Goal: Task Accomplishment & Management: Complete application form

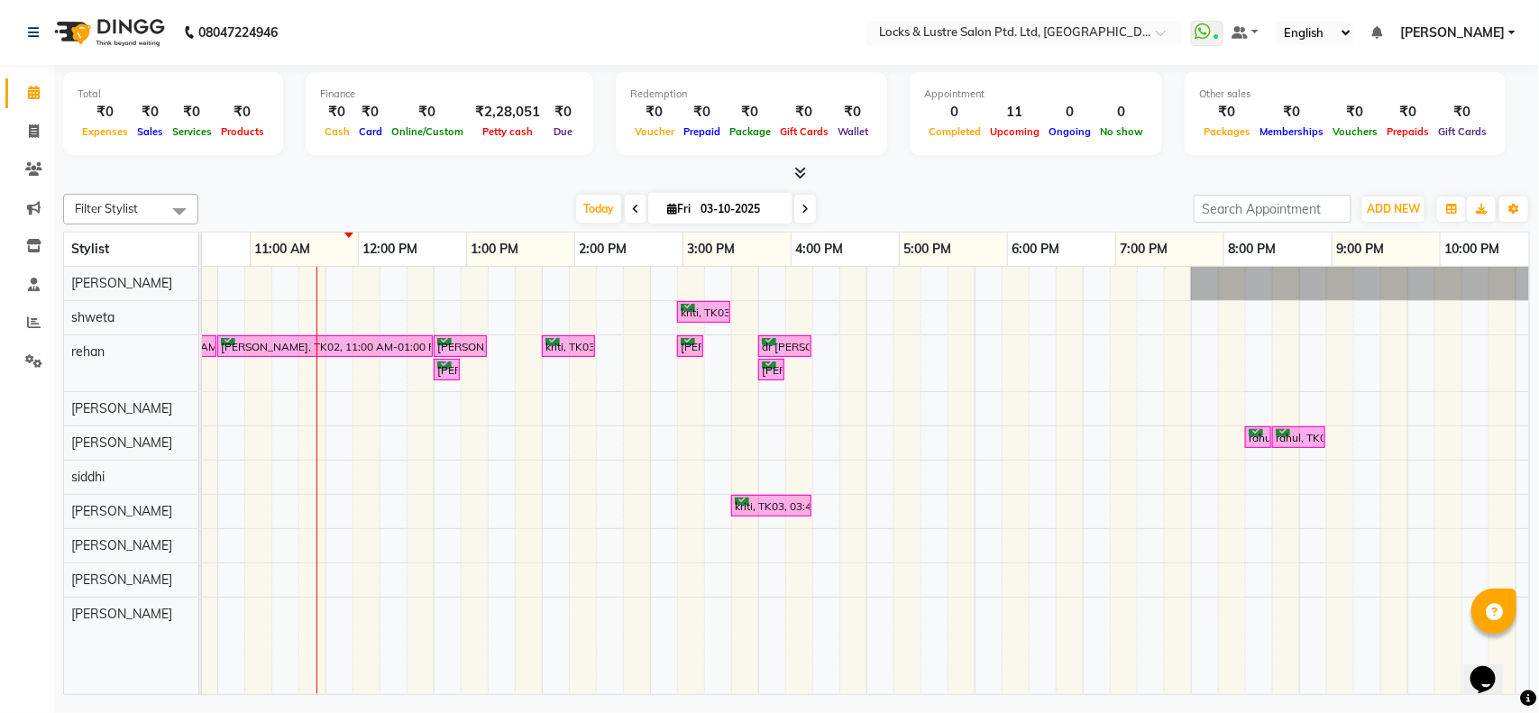
scroll to position [0, 311]
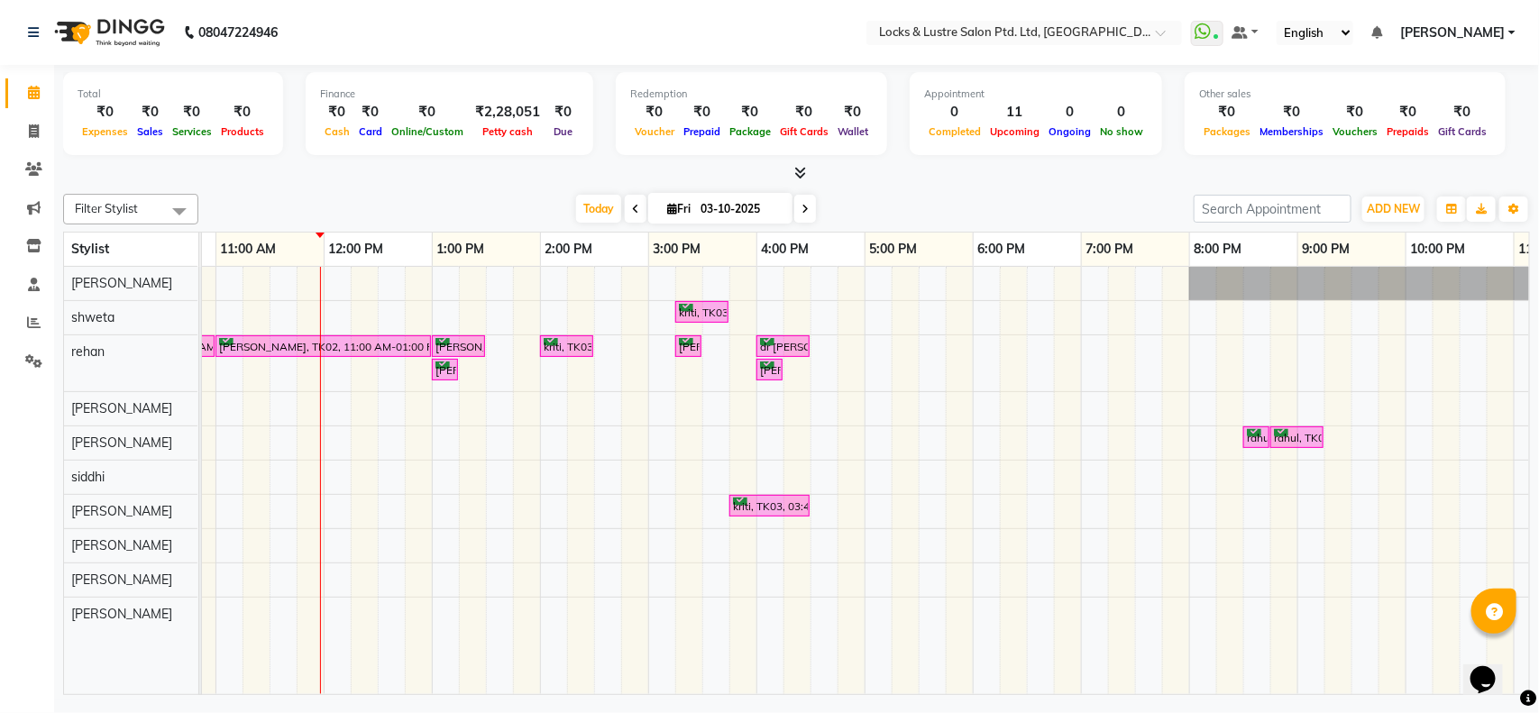
click at [803, 215] on icon at bounding box center [805, 209] width 7 height 11
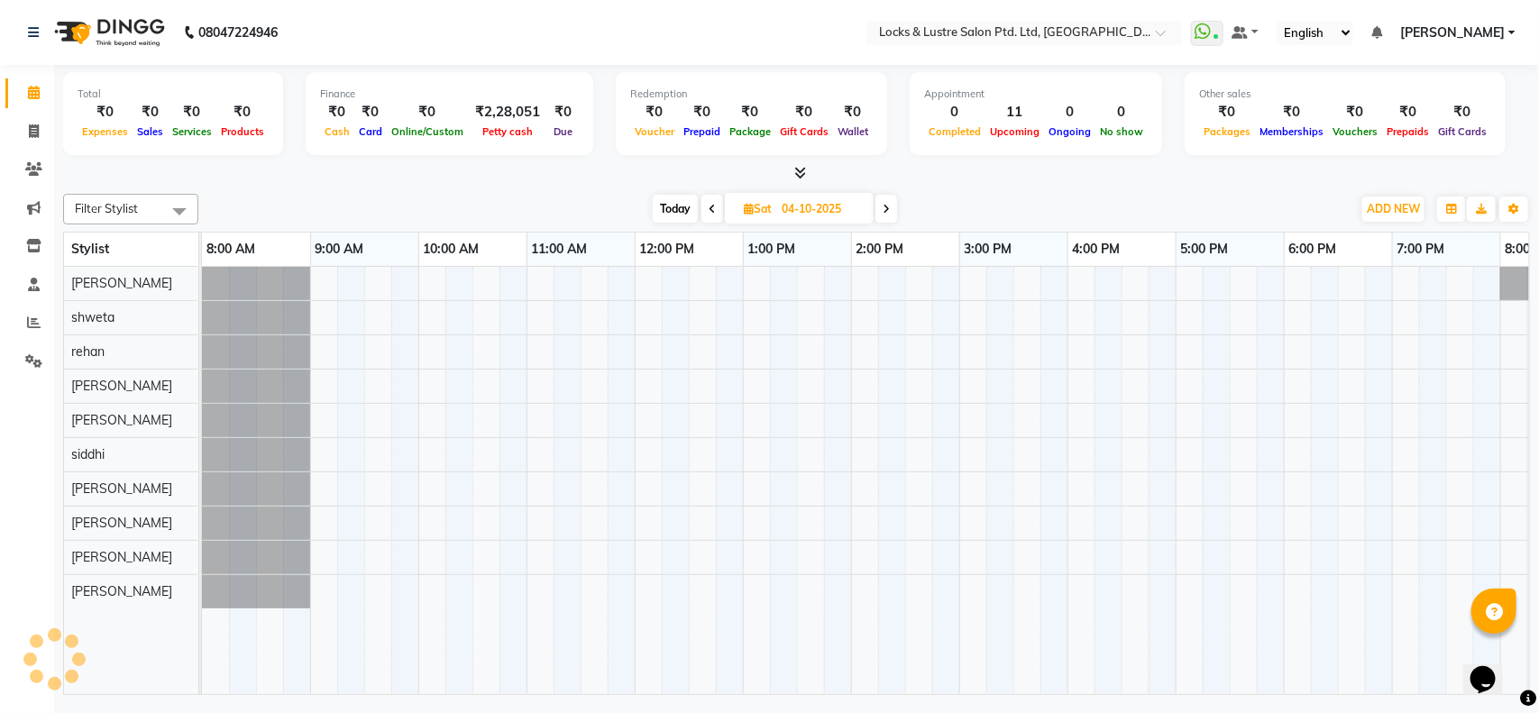
scroll to position [0, 326]
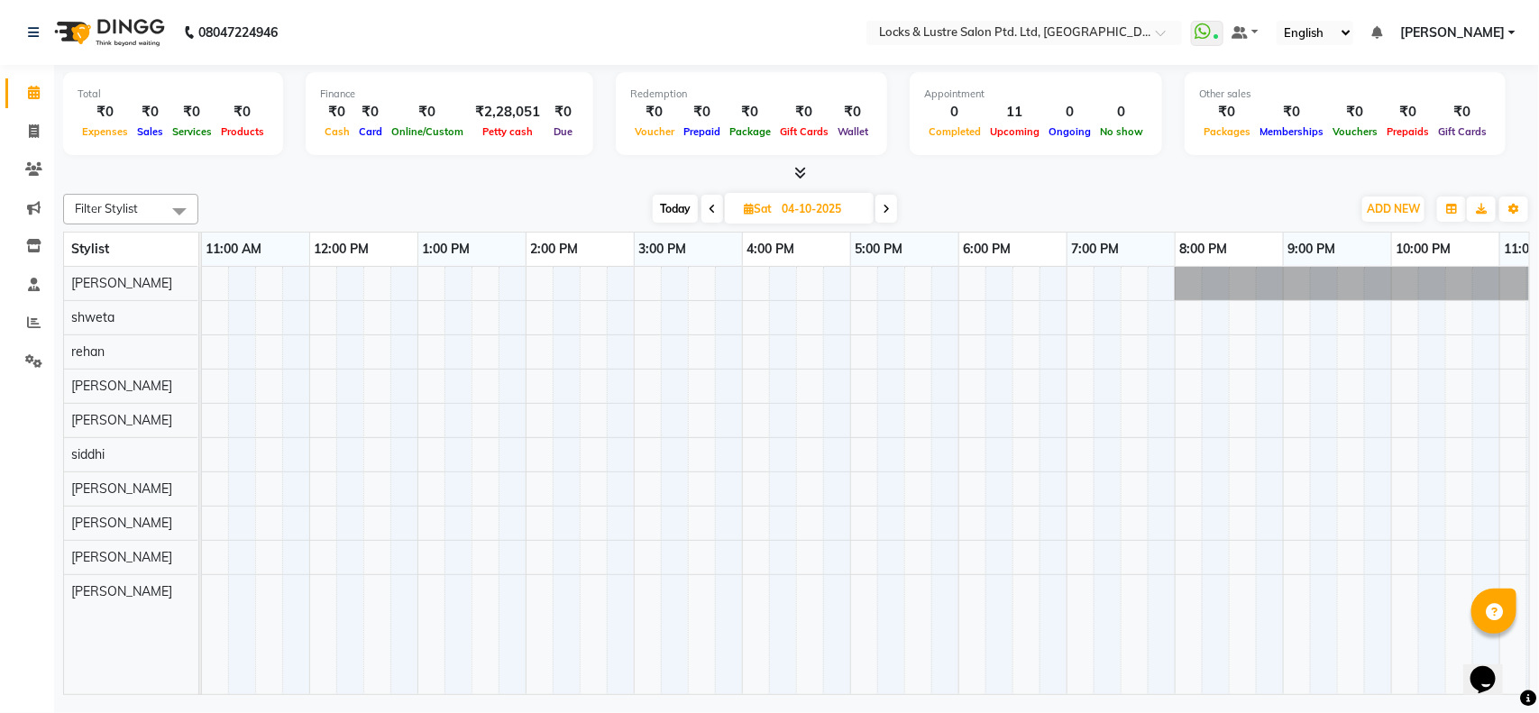
click at [886, 217] on span at bounding box center [887, 209] width 22 height 28
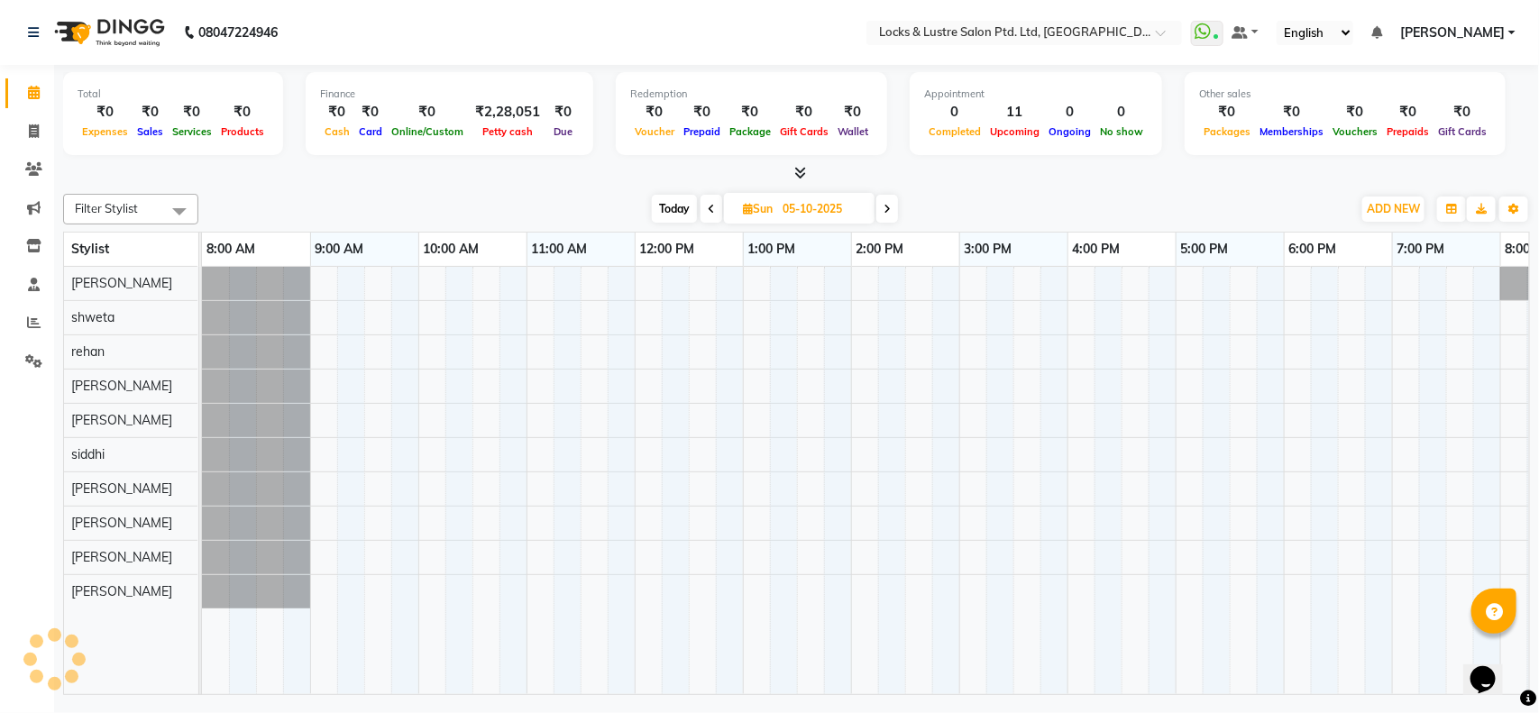
scroll to position [0, 403]
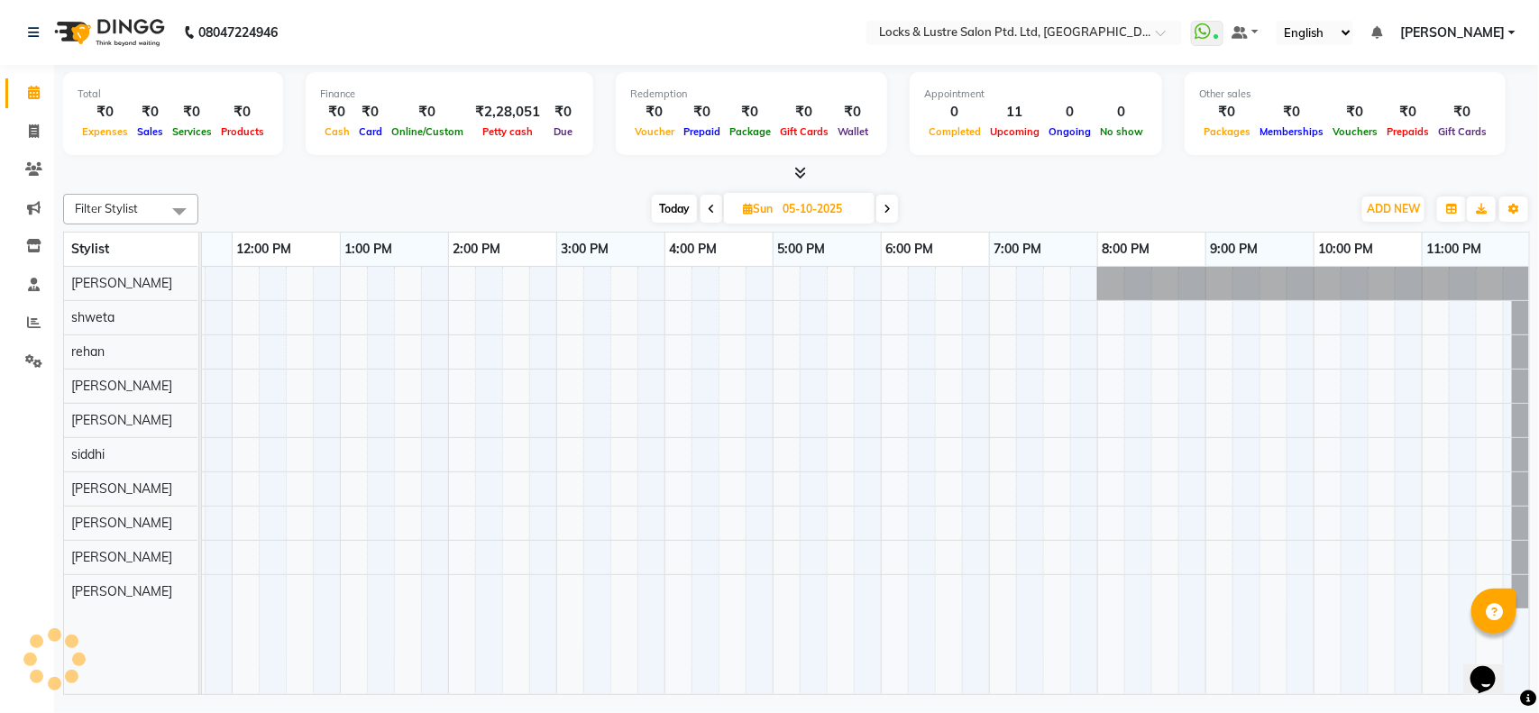
click at [708, 215] on icon at bounding box center [711, 209] width 7 height 11
click at [709, 210] on icon at bounding box center [712, 209] width 7 height 11
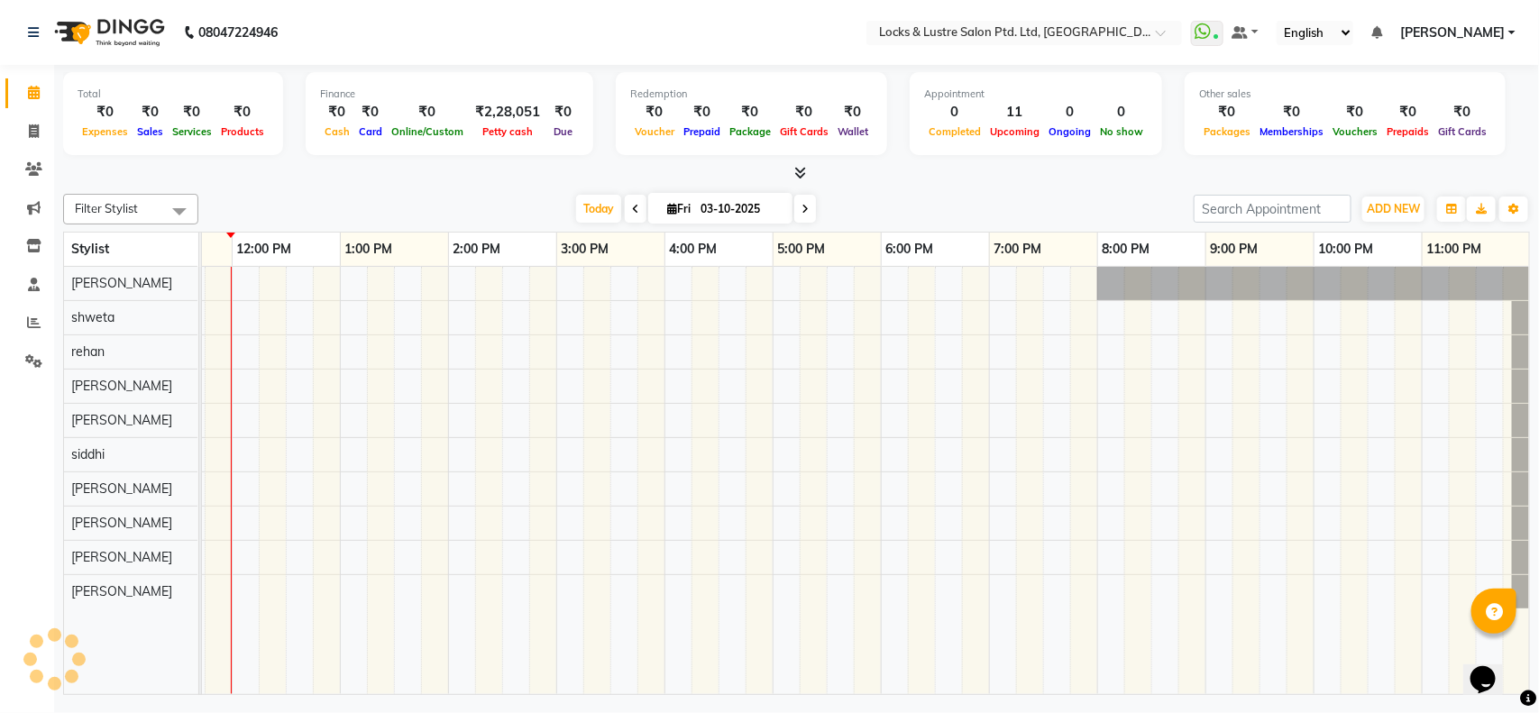
click at [812, 218] on span at bounding box center [805, 209] width 22 height 28
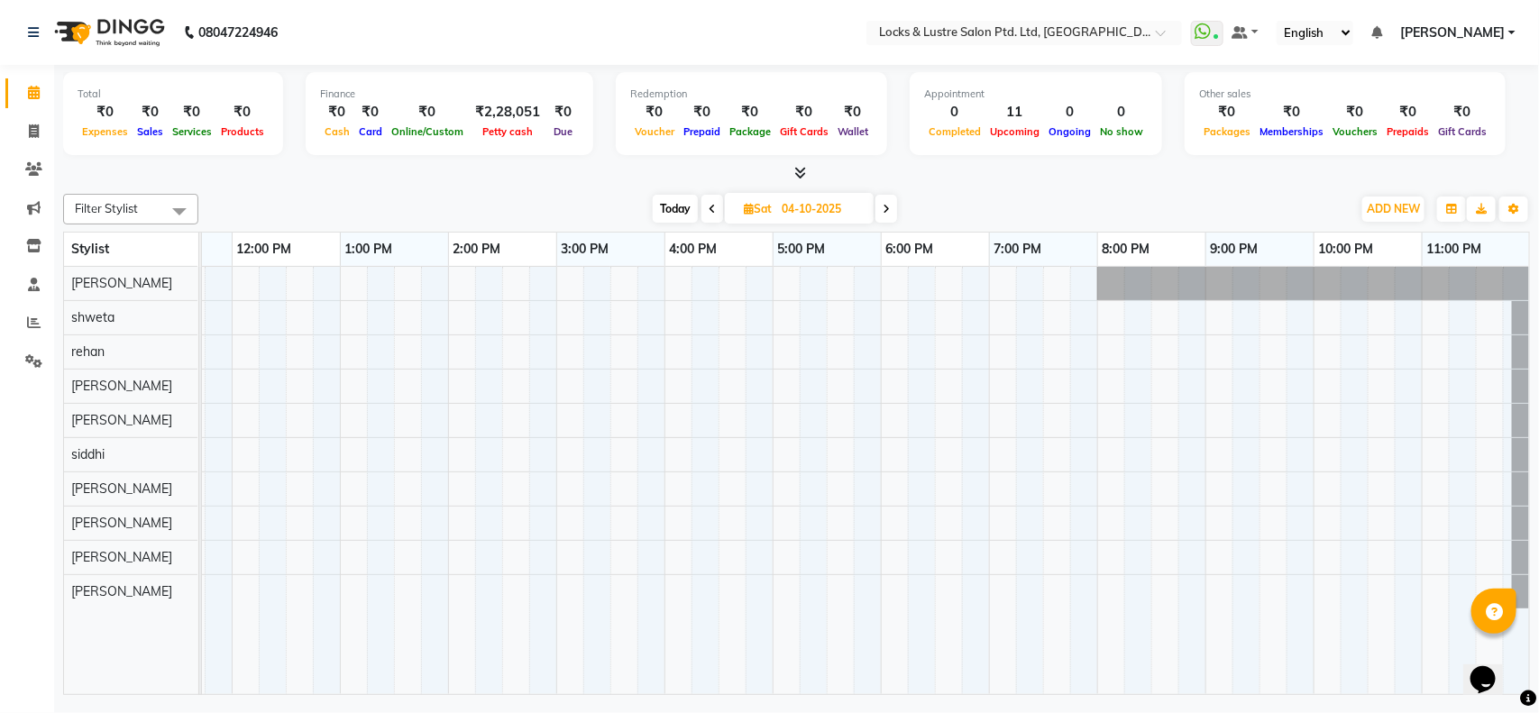
click at [669, 203] on span "Today" at bounding box center [675, 209] width 45 height 28
type input "03-10-2025"
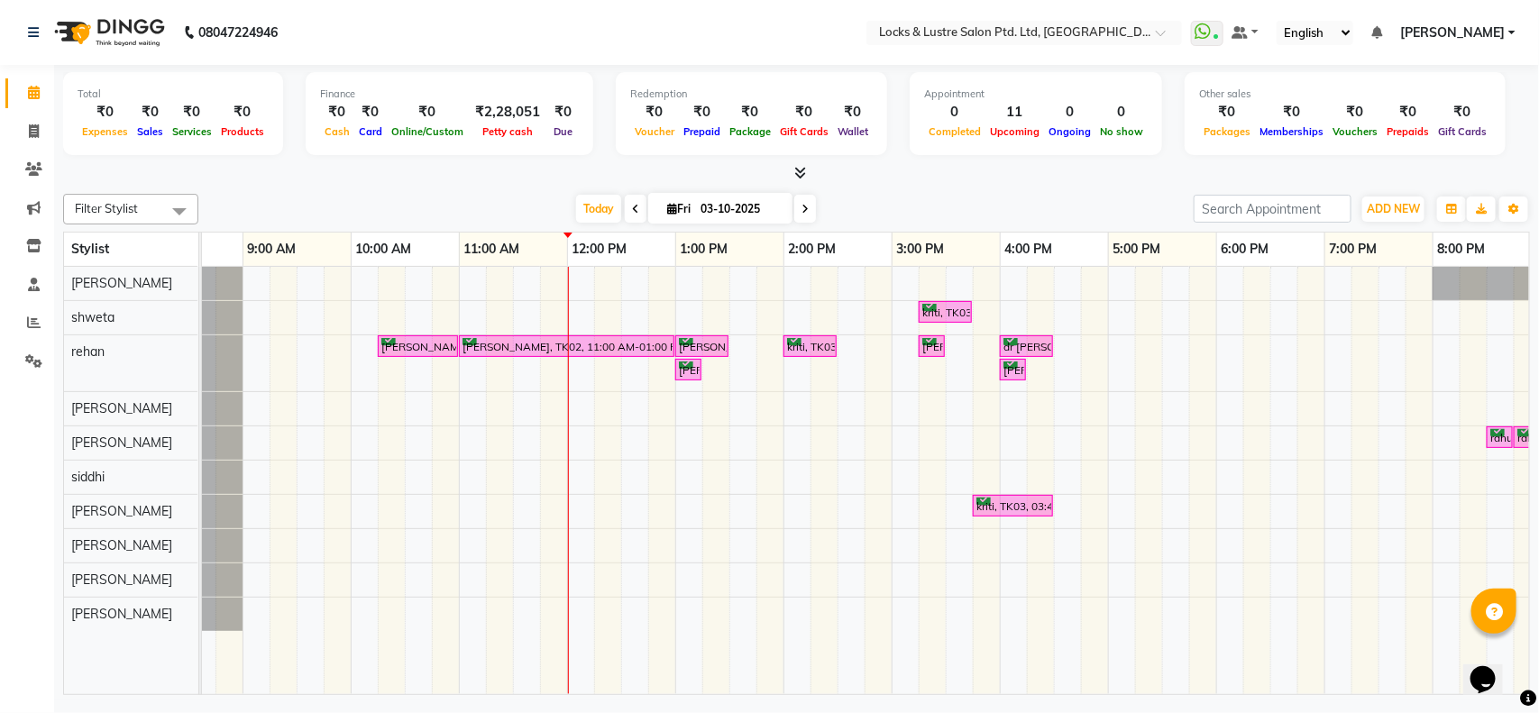
scroll to position [0, 0]
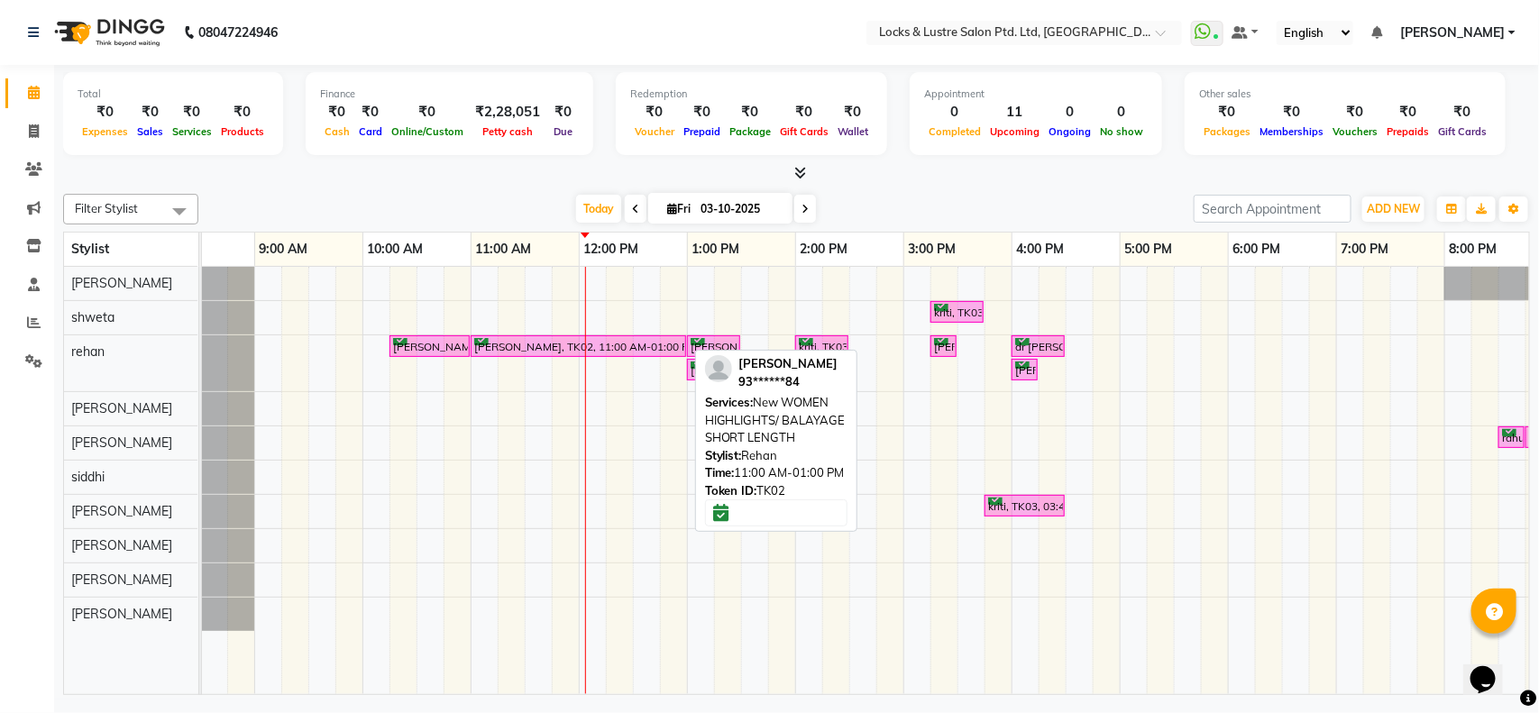
click at [490, 350] on div "[PERSON_NAME], TK02, 11:00 AM-01:00 PM, New WOMEN HIGHLIGHTS/ BALAYAGE SHORT LE…" at bounding box center [579, 346] width 212 height 17
select select "6"
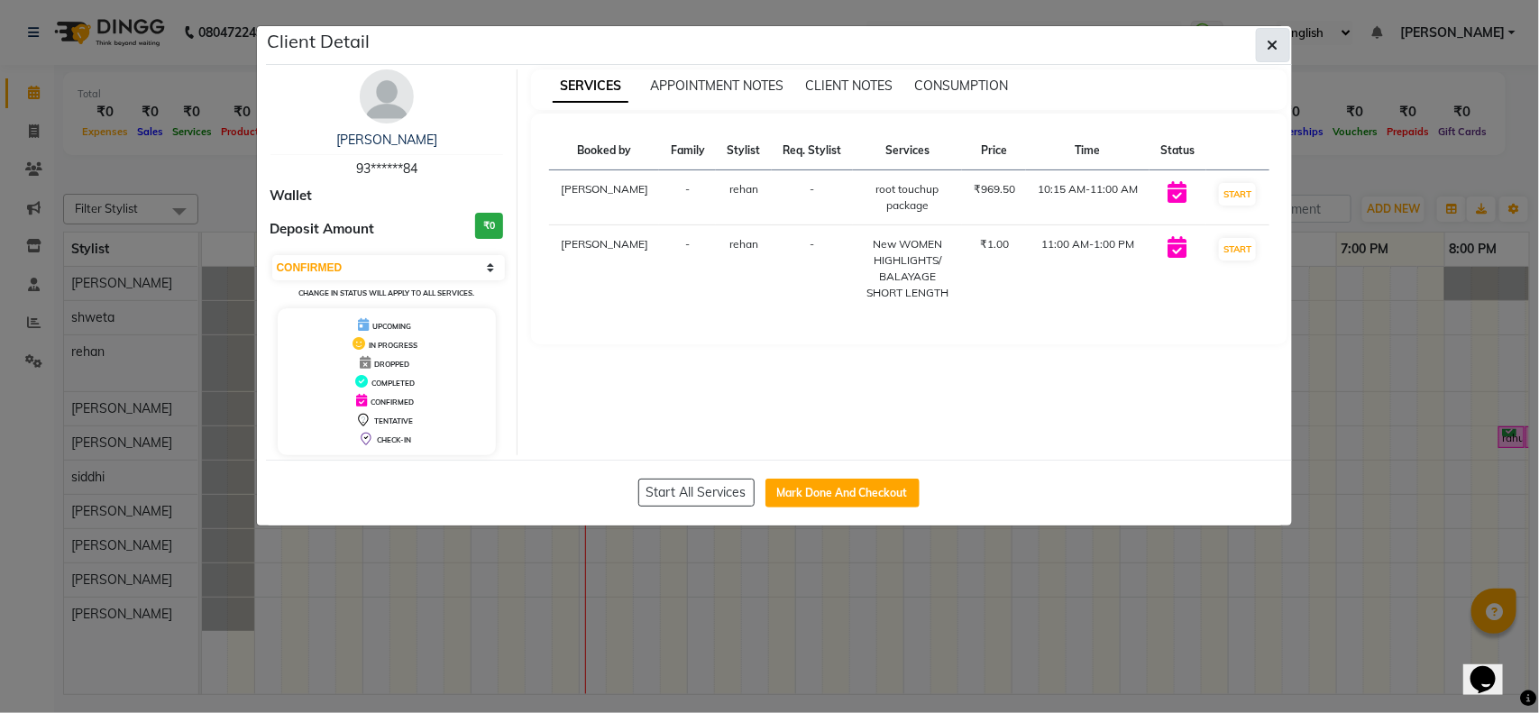
click at [1270, 39] on icon "button" at bounding box center [1273, 45] width 11 height 14
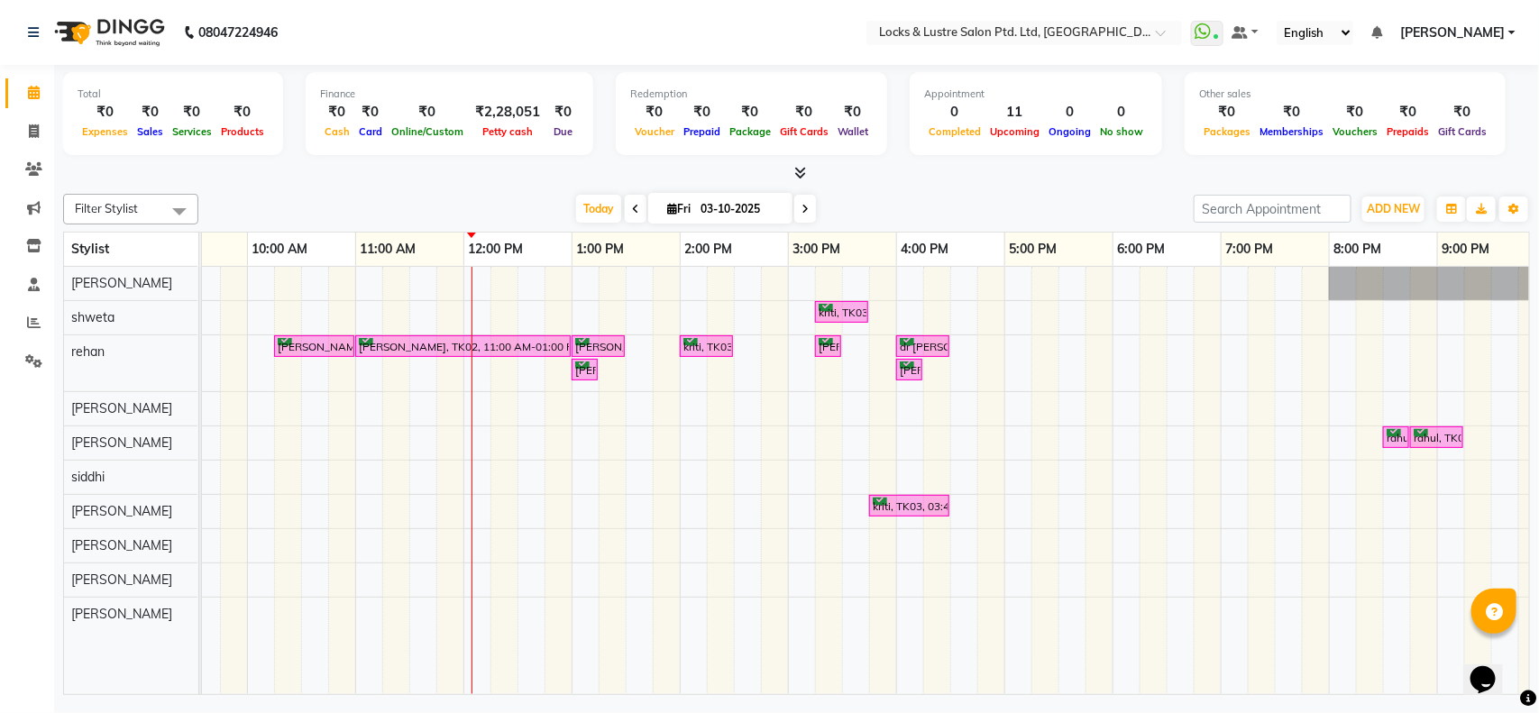
scroll to position [0, 172]
click at [798, 213] on span at bounding box center [805, 209] width 22 height 28
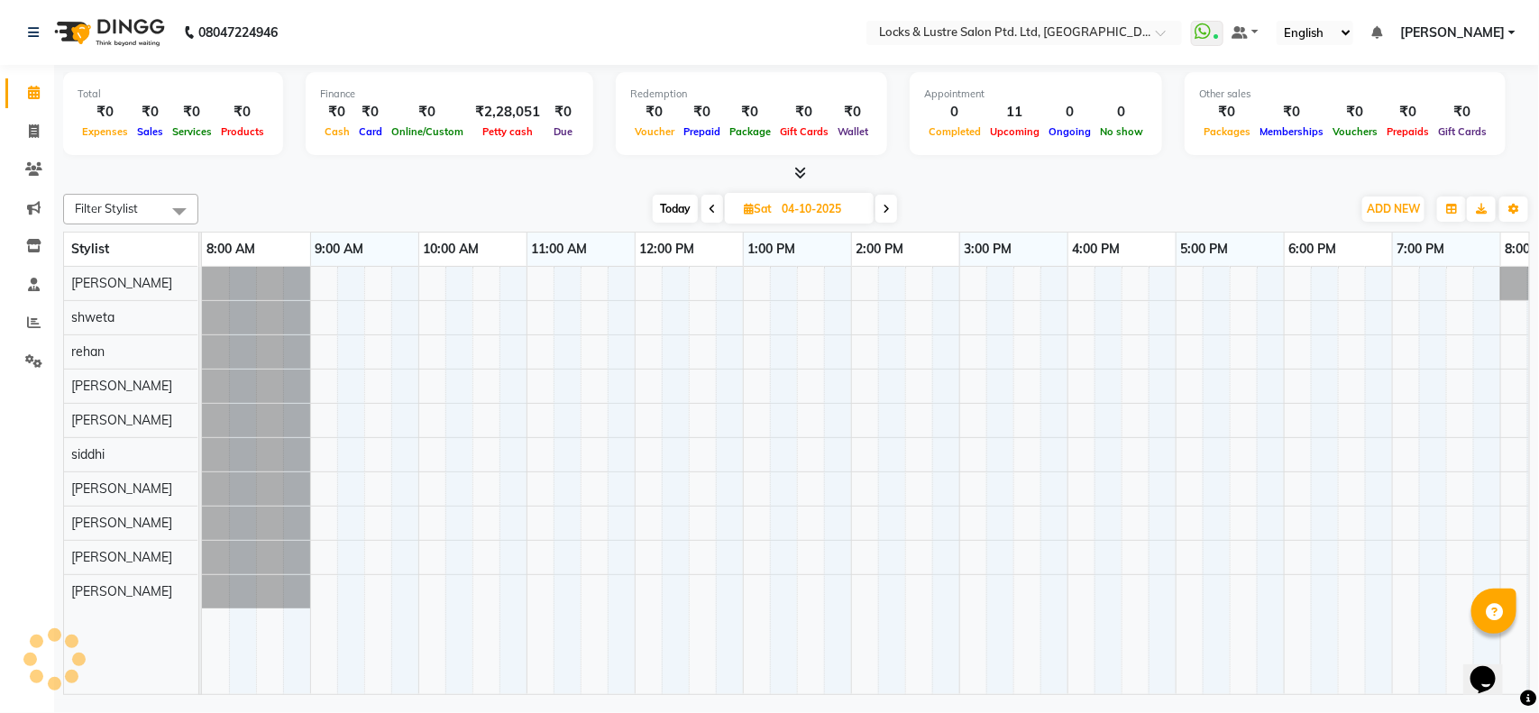
scroll to position [0, 403]
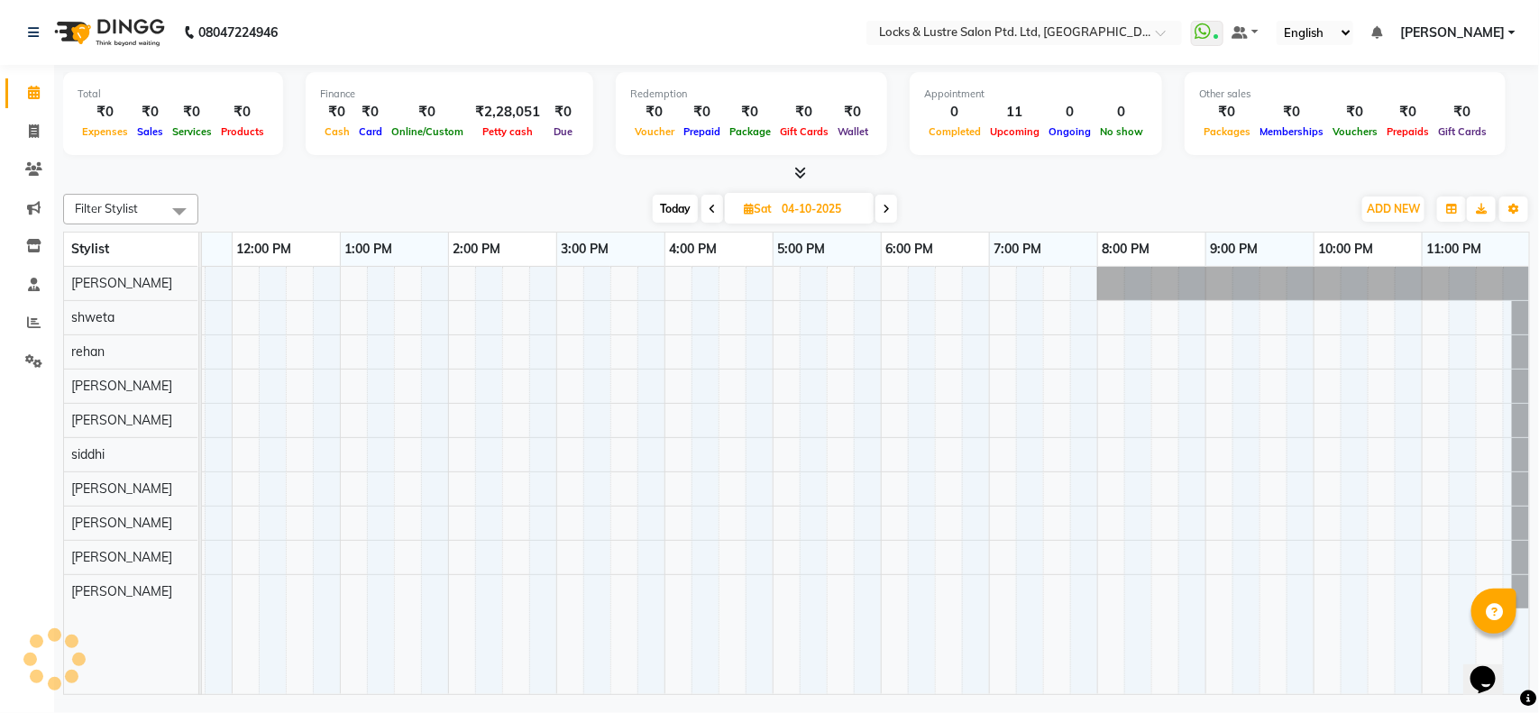
click at [881, 207] on span at bounding box center [887, 209] width 22 height 28
type input "05-10-2025"
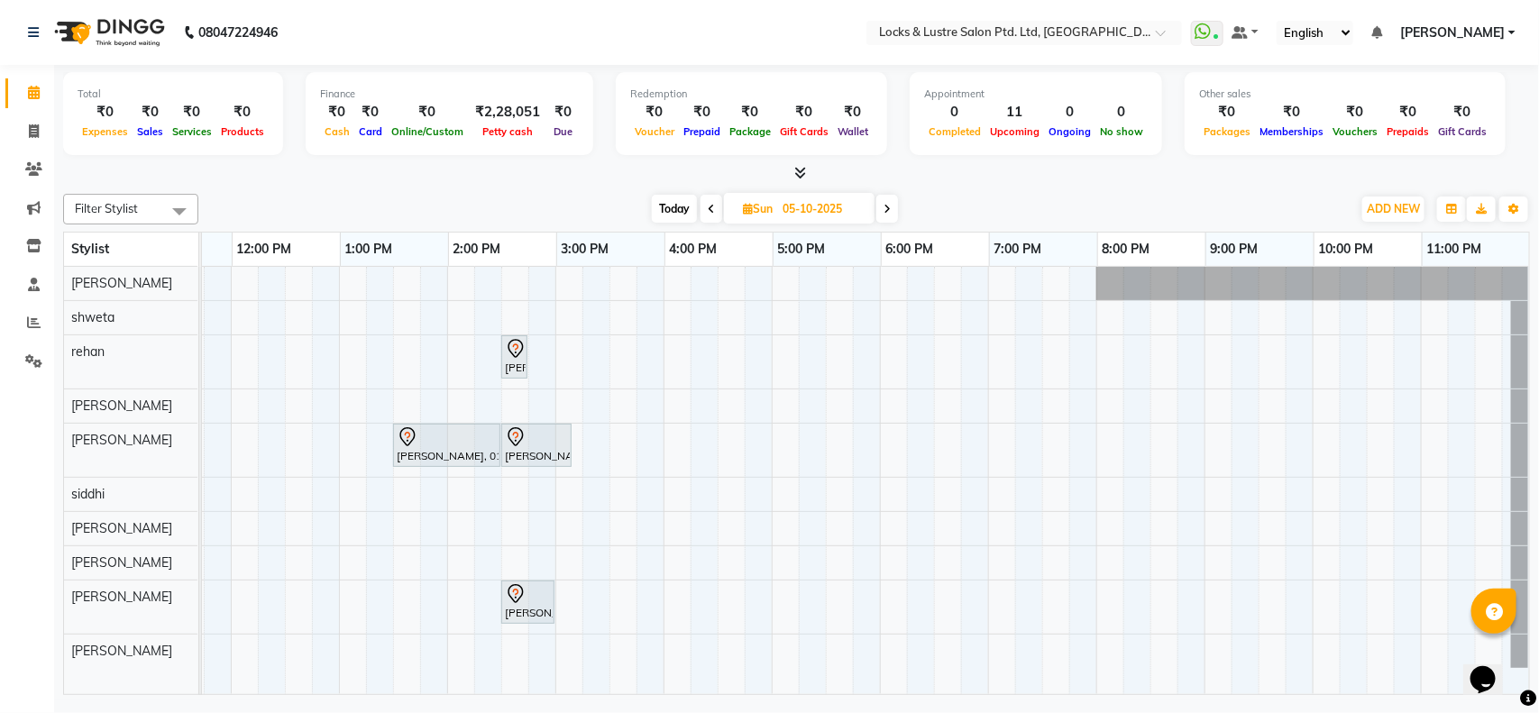
scroll to position [0, 420]
click at [718, 398] on div "Nishanull, 02:30 PM-02:31 PM, NANOPLASTIA HAIR SERVICE Rahul, 10:00 AM-10:15 AM…" at bounding box center [663, 480] width 1731 height 427
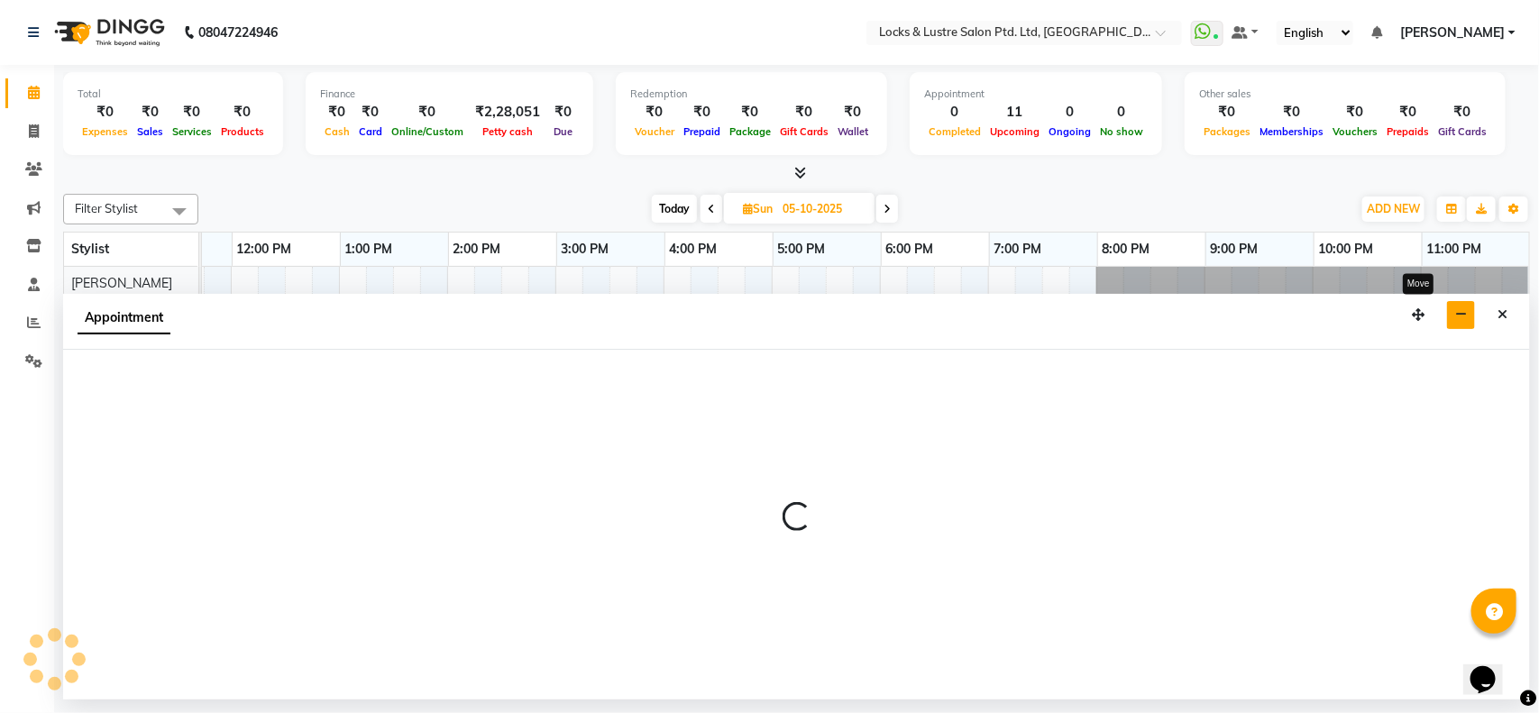
select select "83836"
select select "tentative"
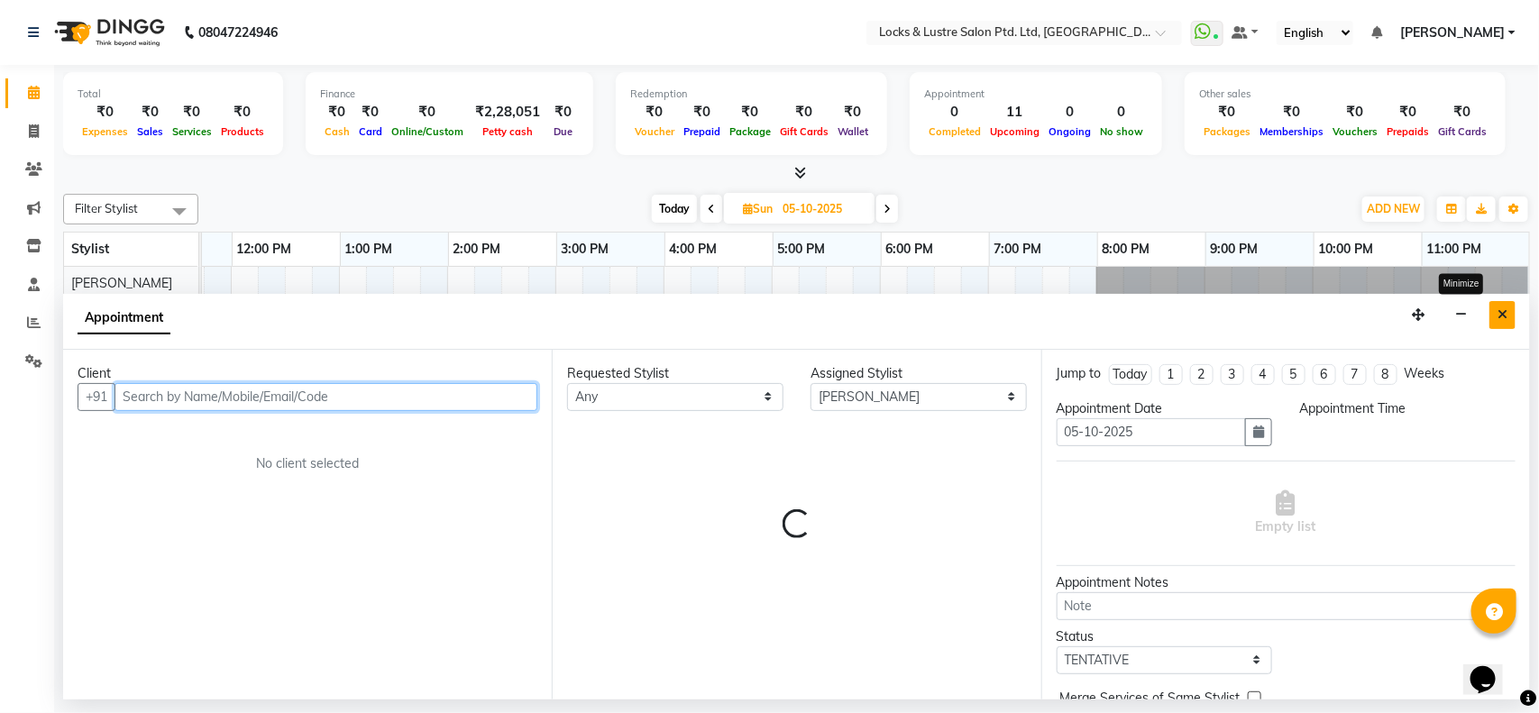
select select "990"
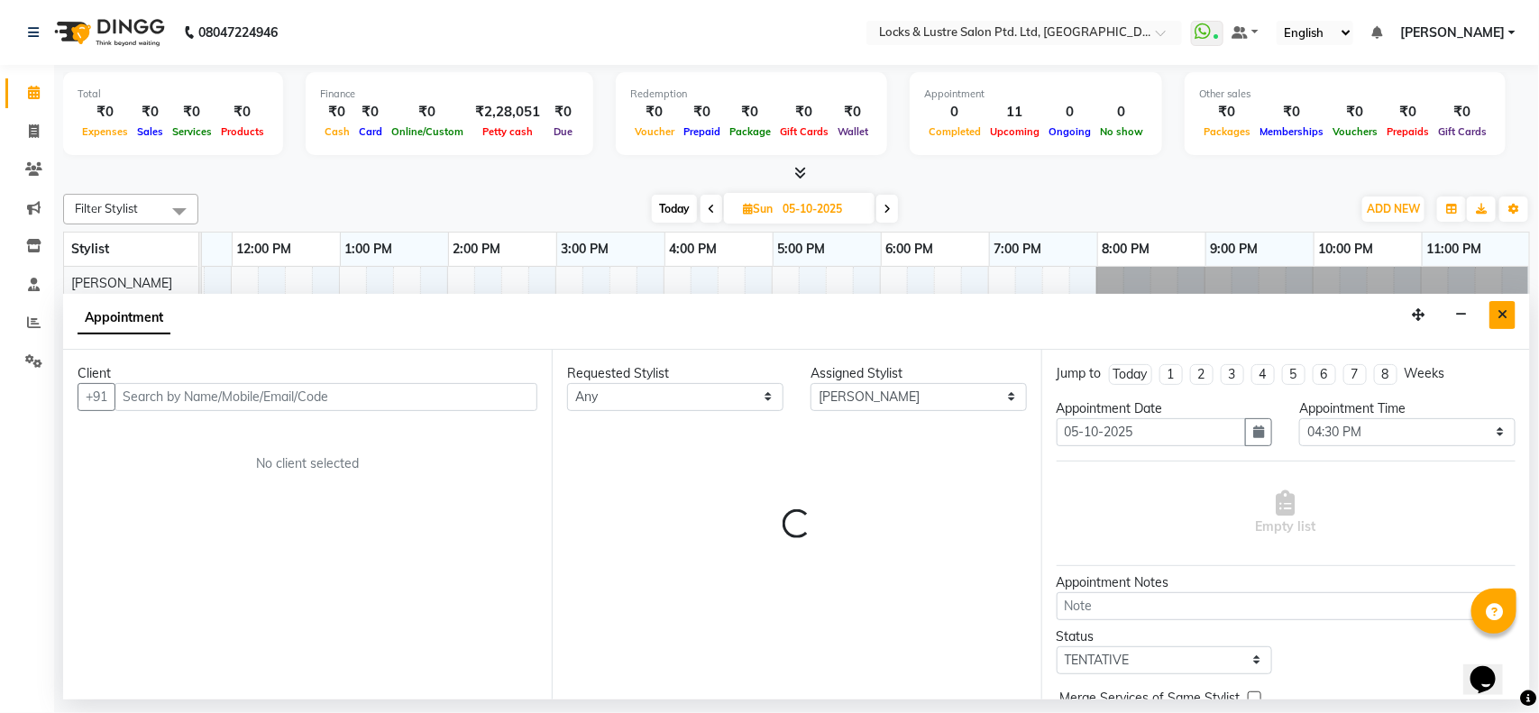
click at [1503, 320] on icon "Close" at bounding box center [1503, 314] width 10 height 13
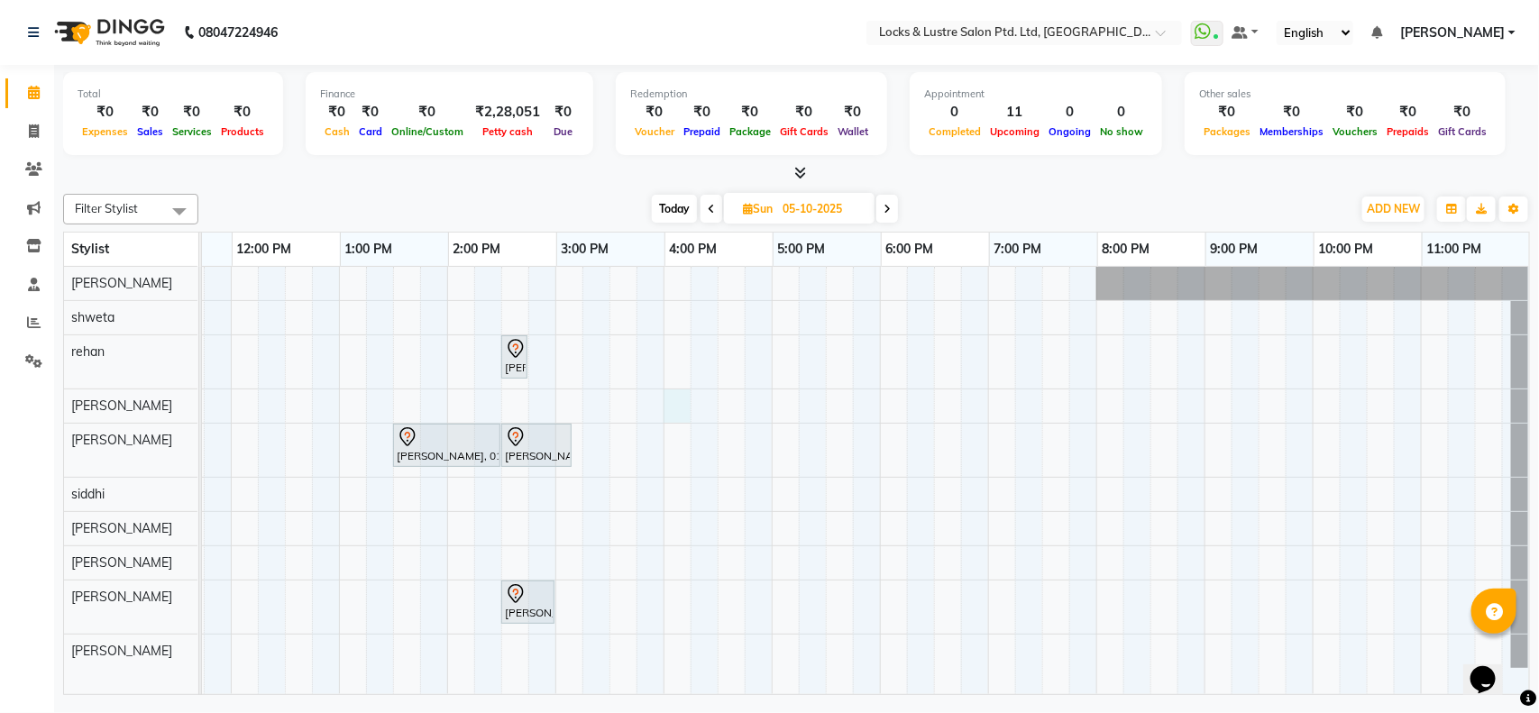
click at [668, 406] on div "Nishanull, 02:30 PM-02:31 PM, NANOPLASTIA HAIR SERVICE Rahul, 10:00 AM-10:15 AM…" at bounding box center [663, 480] width 1731 height 427
select select "83836"
select select "960"
select select "tentative"
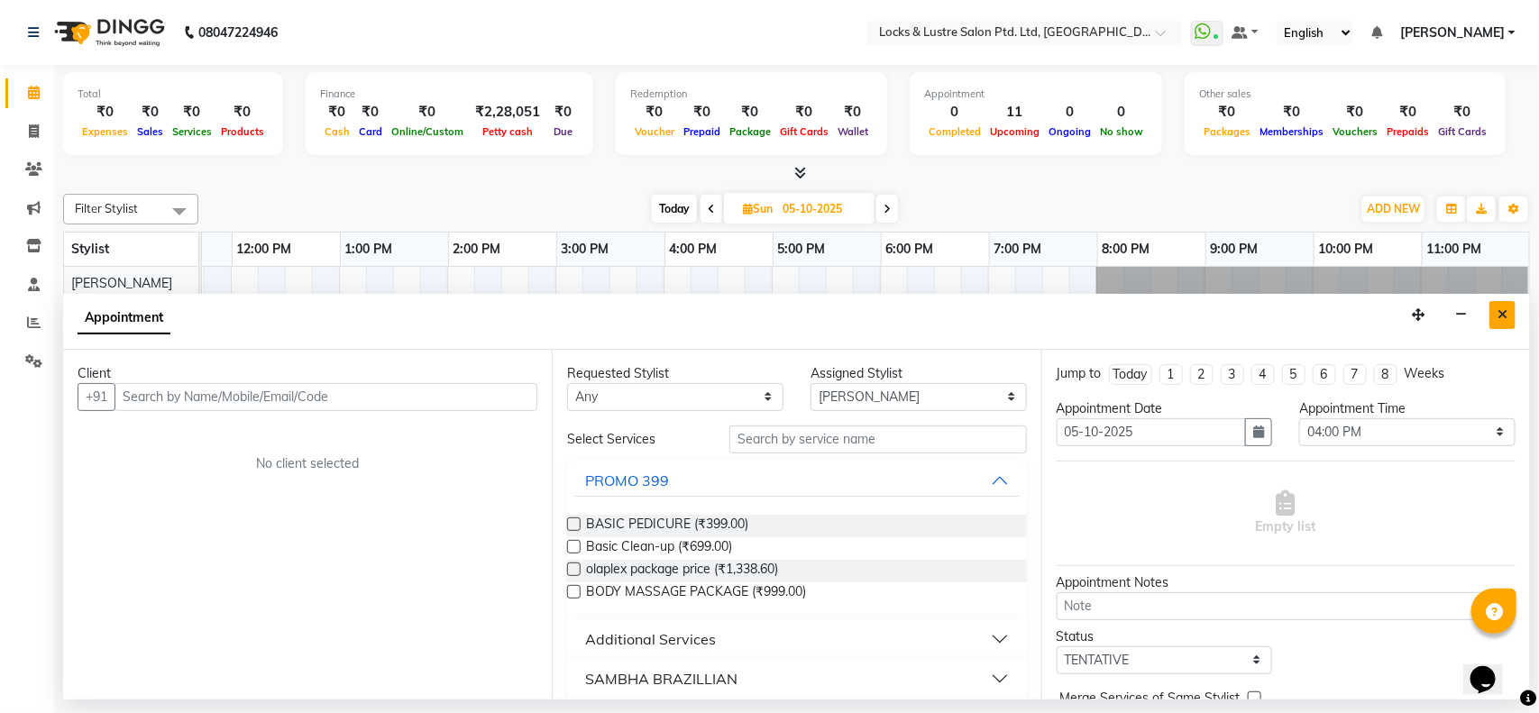
click at [1511, 316] on button "Close" at bounding box center [1503, 315] width 26 height 28
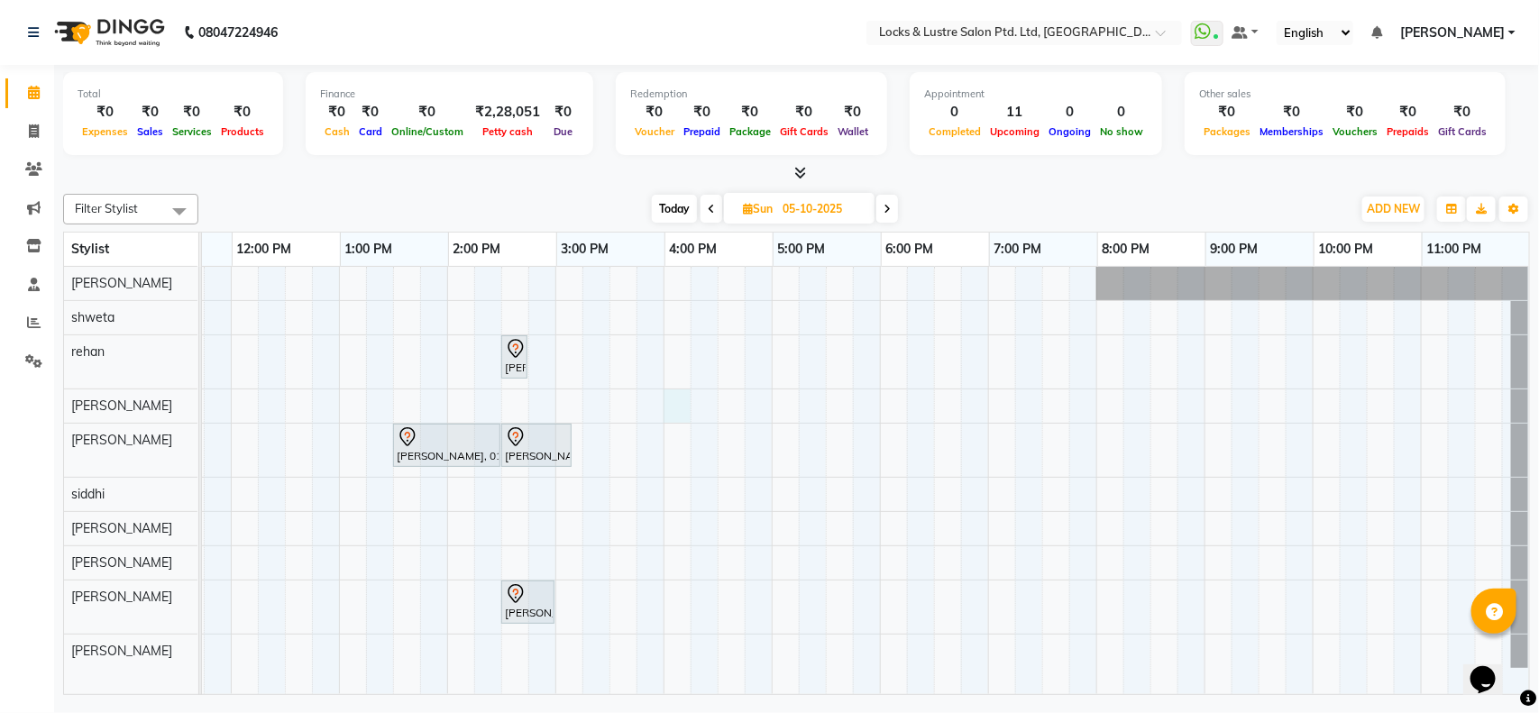
click at [659, 404] on div "Nishanull, 02:30 PM-02:31 PM, NANOPLASTIA HAIR SERVICE Rahul, 10:00 AM-10:15 AM…" at bounding box center [663, 480] width 1731 height 427
select select "83836"
select select "960"
select select "tentative"
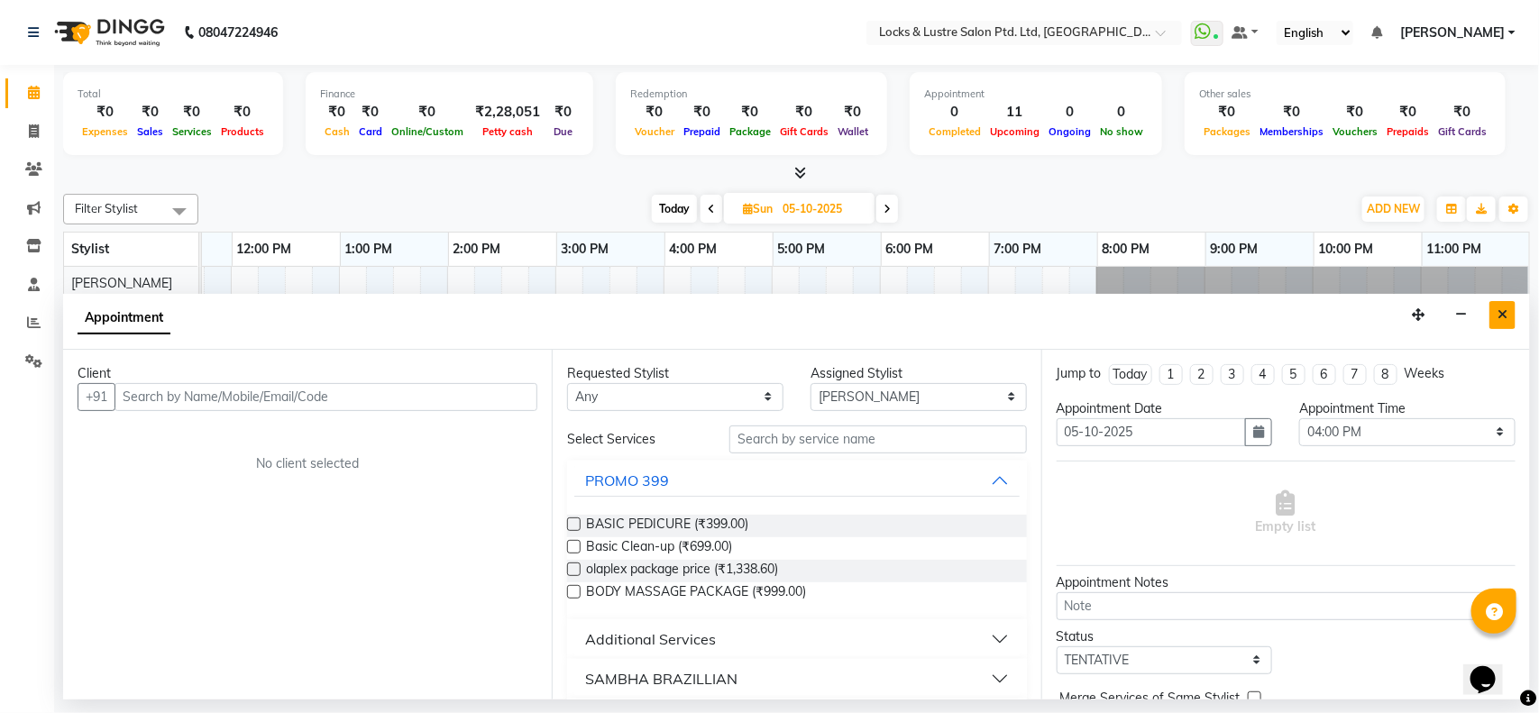
click at [1497, 318] on button "Close" at bounding box center [1503, 315] width 26 height 28
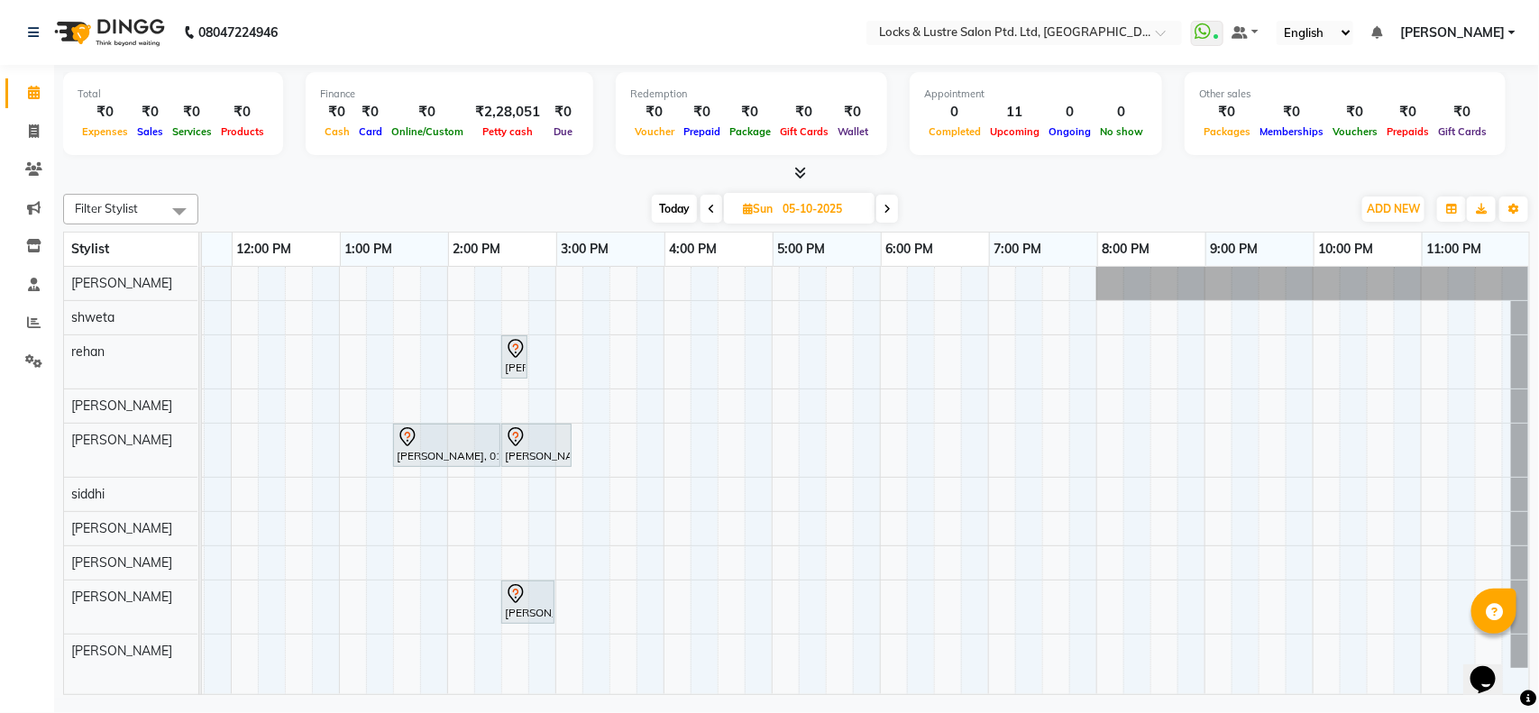
click at [668, 215] on span "Today" at bounding box center [674, 209] width 45 height 28
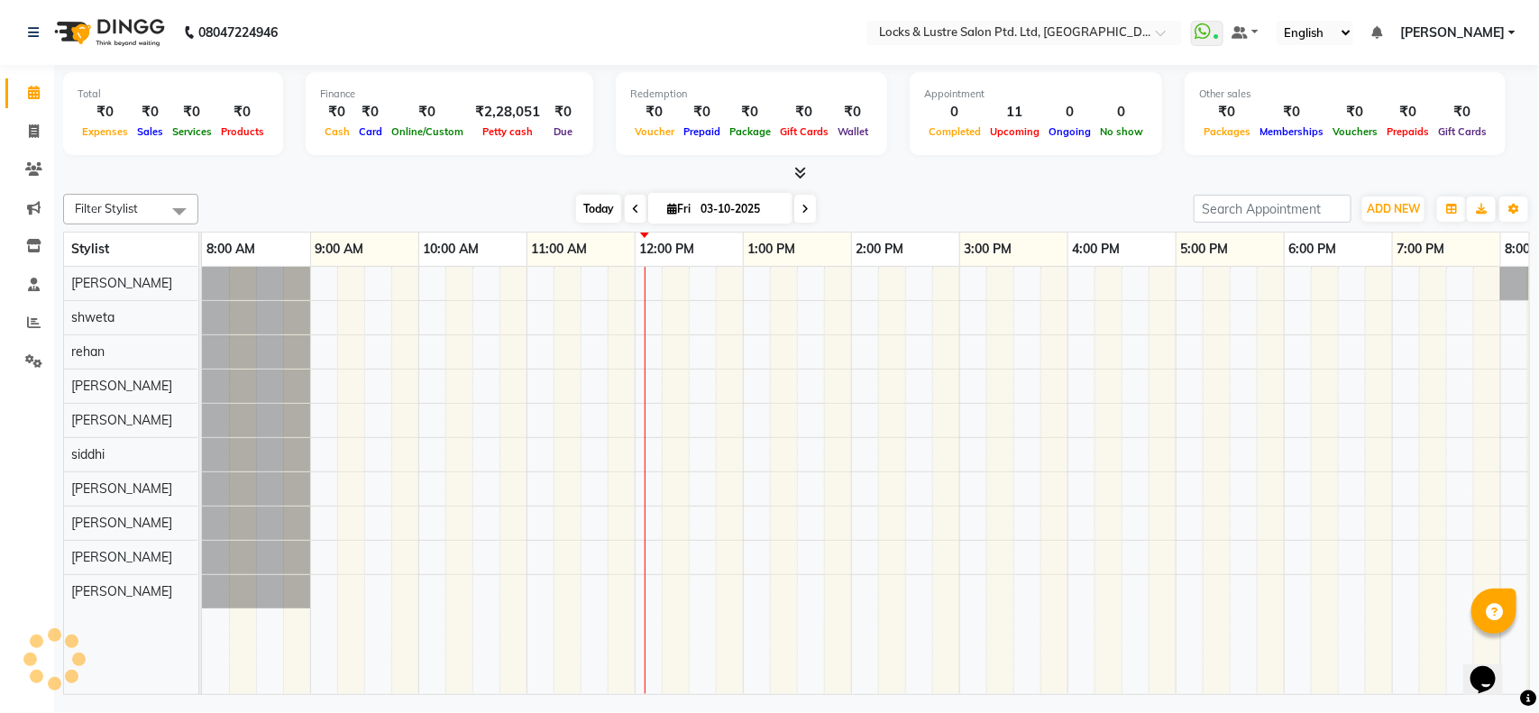
scroll to position [0, 403]
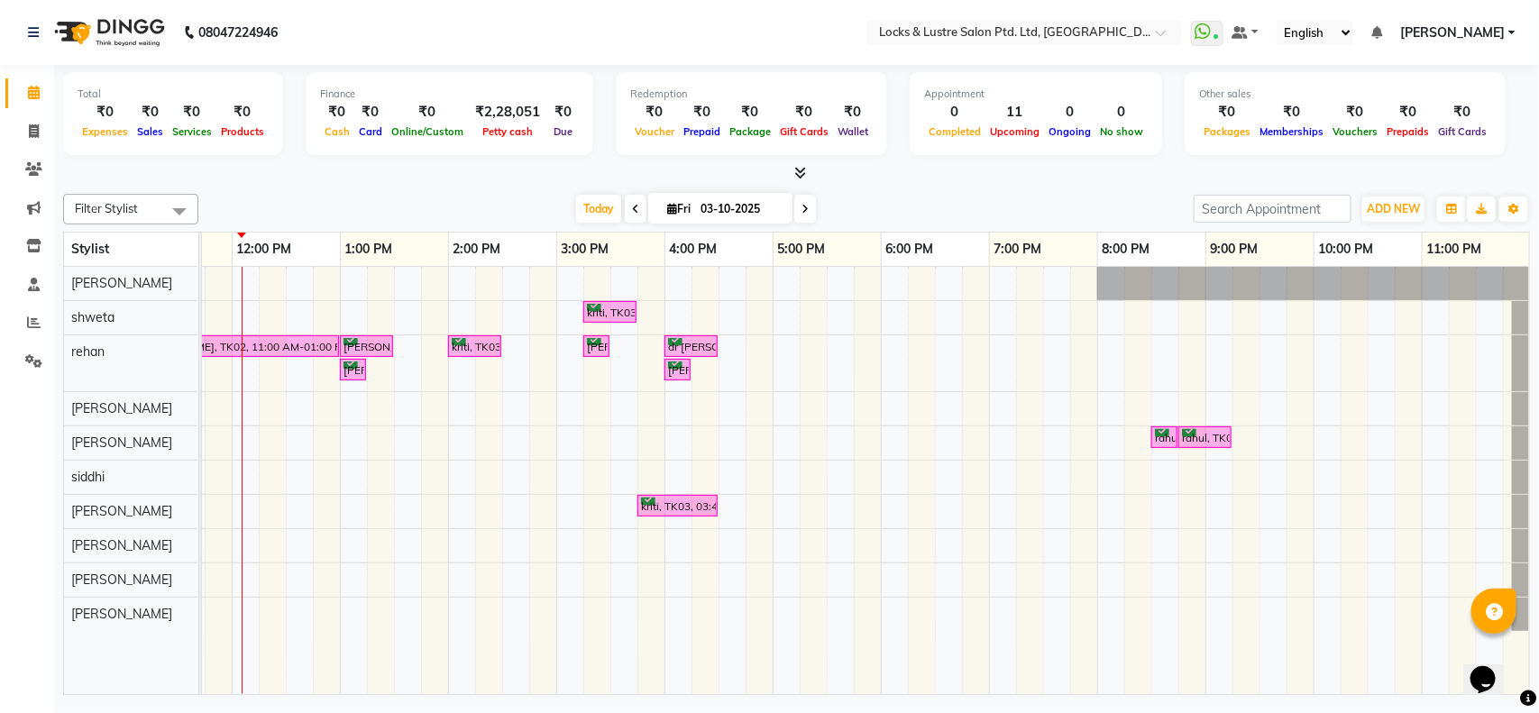
click at [810, 204] on span at bounding box center [805, 209] width 22 height 28
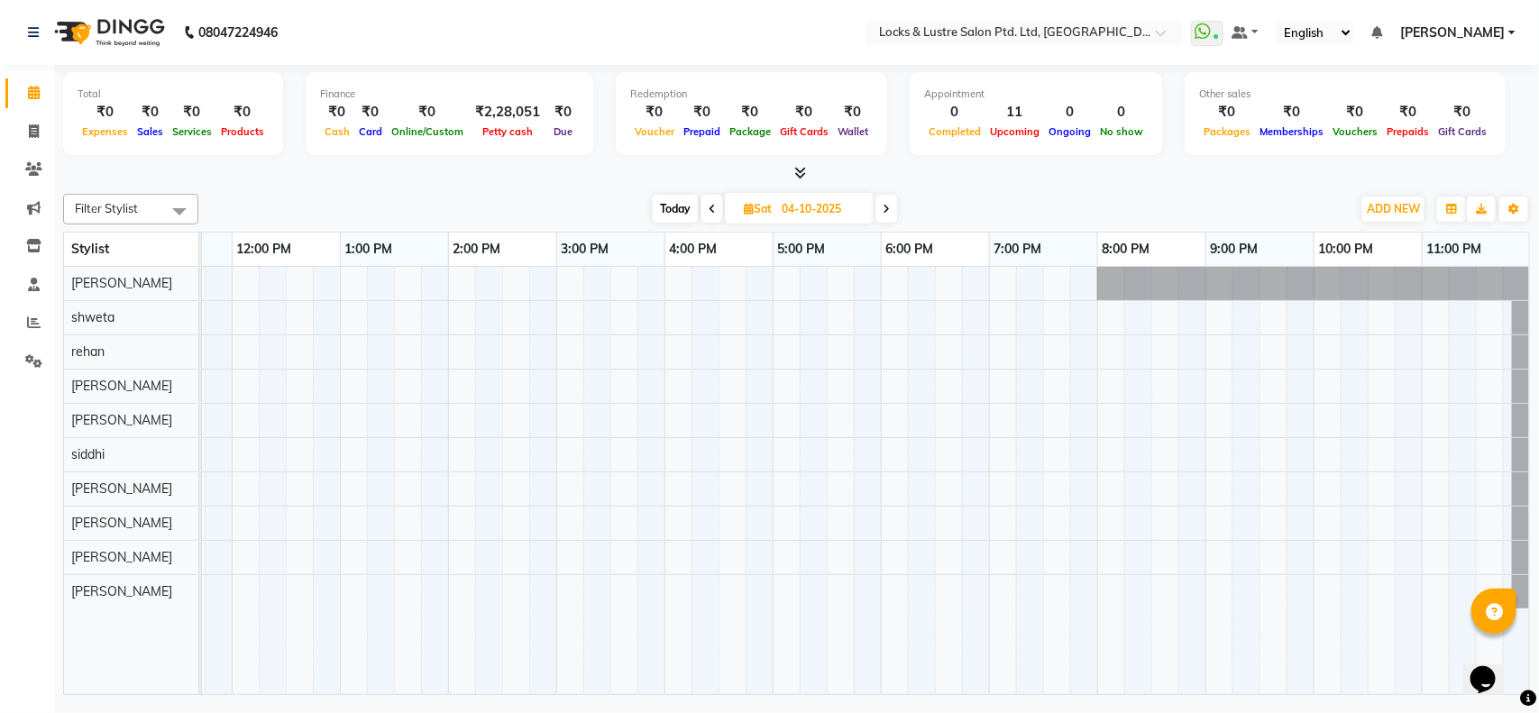
click at [891, 218] on span at bounding box center [887, 209] width 22 height 28
type input "05-10-2025"
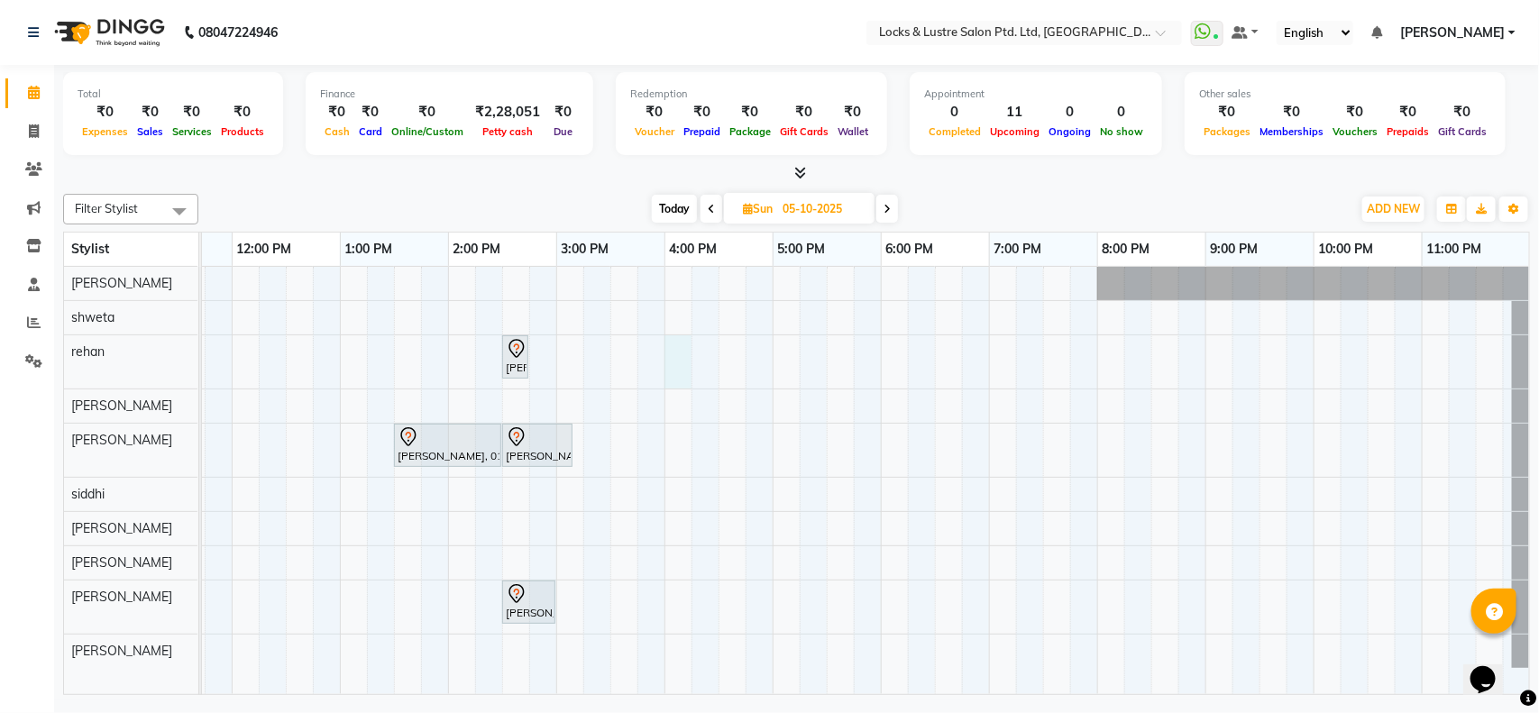
click at [686, 347] on div "Nishanull, 02:30 PM-02:31 PM, NANOPLASTIA HAIR SERVICE Rahul, 10:00 AM-10:15 AM…" at bounding box center [664, 480] width 1731 height 427
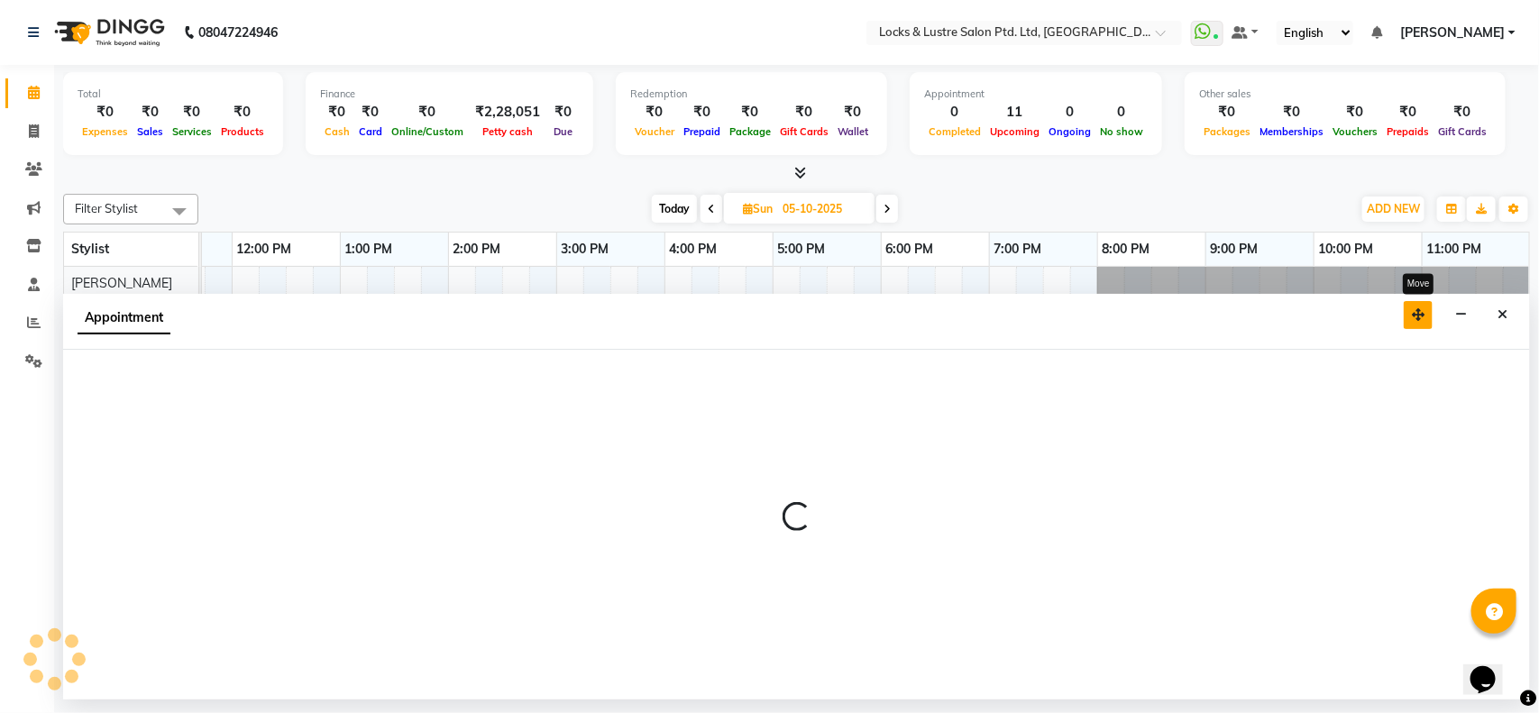
select select "62982"
select select "tentative"
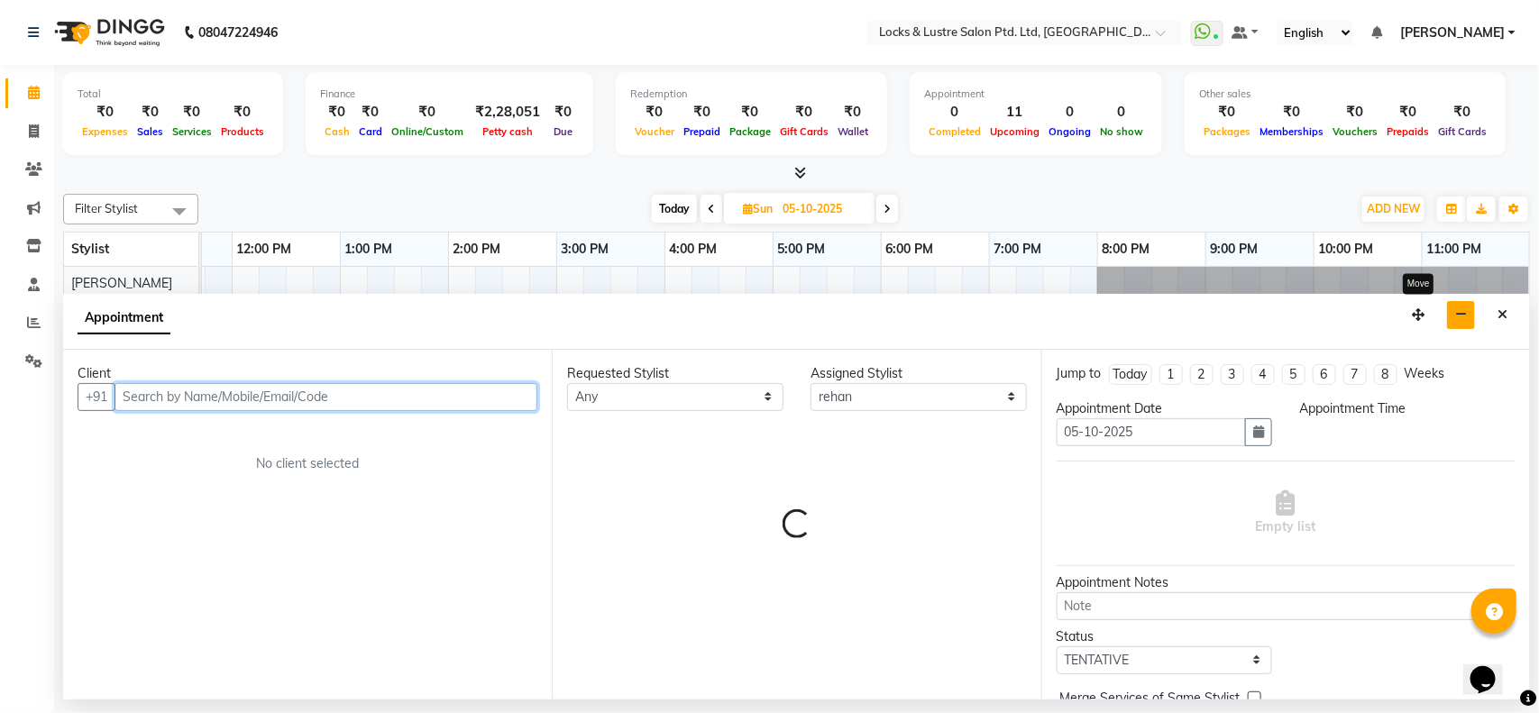
select select "960"
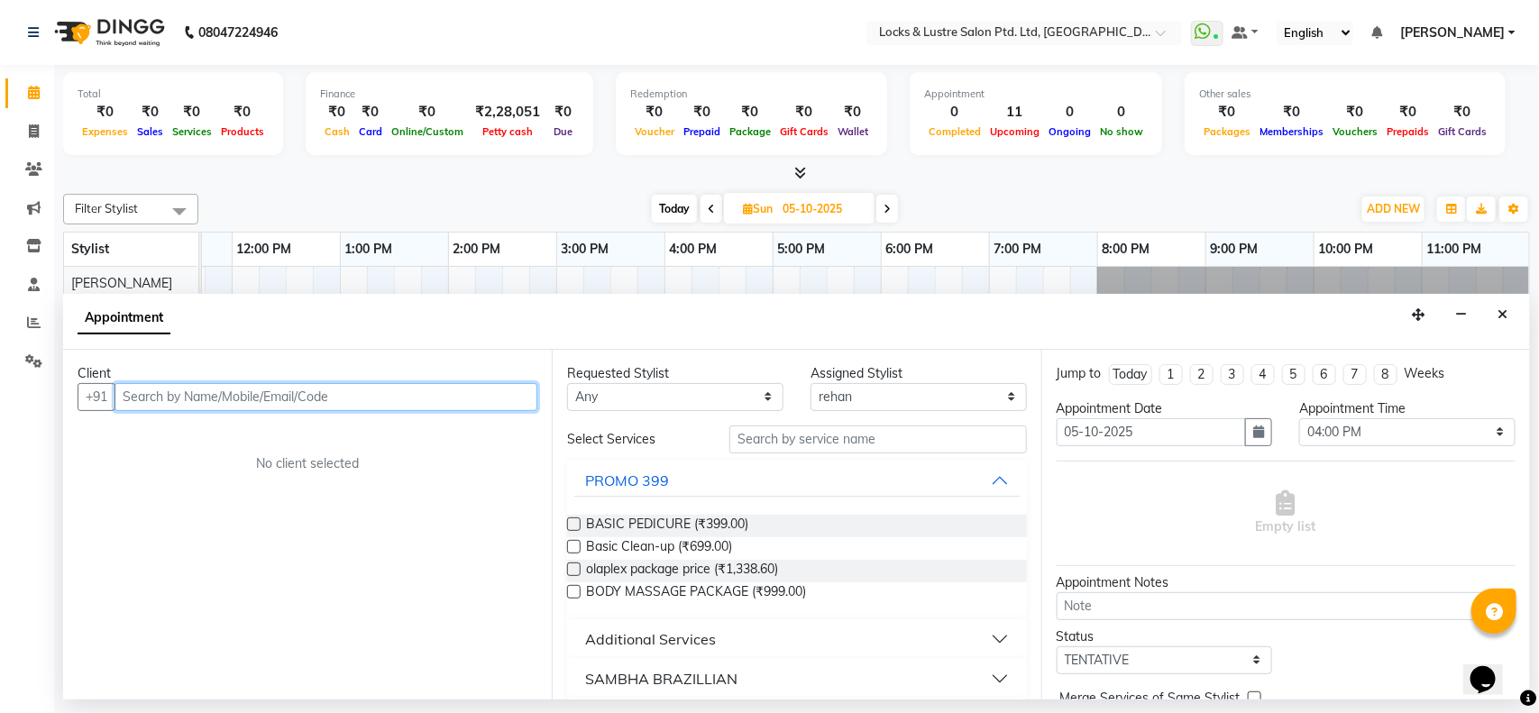
click at [438, 401] on input "text" at bounding box center [326, 397] width 423 height 28
click at [269, 390] on input "text" at bounding box center [326, 397] width 423 height 28
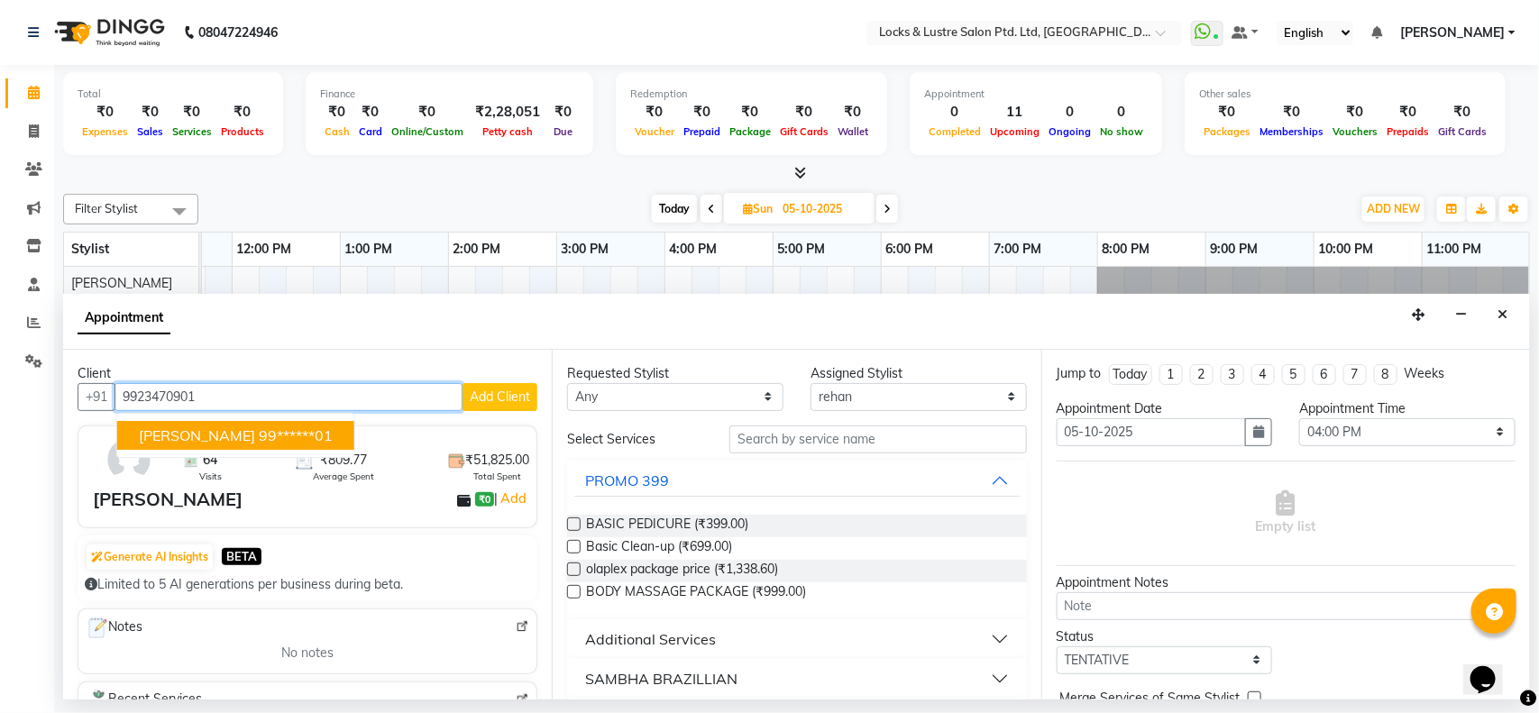
type input "9923470901"
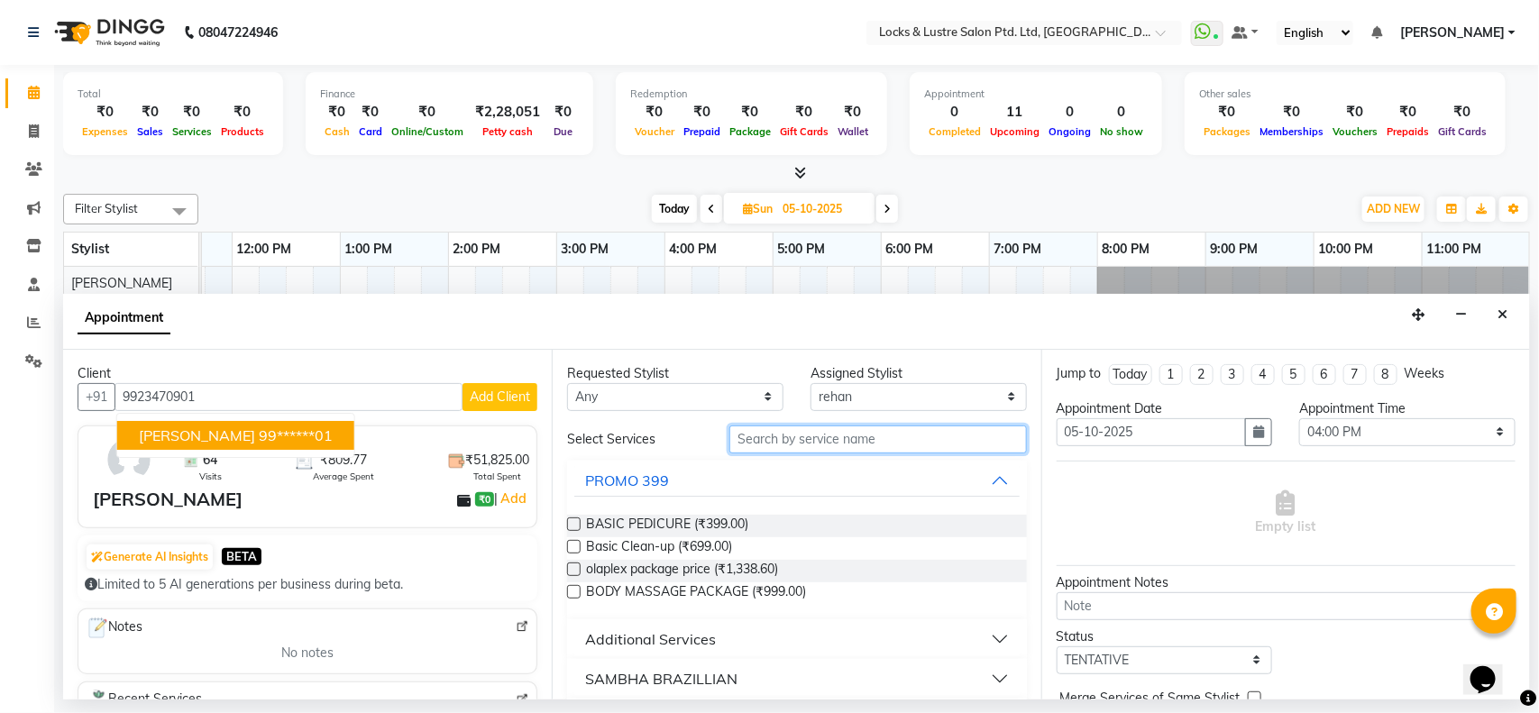
click at [760, 439] on input "text" at bounding box center [879, 440] width 298 height 28
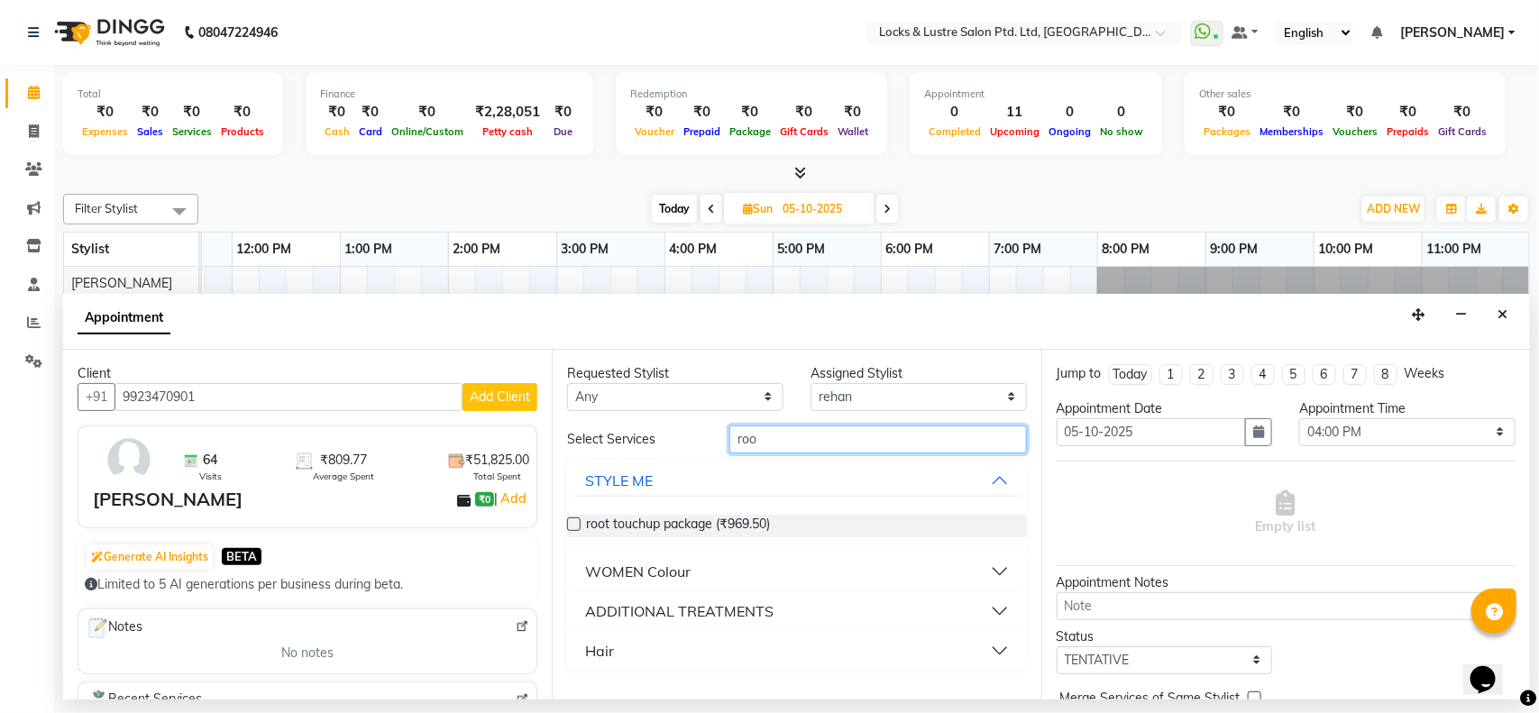
type input "roo"
click at [615, 511] on div "root touchup package (₹969.50)" at bounding box center [796, 525] width 459 height 51
click at [623, 519] on span "root touchup package (₹969.50)" at bounding box center [678, 526] width 184 height 23
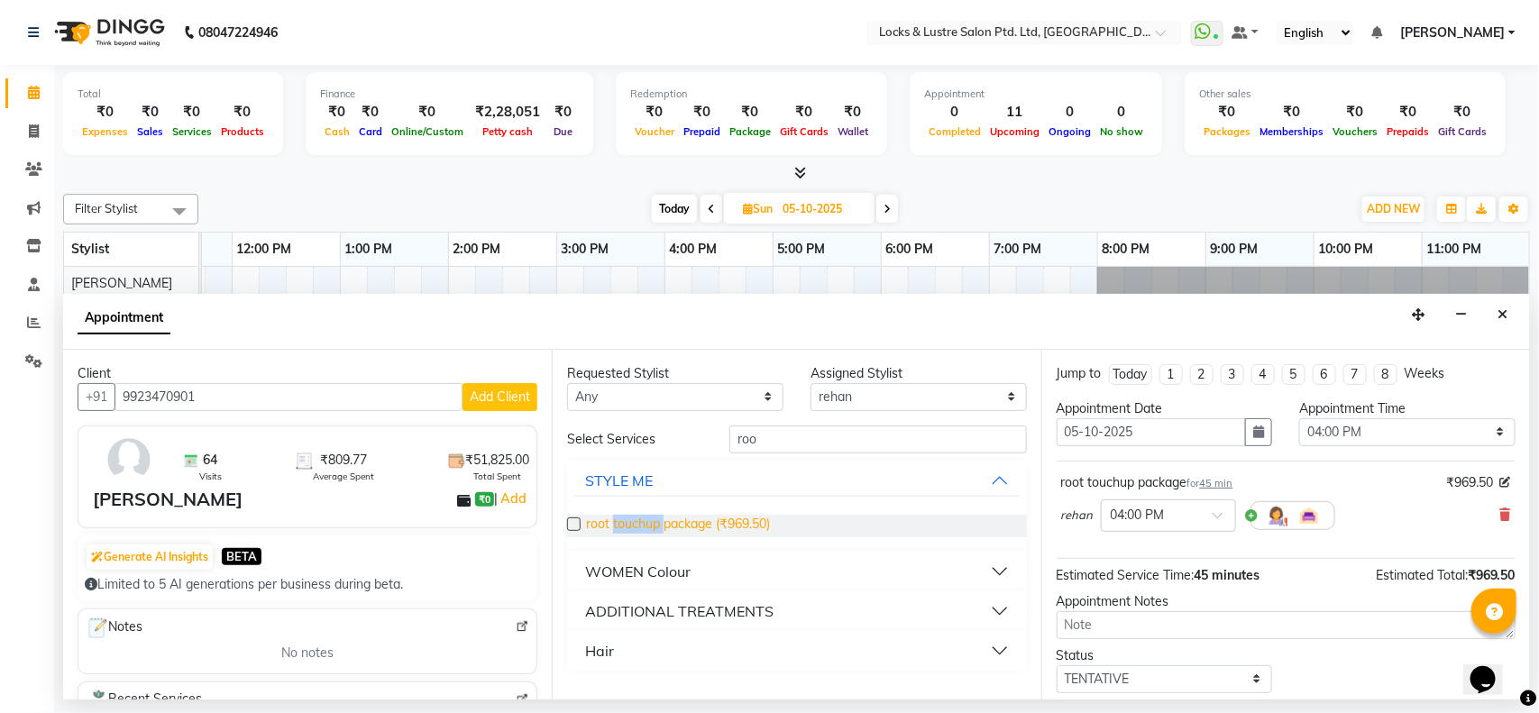
click at [623, 519] on span "root touchup package (₹969.50)" at bounding box center [678, 526] width 184 height 23
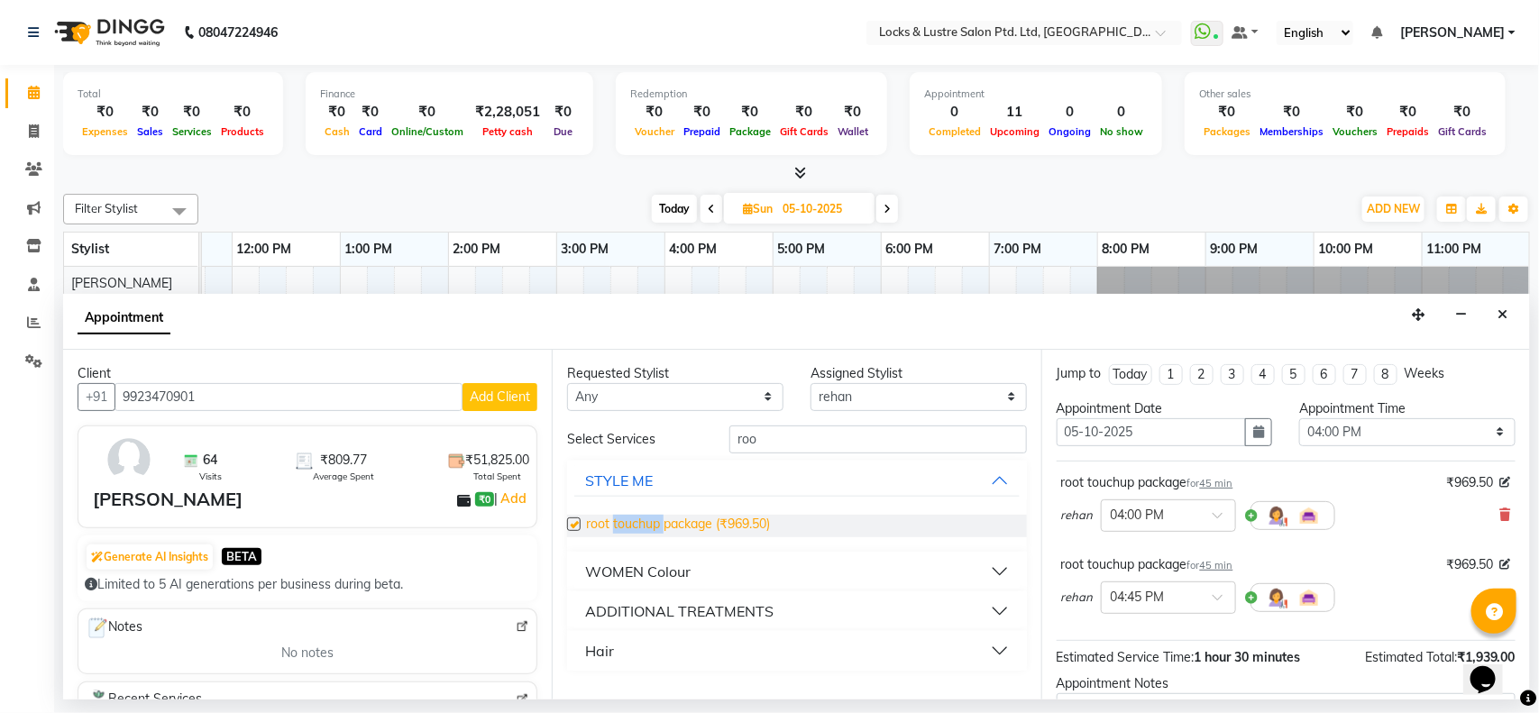
checkbox input "false"
click at [942, 443] on input "roo" at bounding box center [879, 440] width 298 height 28
type input "r"
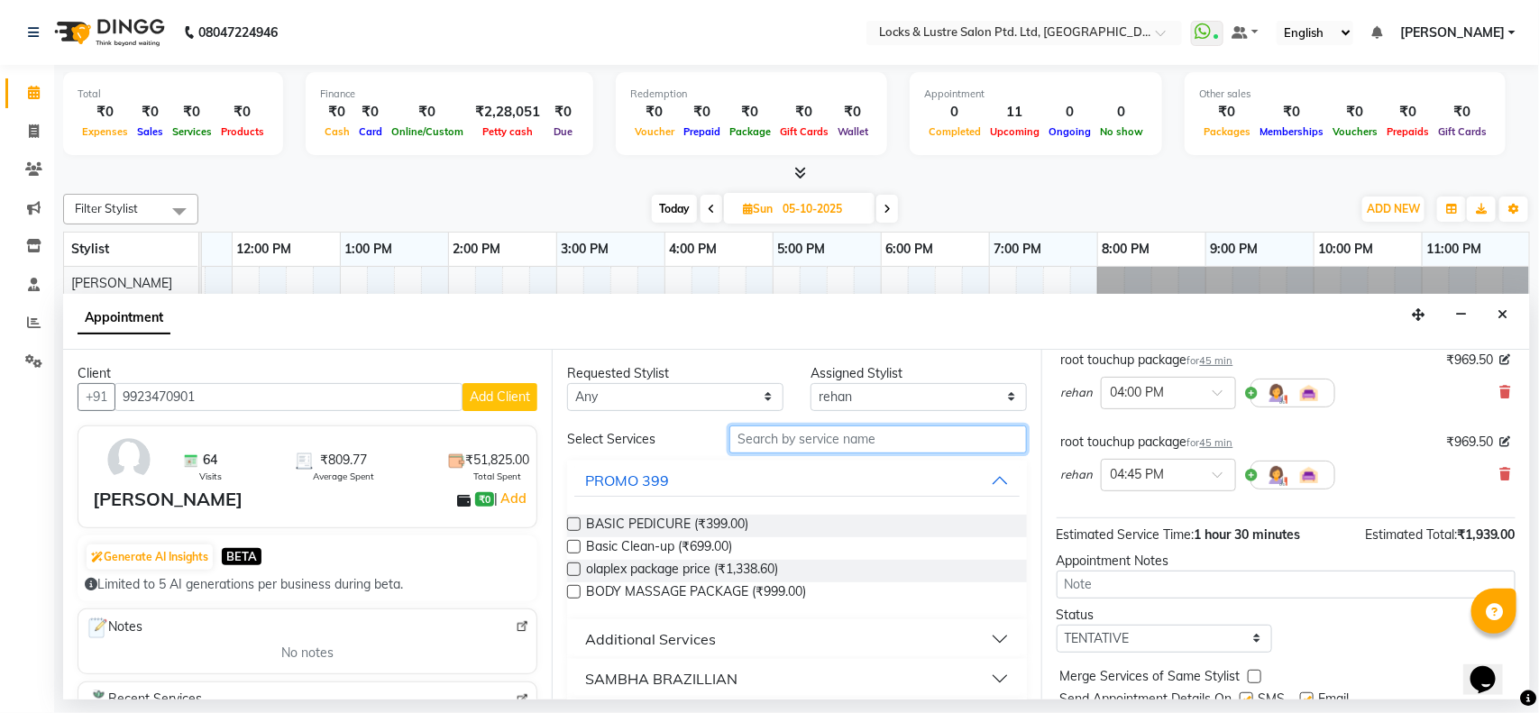
scroll to position [129, 0]
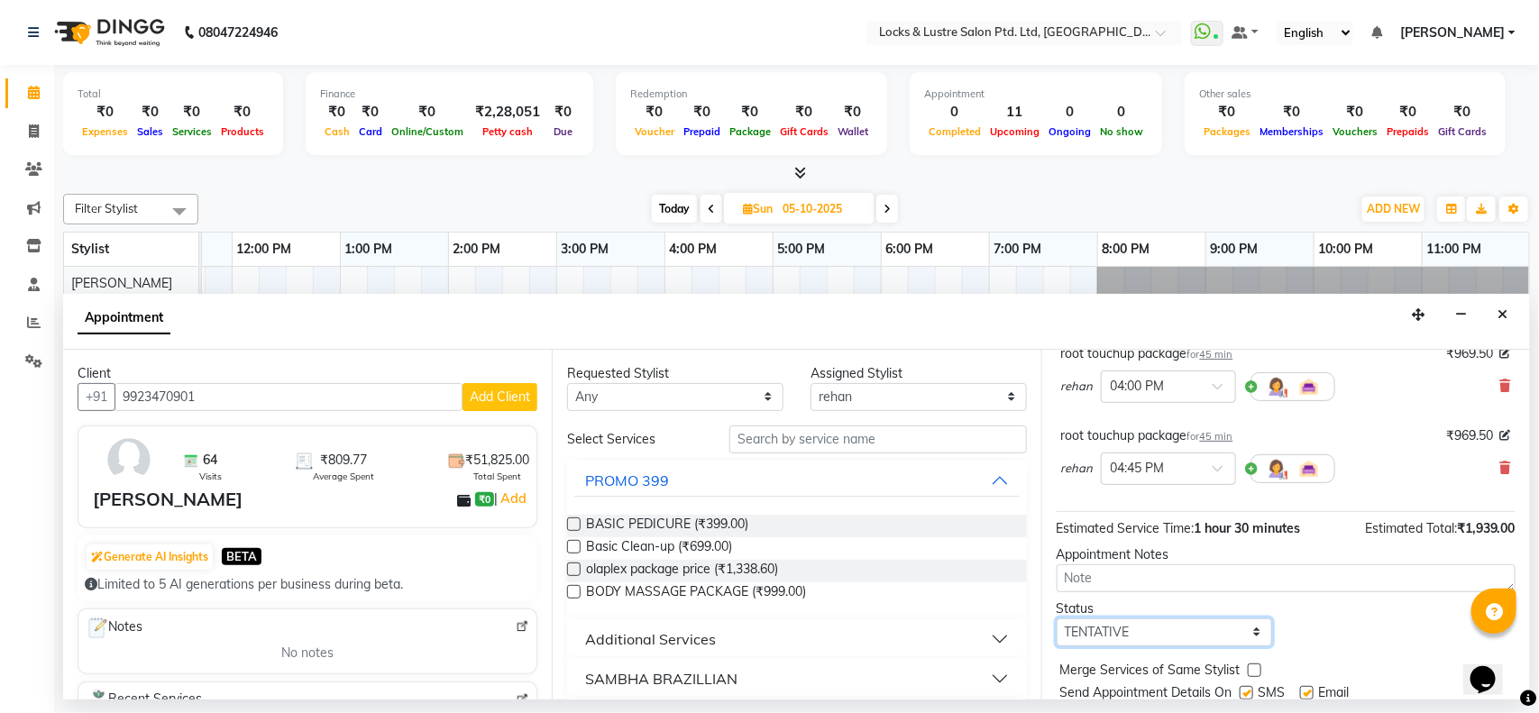
click at [1226, 637] on select "Select TENTATIVE CONFIRM UPCOMING" at bounding box center [1165, 633] width 216 height 28
click at [1057, 620] on select "Select TENTATIVE CONFIRM UPCOMING" at bounding box center [1165, 633] width 216 height 28
click at [1196, 623] on select "Select TENTATIVE CONFIRM UPCOMING" at bounding box center [1165, 633] width 216 height 28
select select "confirm booking"
click at [1057, 620] on select "Select TENTATIVE CONFIRM UPCOMING" at bounding box center [1165, 633] width 216 height 28
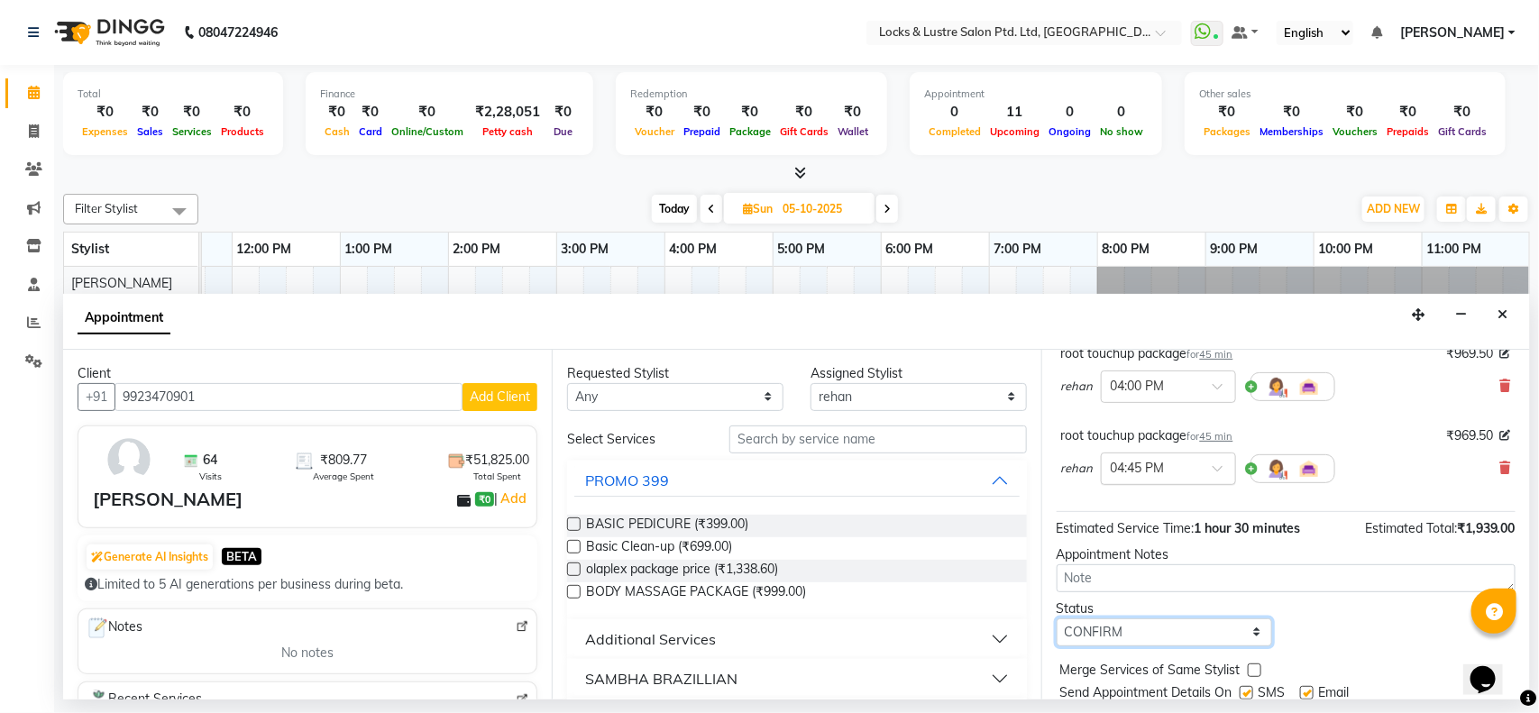
scroll to position [190, 0]
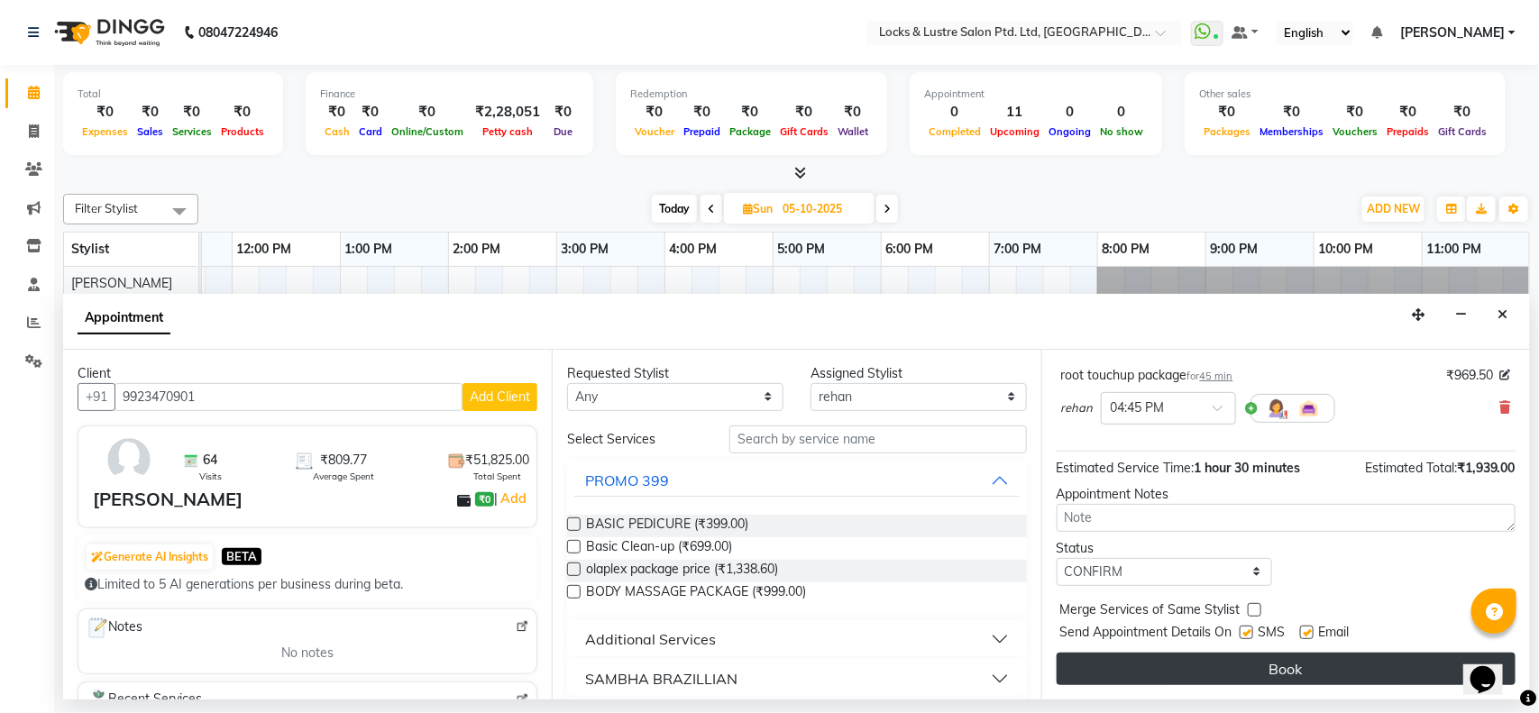
click at [1198, 669] on button "Book" at bounding box center [1286, 669] width 459 height 32
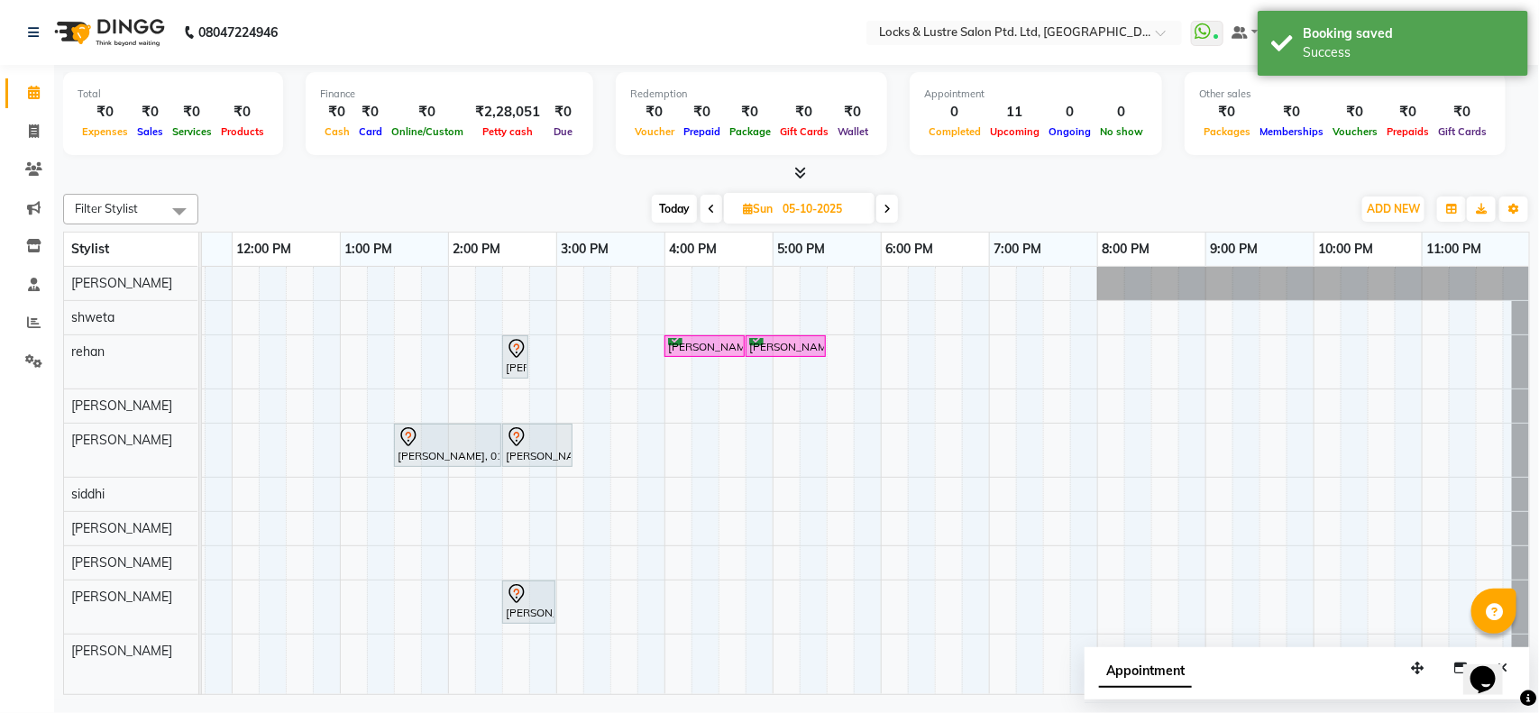
click at [667, 204] on span "Today" at bounding box center [674, 209] width 45 height 28
type input "03-10-2025"
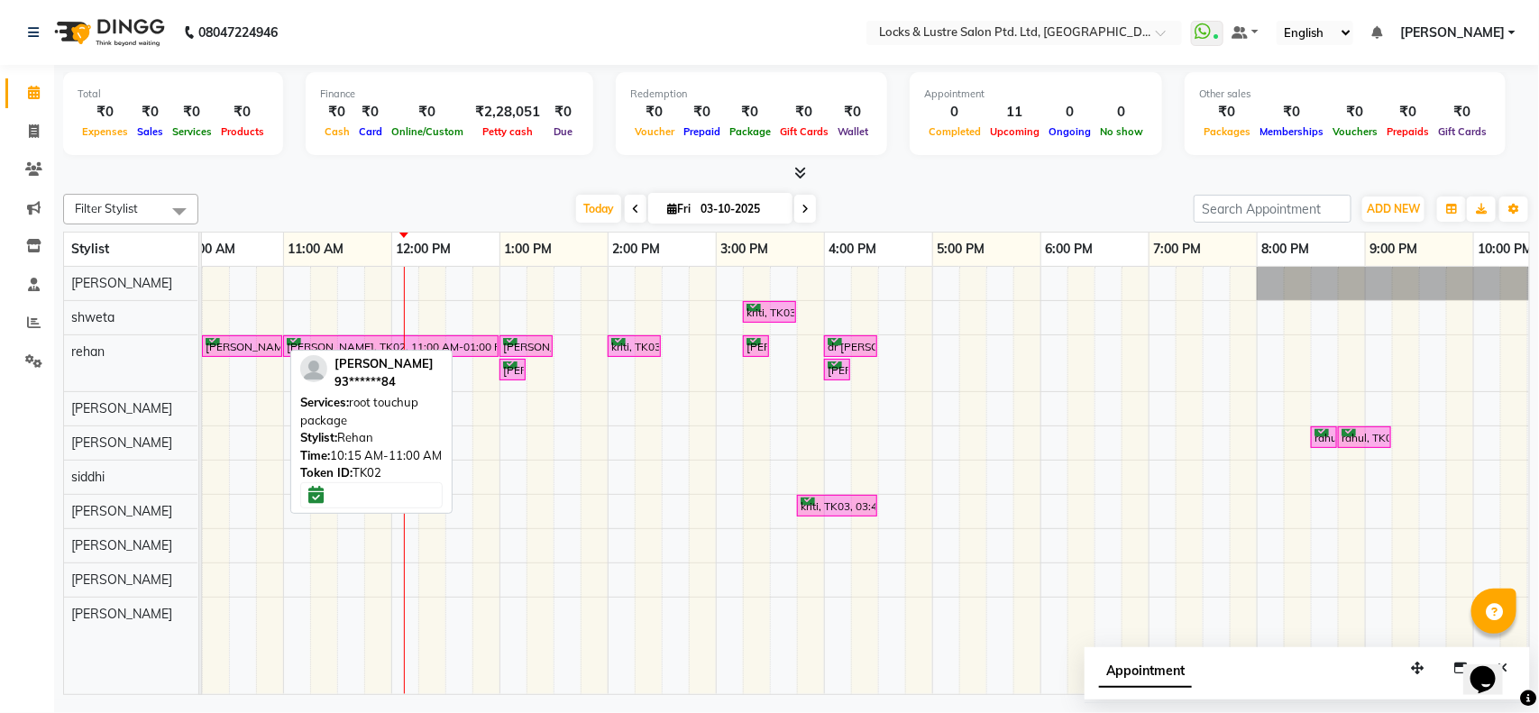
scroll to position [0, 242]
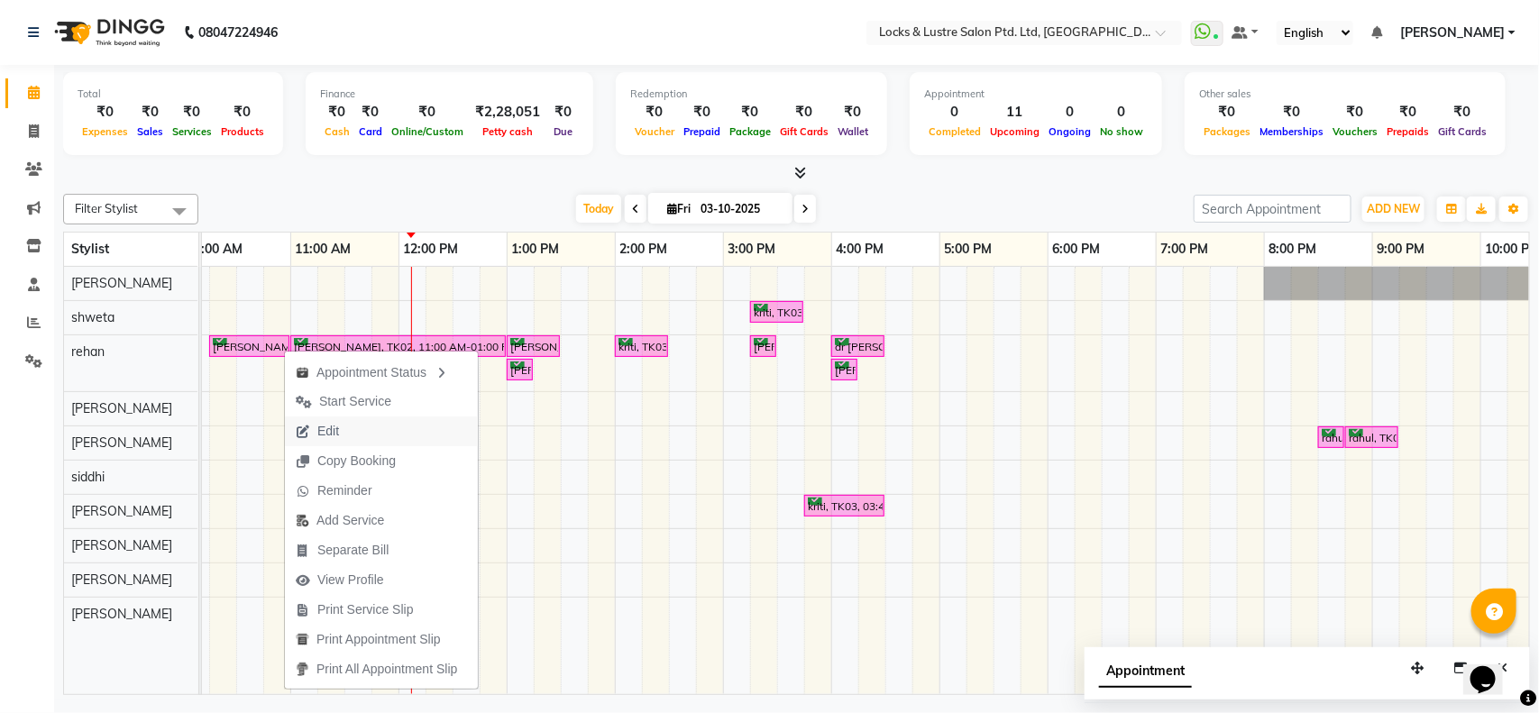
click at [345, 428] on span "Edit" at bounding box center [317, 432] width 65 height 30
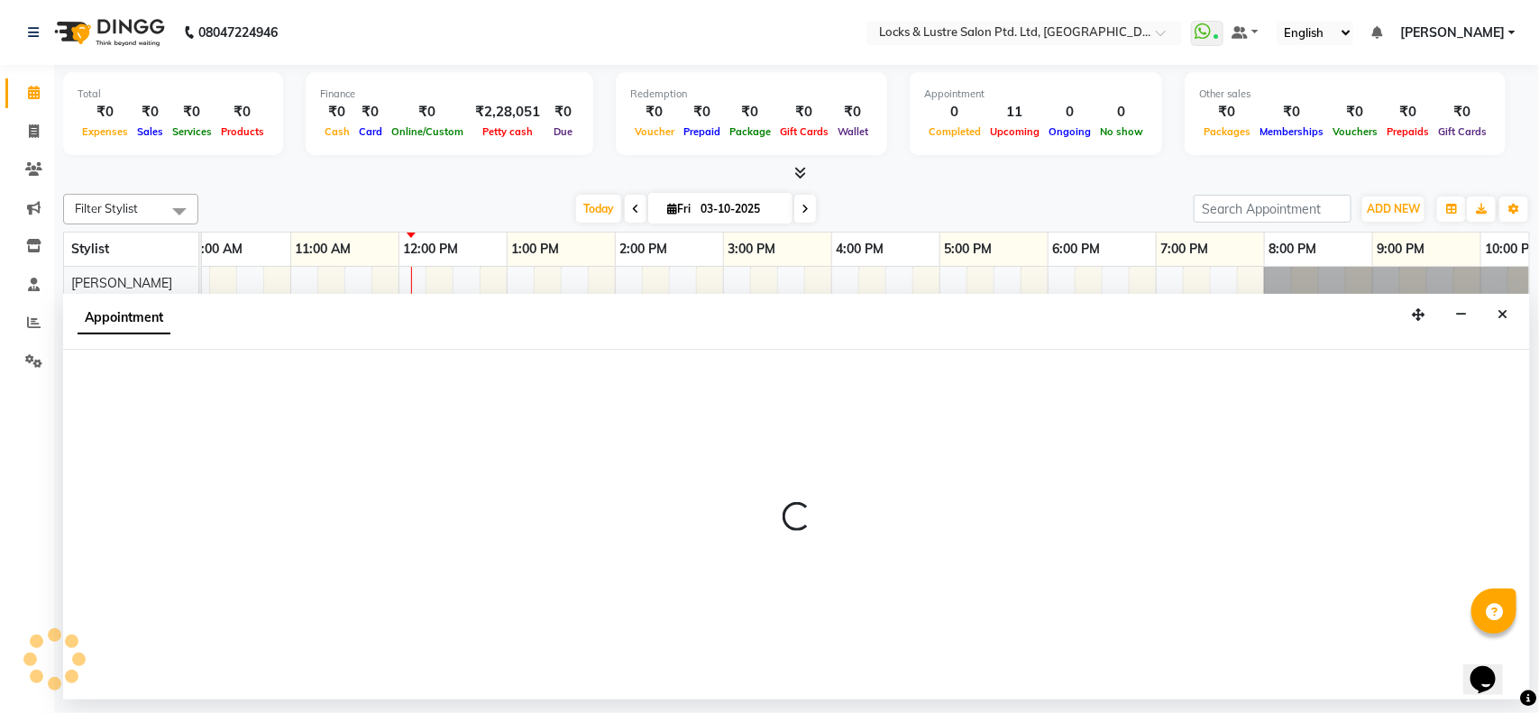
select select "tentative"
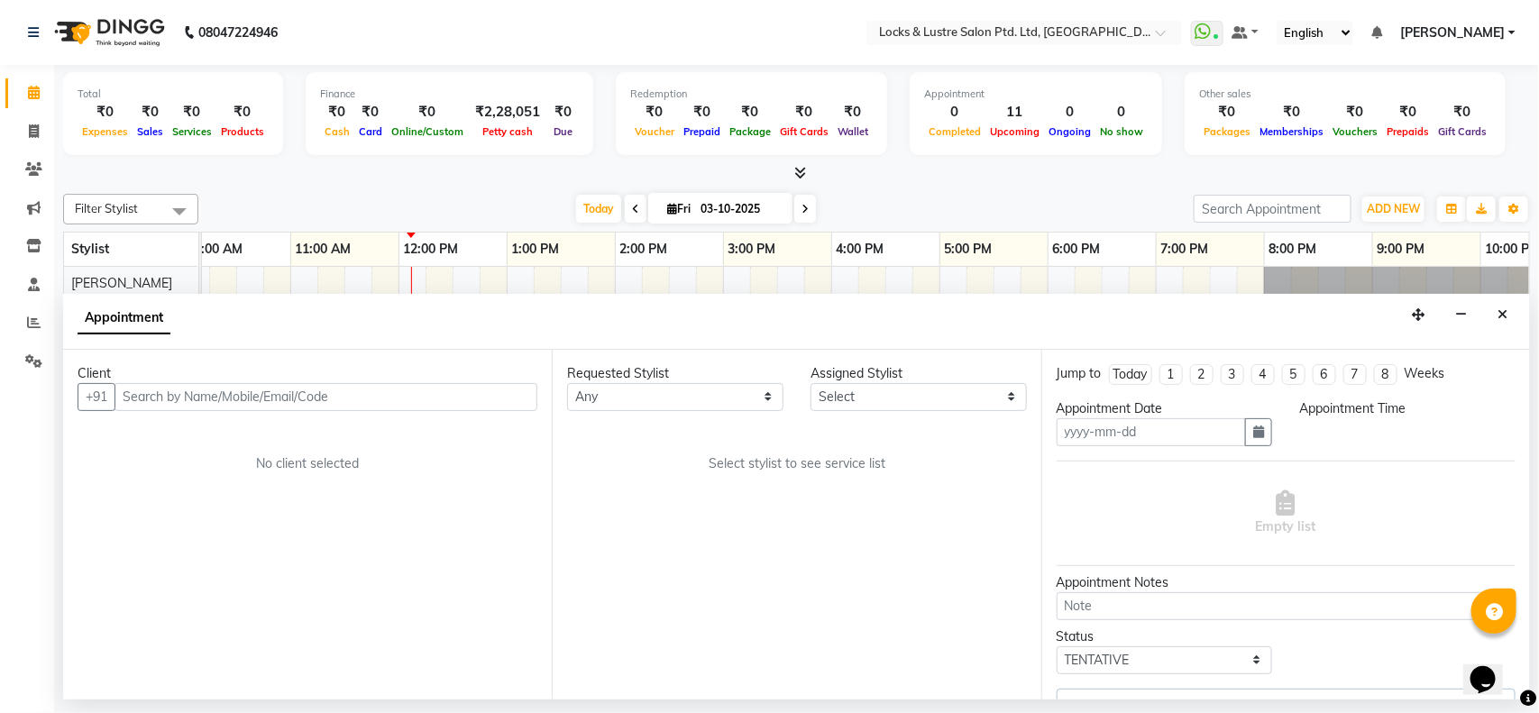
type input "03-10-2025"
select select "confirm booking"
select select "615"
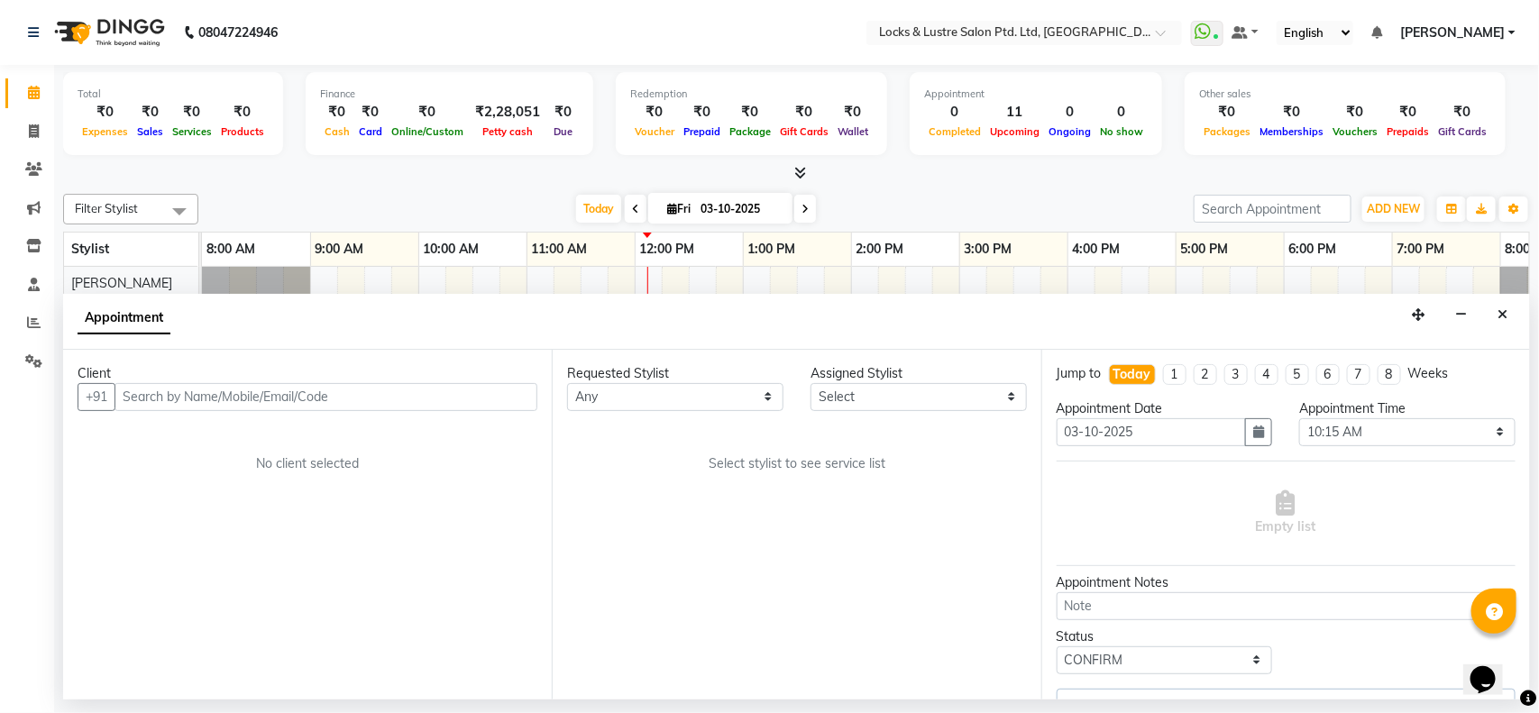
scroll to position [0, 403]
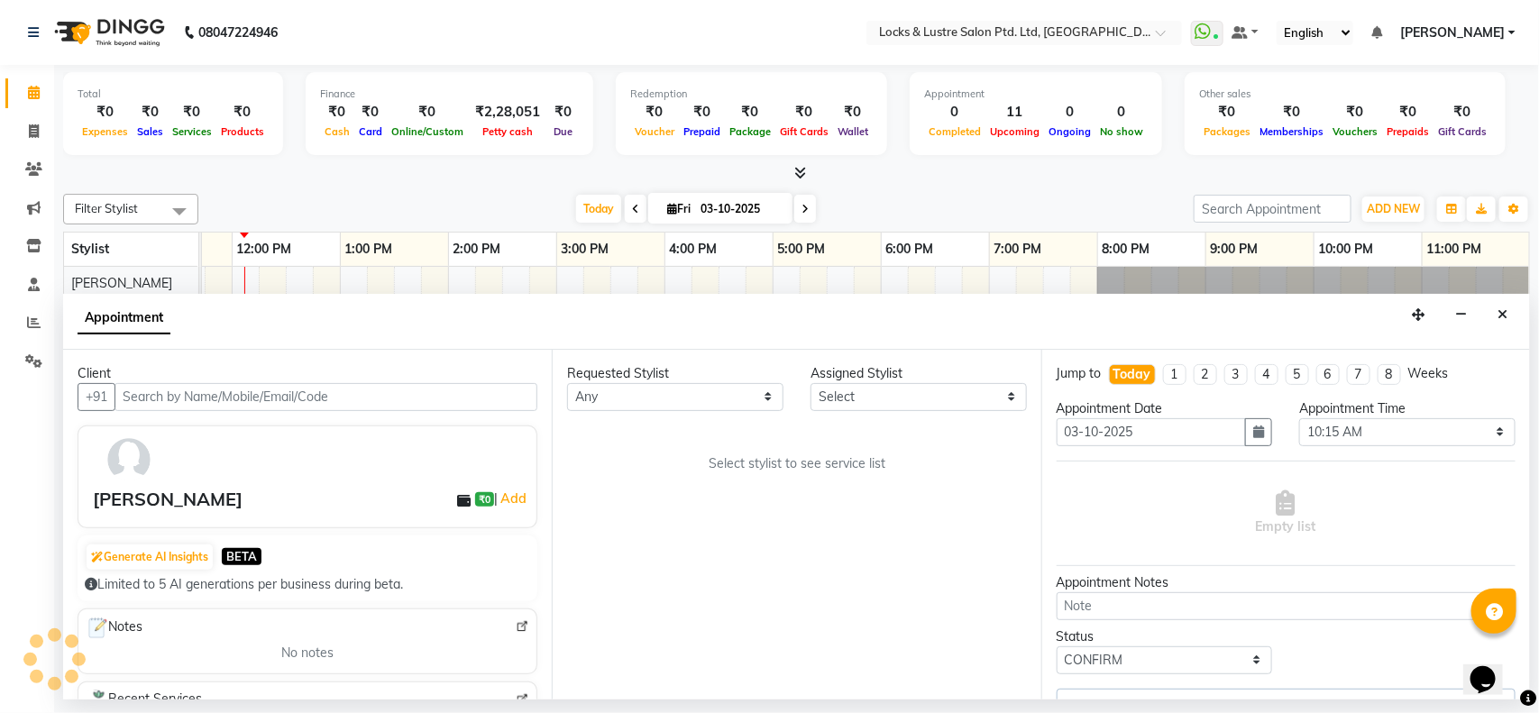
select select "62982"
select select "2875"
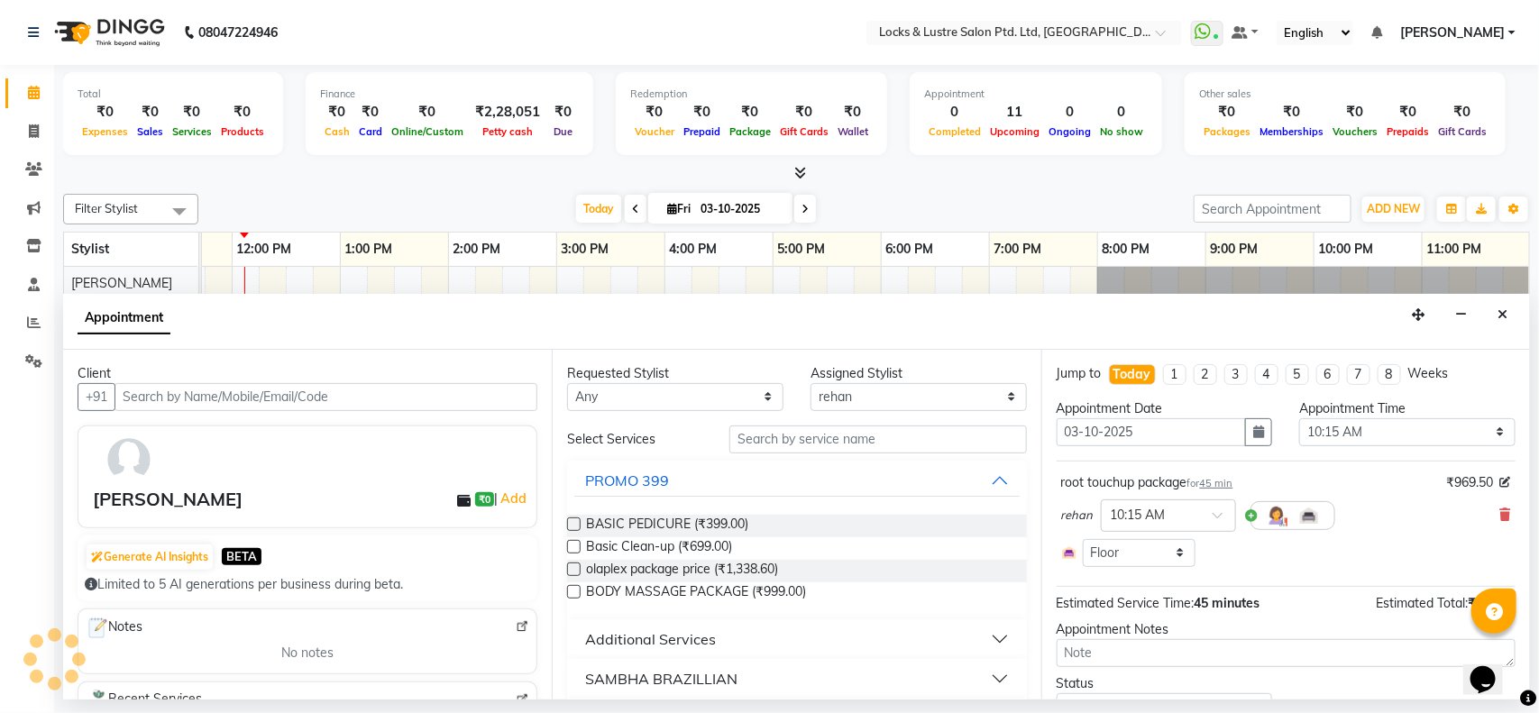
select select "2875"
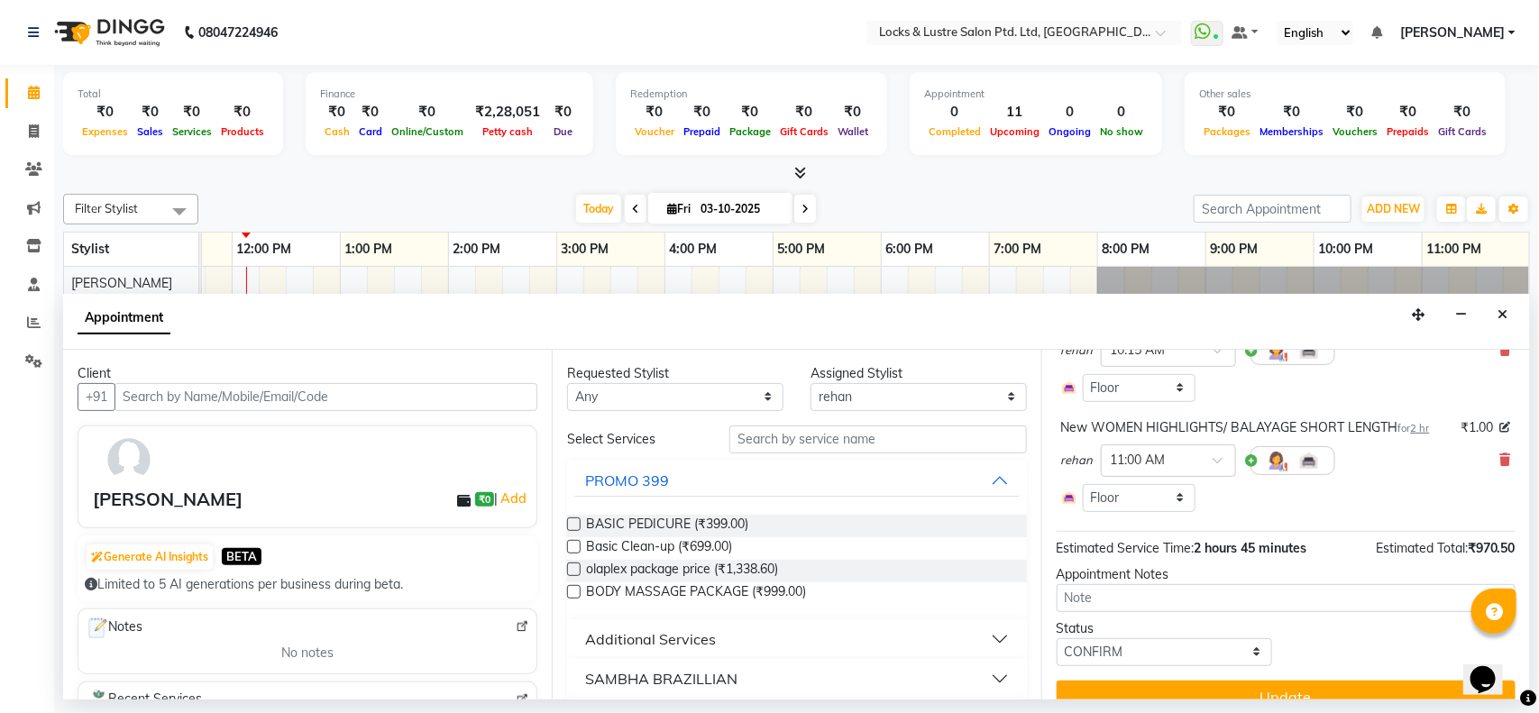
scroll to position [194, 0]
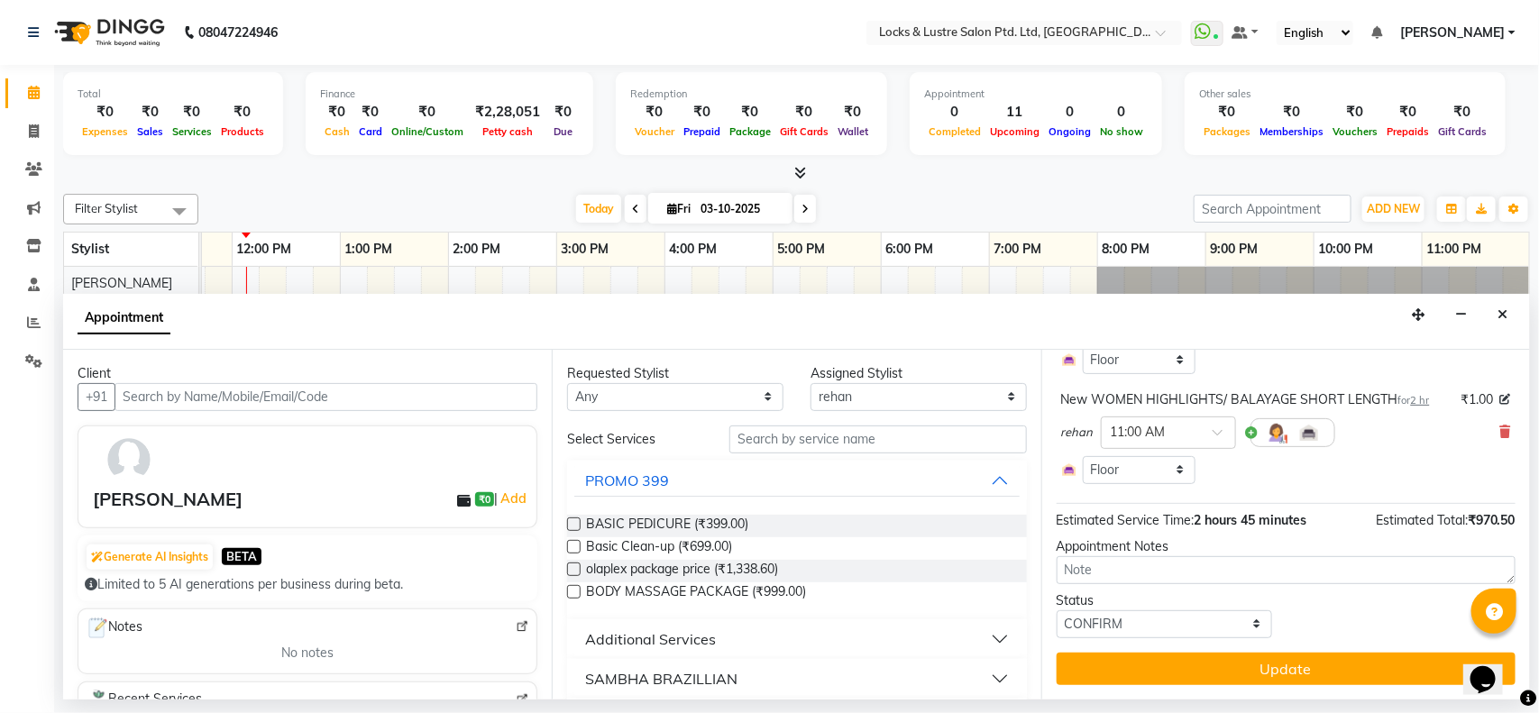
click at [1148, 647] on div "Jump to Today 1 2 3 4 5 6 7 8 Weeks Appointment Date 03-10-2025 Appointment Tim…" at bounding box center [1286, 525] width 489 height 350
click at [1152, 623] on select "Select TENTATIVE CONFIRM CHECK-IN UPCOMING" at bounding box center [1165, 624] width 216 height 28
select select "tentative"
click at [1057, 610] on select "Select TENTATIVE CONFIRM CHECK-IN UPCOMING" at bounding box center [1165, 624] width 216 height 28
click at [1509, 314] on button "Close" at bounding box center [1503, 315] width 26 height 28
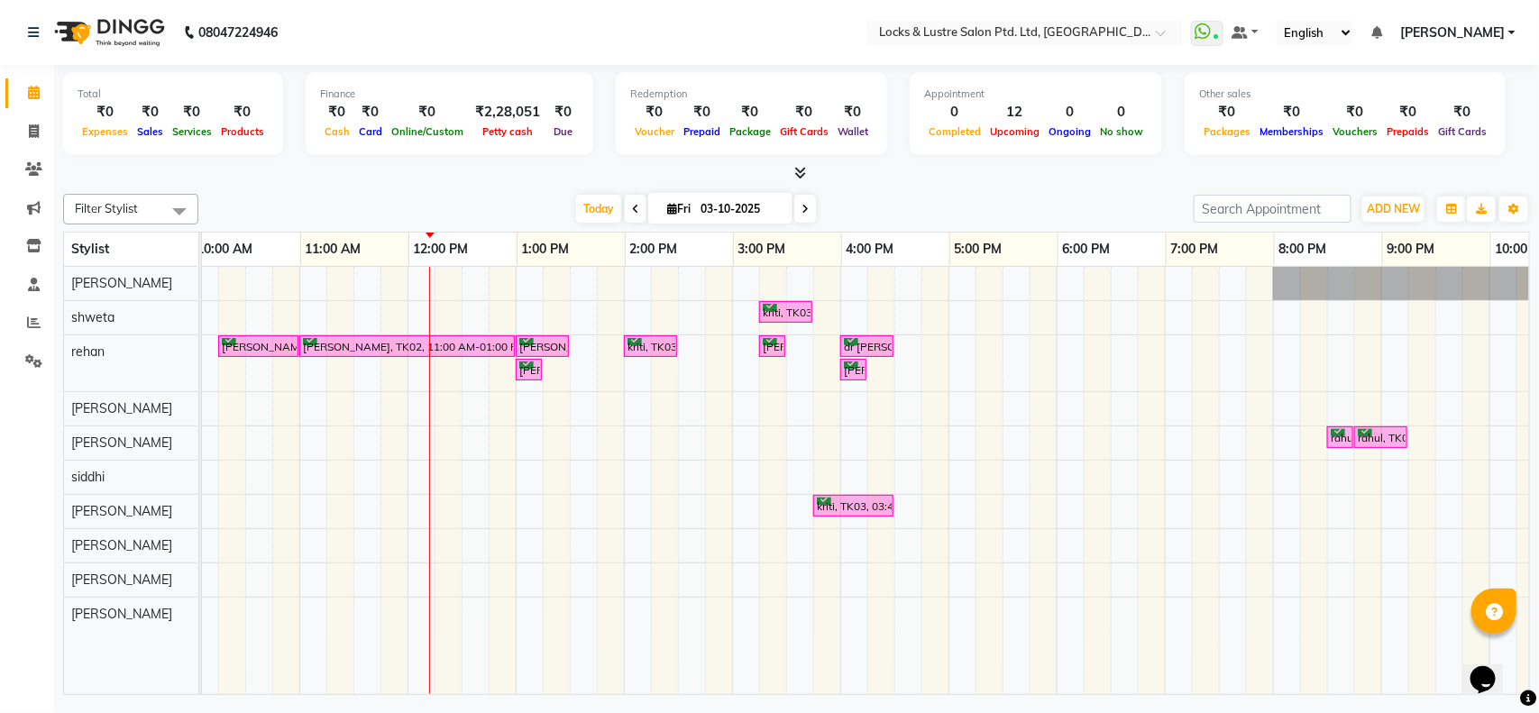
scroll to position [0, 227]
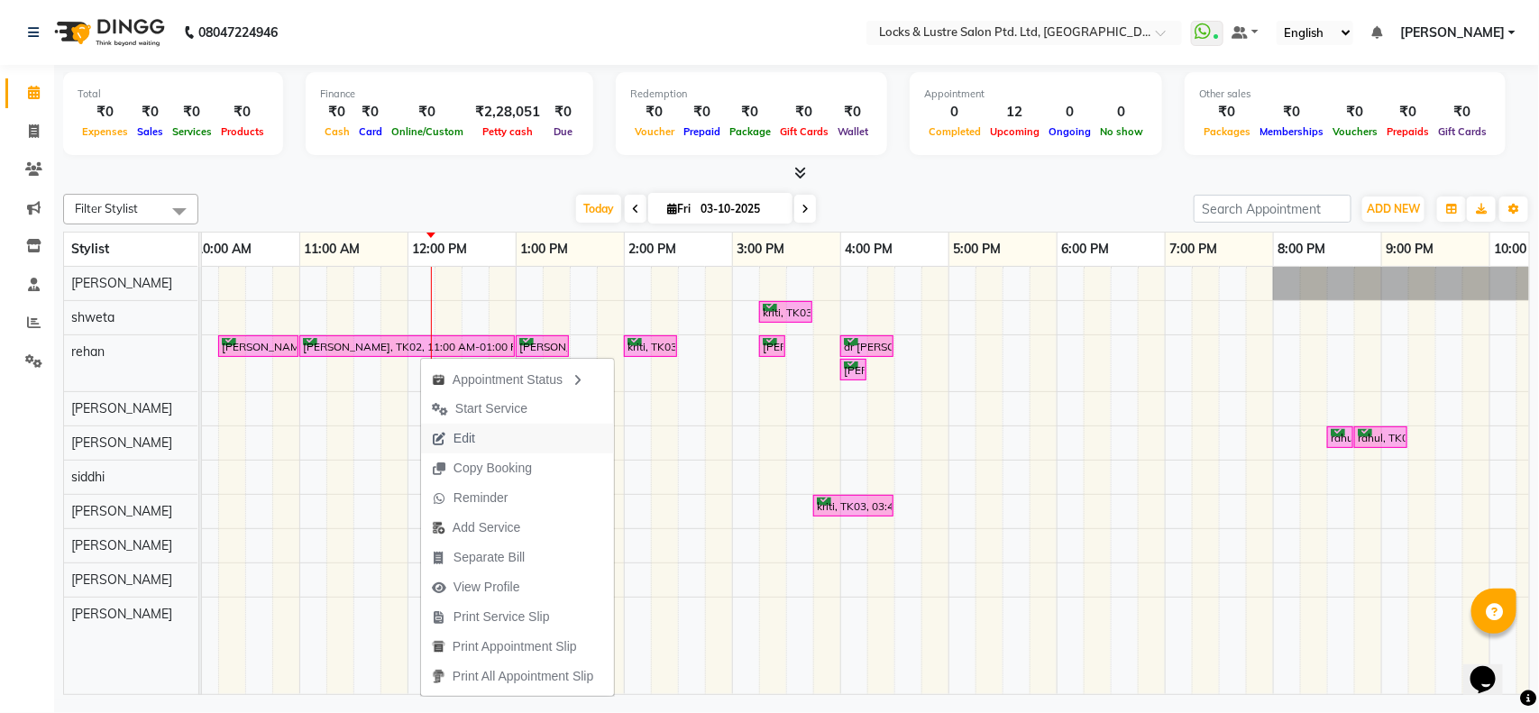
click at [448, 435] on span "Edit" at bounding box center [453, 439] width 65 height 30
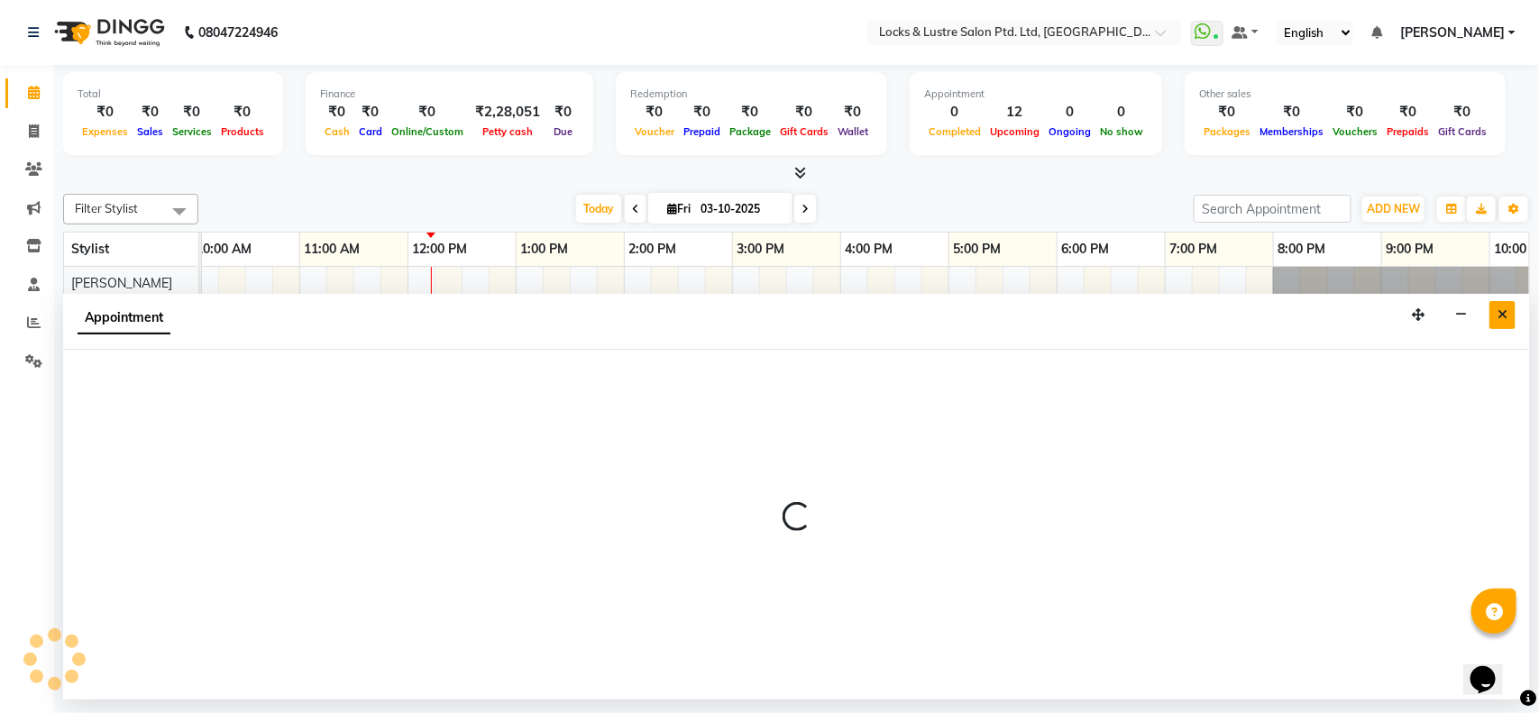
click at [1500, 309] on icon "Close" at bounding box center [1503, 314] width 10 height 13
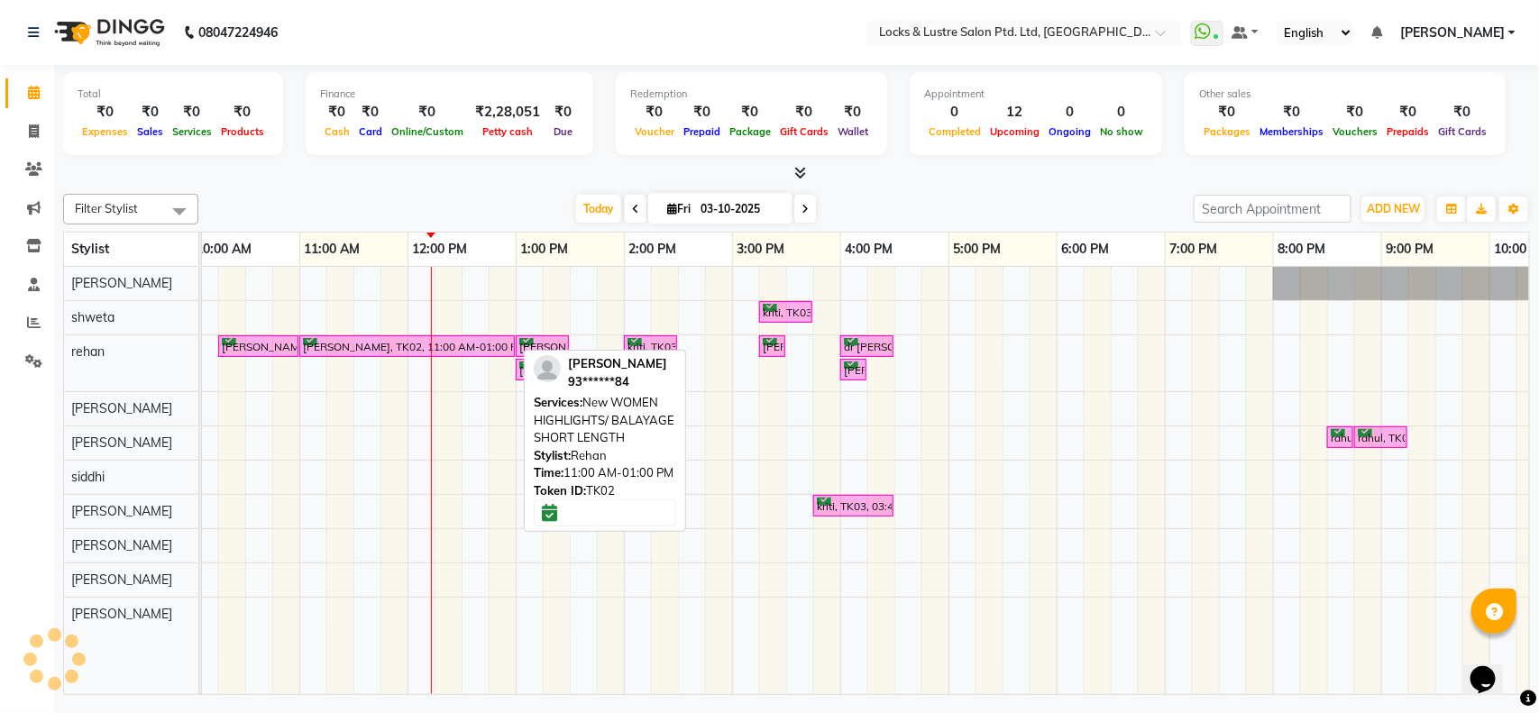
click at [344, 355] on div "[PERSON_NAME], TK02, 11:00 AM-01:00 PM, New WOMEN HIGHLIGHTS/ BALAYAGE SHORT LE…" at bounding box center [407, 346] width 212 height 17
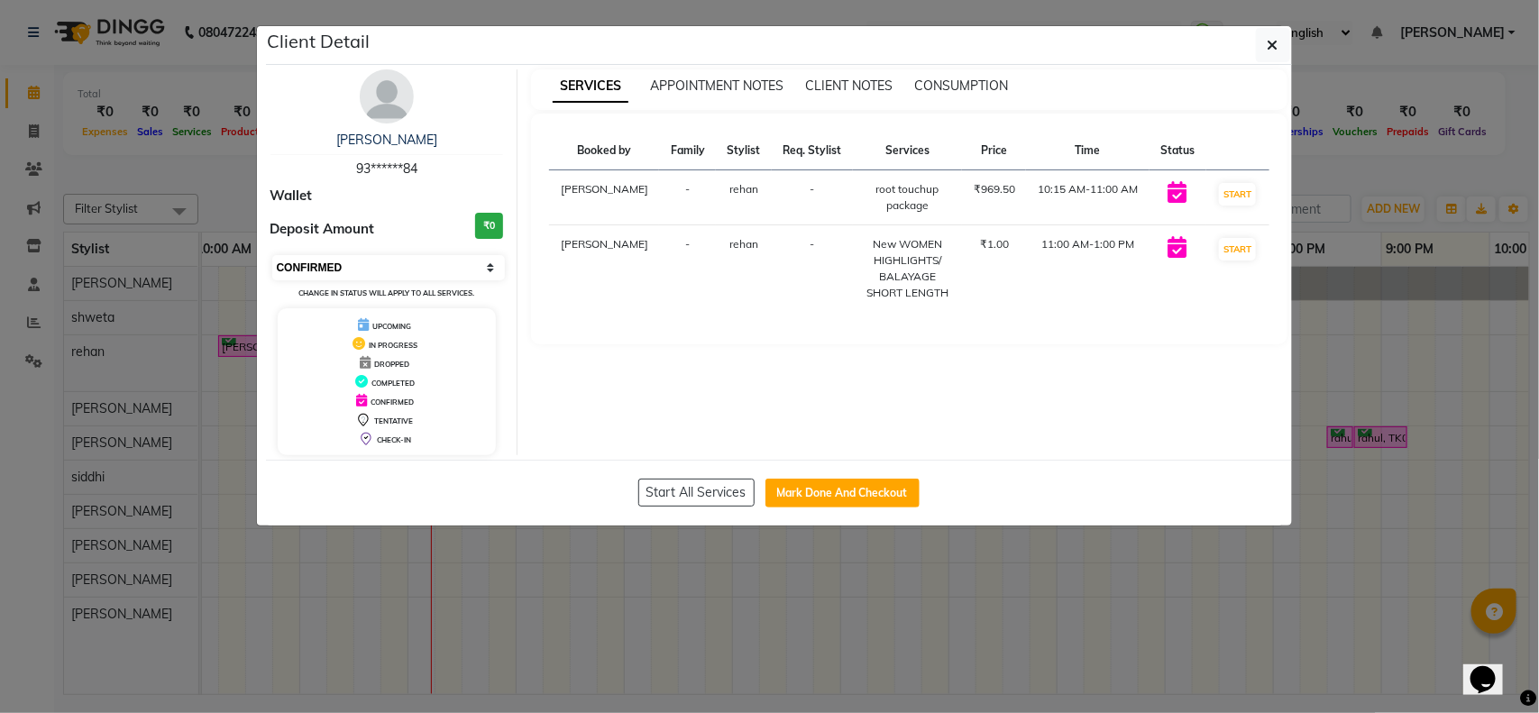
click at [390, 275] on select "Select IN SERVICE CONFIRMED TENTATIVE CHECK IN MARK DONE UPCOMING" at bounding box center [389, 267] width 234 height 25
select select "7"
click at [272, 255] on select "Select IN SERVICE CONFIRMED TENTATIVE CHECK IN MARK DONE UPCOMING" at bounding box center [389, 267] width 234 height 25
click at [446, 616] on ngb-modal-window "Client Detail [PERSON_NAME] 93******84 Wallet Deposit Amount ₹0 Select IN SERVI…" at bounding box center [769, 356] width 1539 height 713
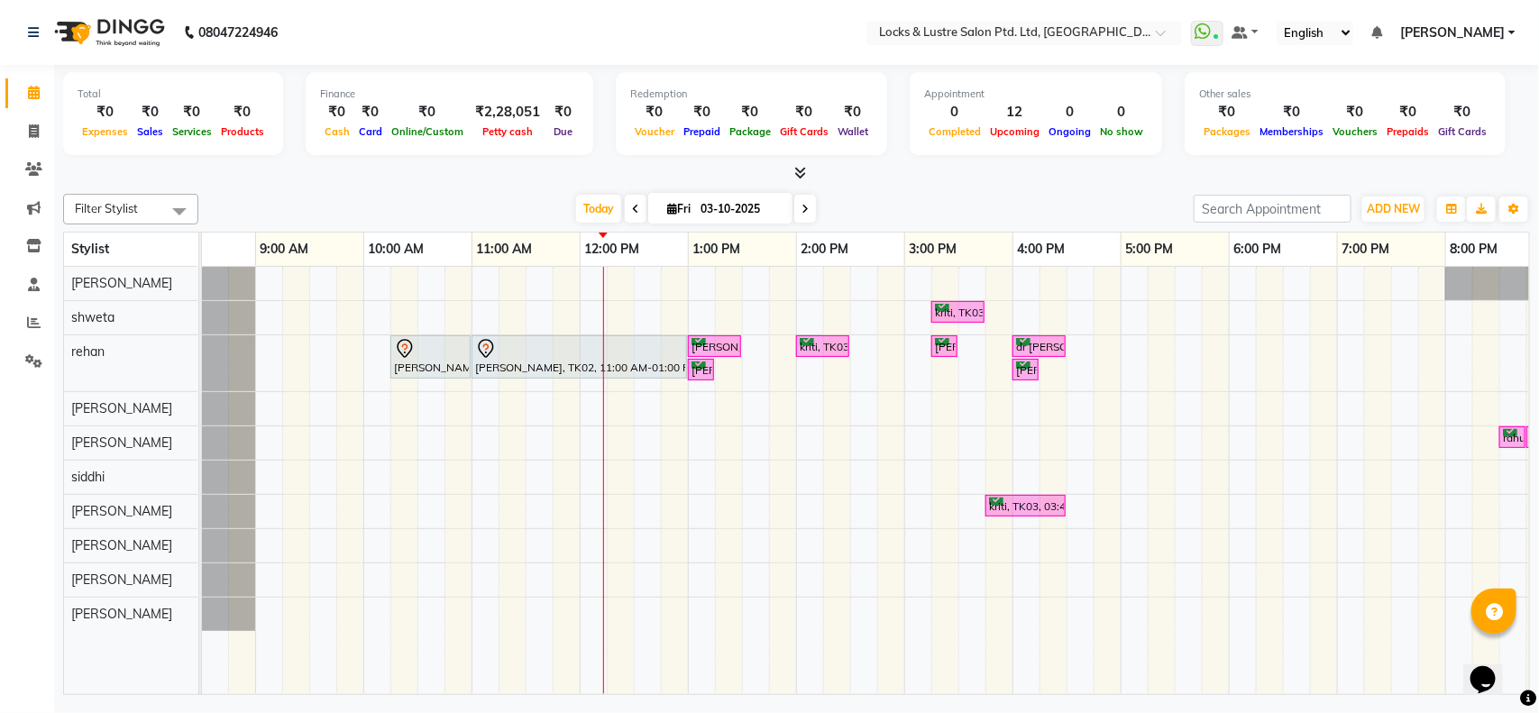
scroll to position [0, 403]
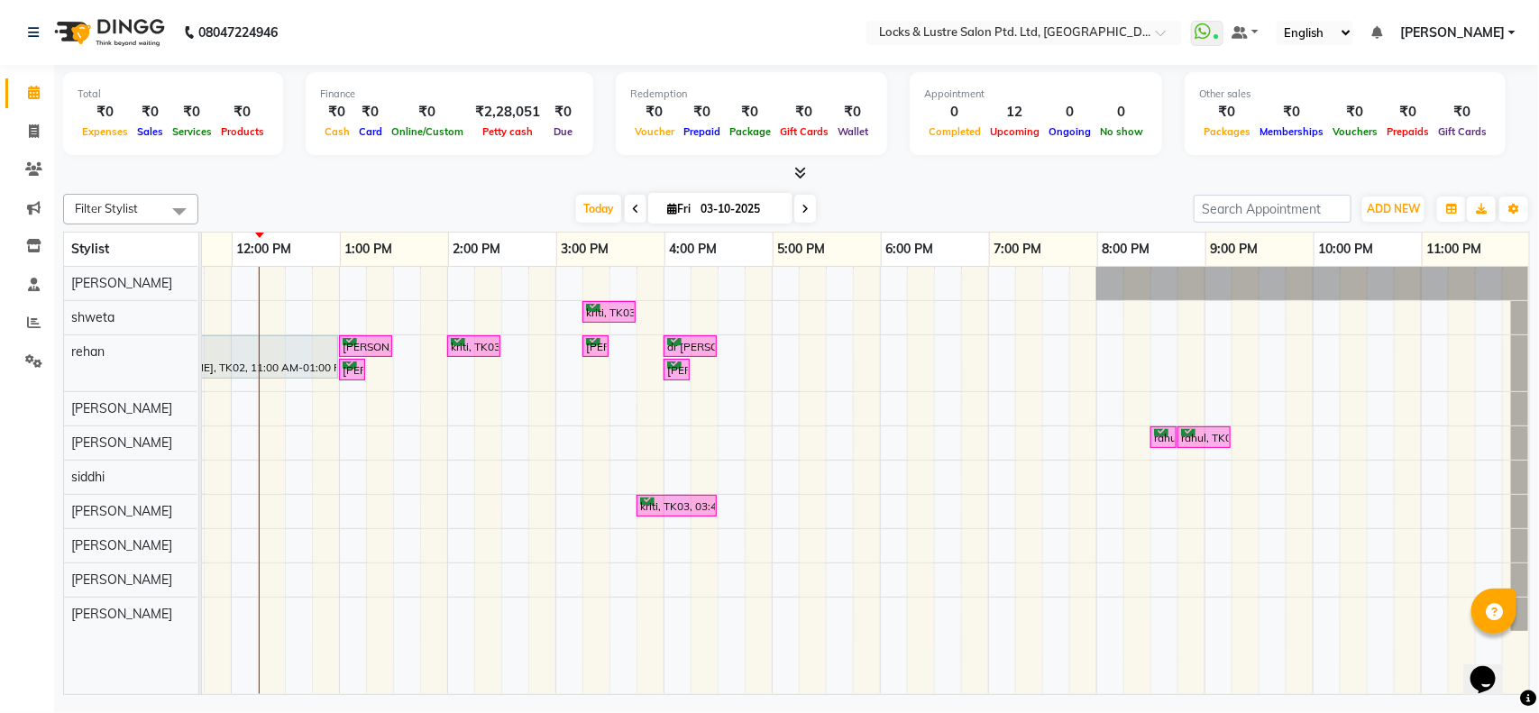
click at [823, 348] on div "kriti, TK03, 03:15 PM-03:45 PM, PROMO 199 - Gel Polish [PERSON_NAME], TK02, 10:…" at bounding box center [663, 480] width 1731 height 427
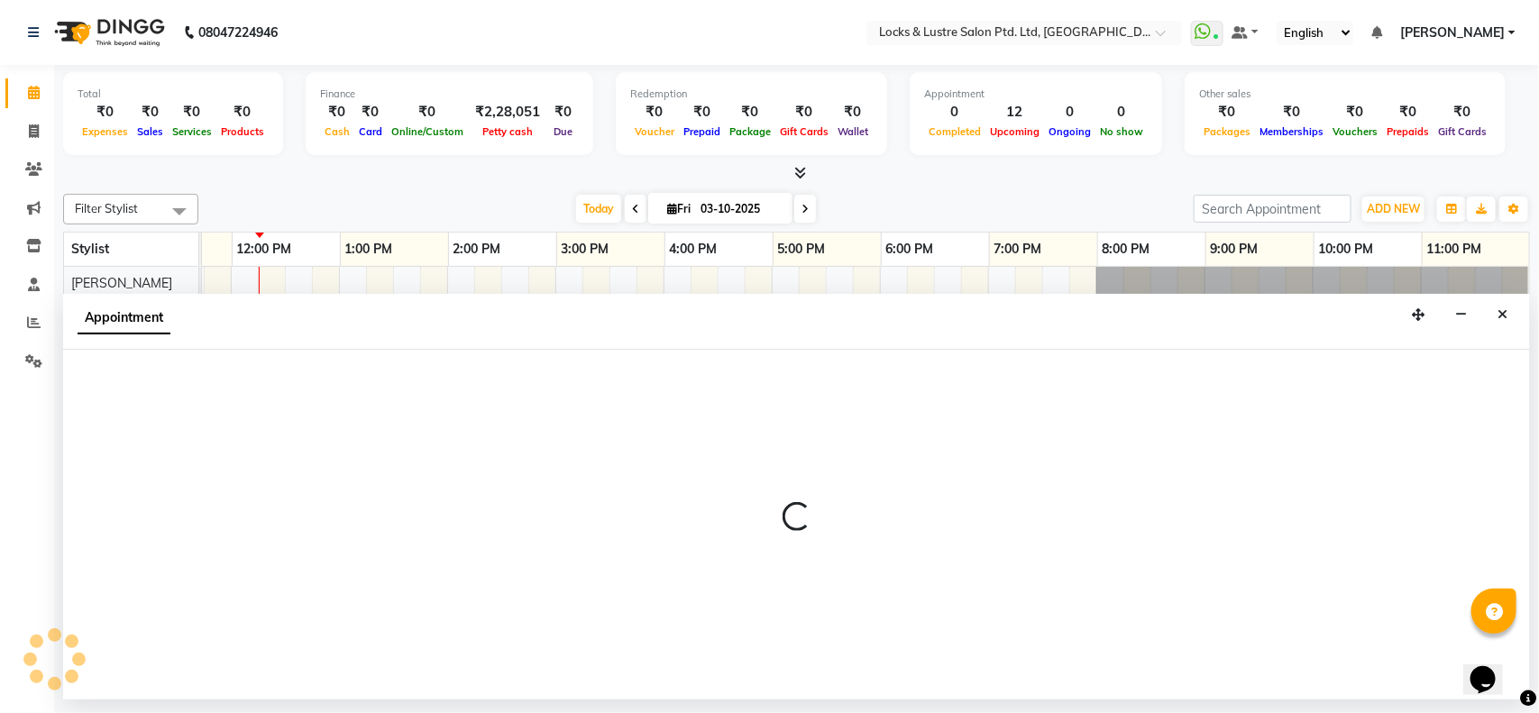
select select "62982"
select select "tentative"
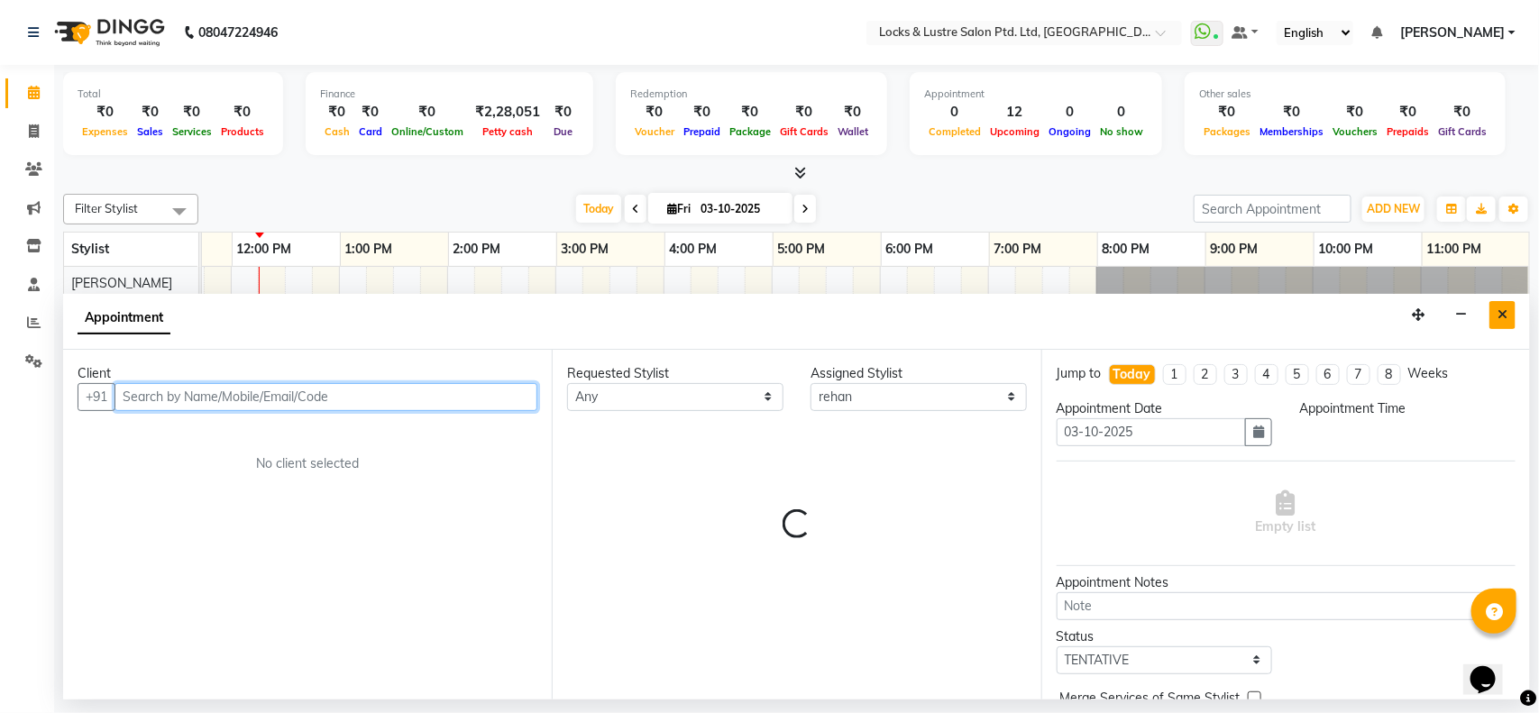
select select "1050"
click at [1511, 307] on button "Close" at bounding box center [1503, 315] width 26 height 28
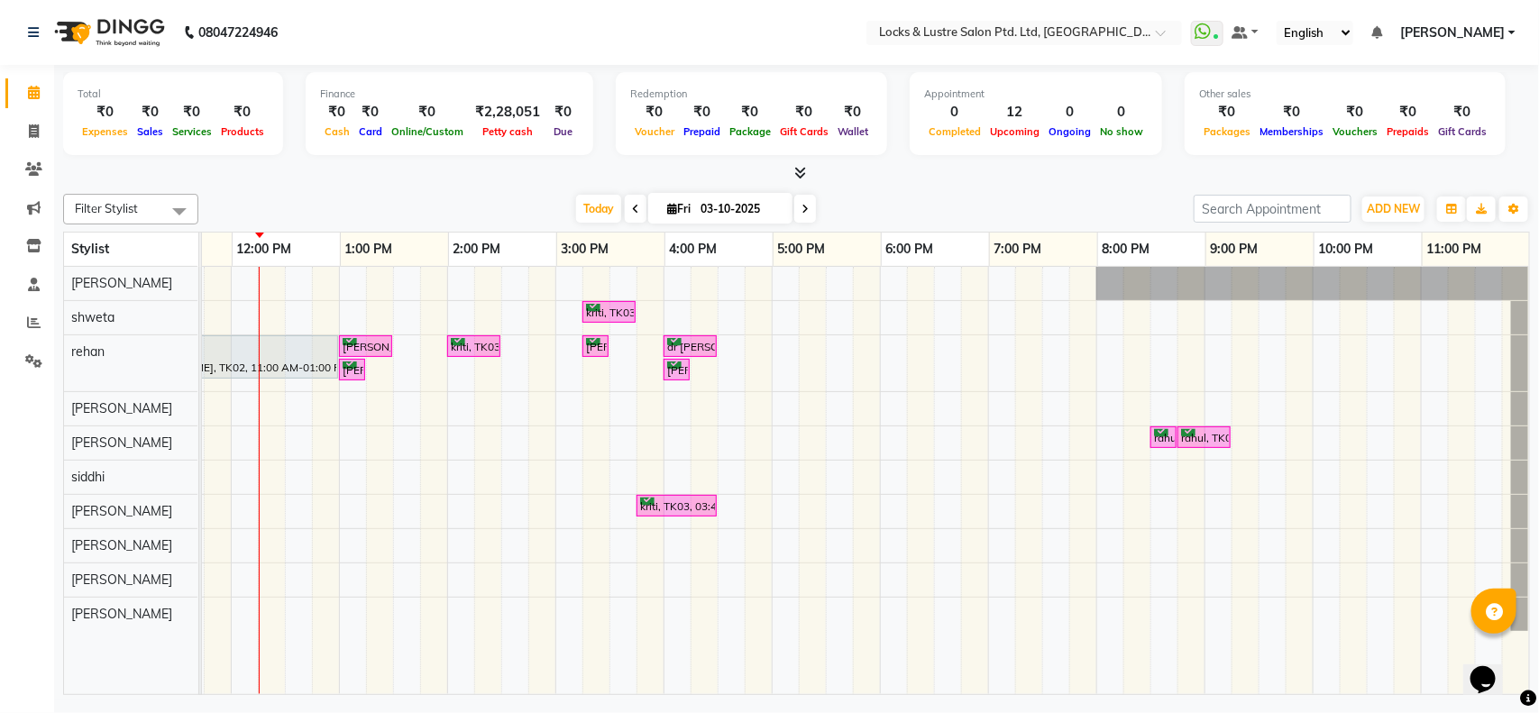
click at [823, 353] on div "kriti, TK03, 03:15 PM-03:45 PM, PROMO 199 - Gel Polish [PERSON_NAME], TK02, 10:…" at bounding box center [663, 480] width 1731 height 427
select select "62982"
select select "tentative"
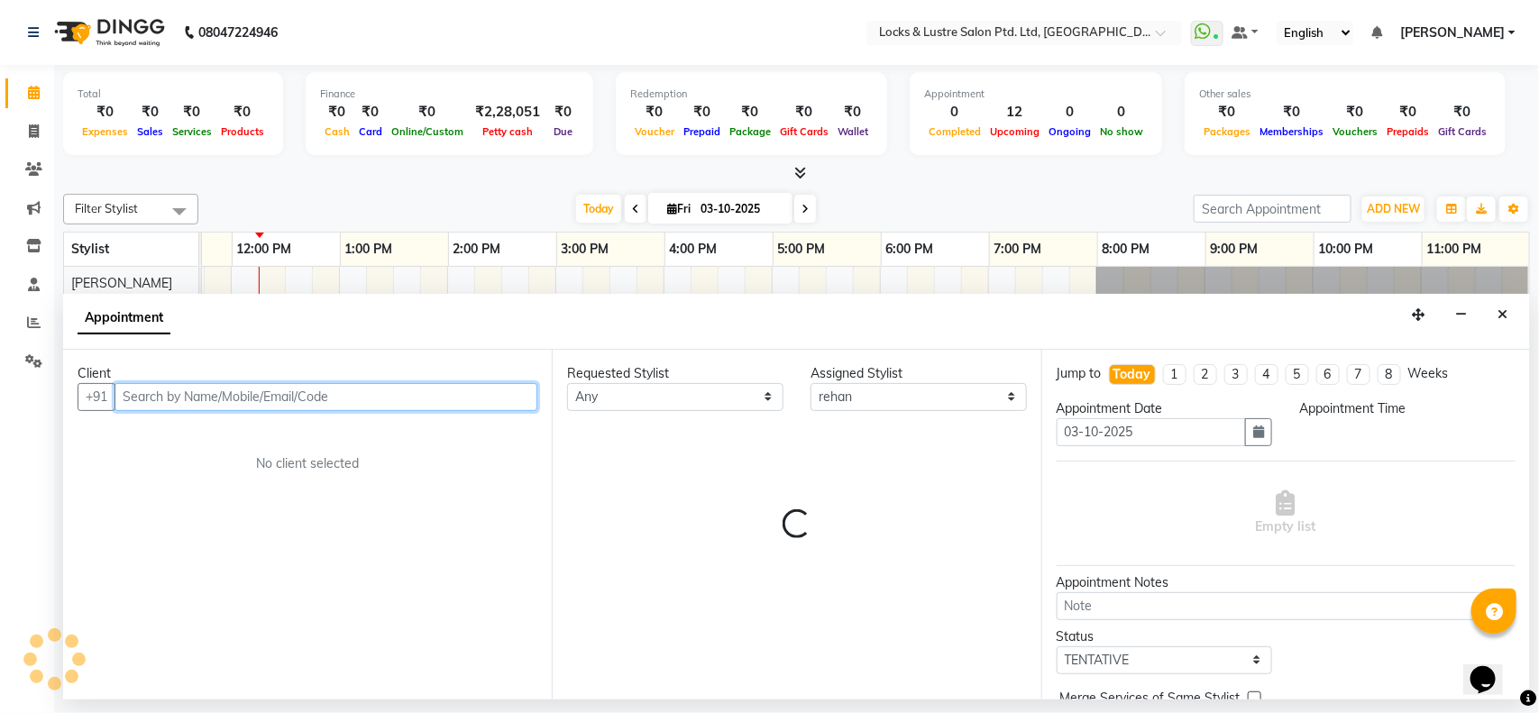
select select "1050"
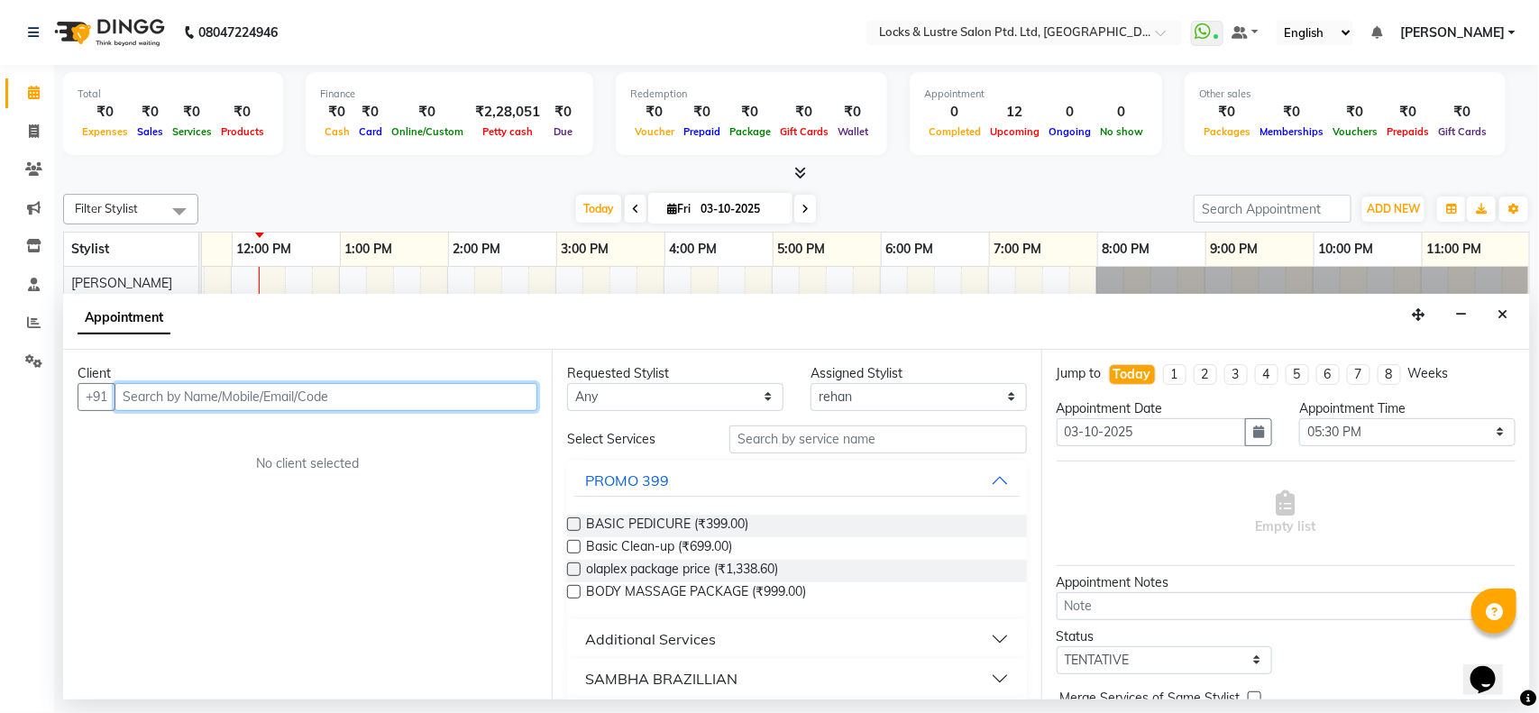
click at [467, 395] on input "text" at bounding box center [326, 397] width 423 height 28
type input "9167775499"
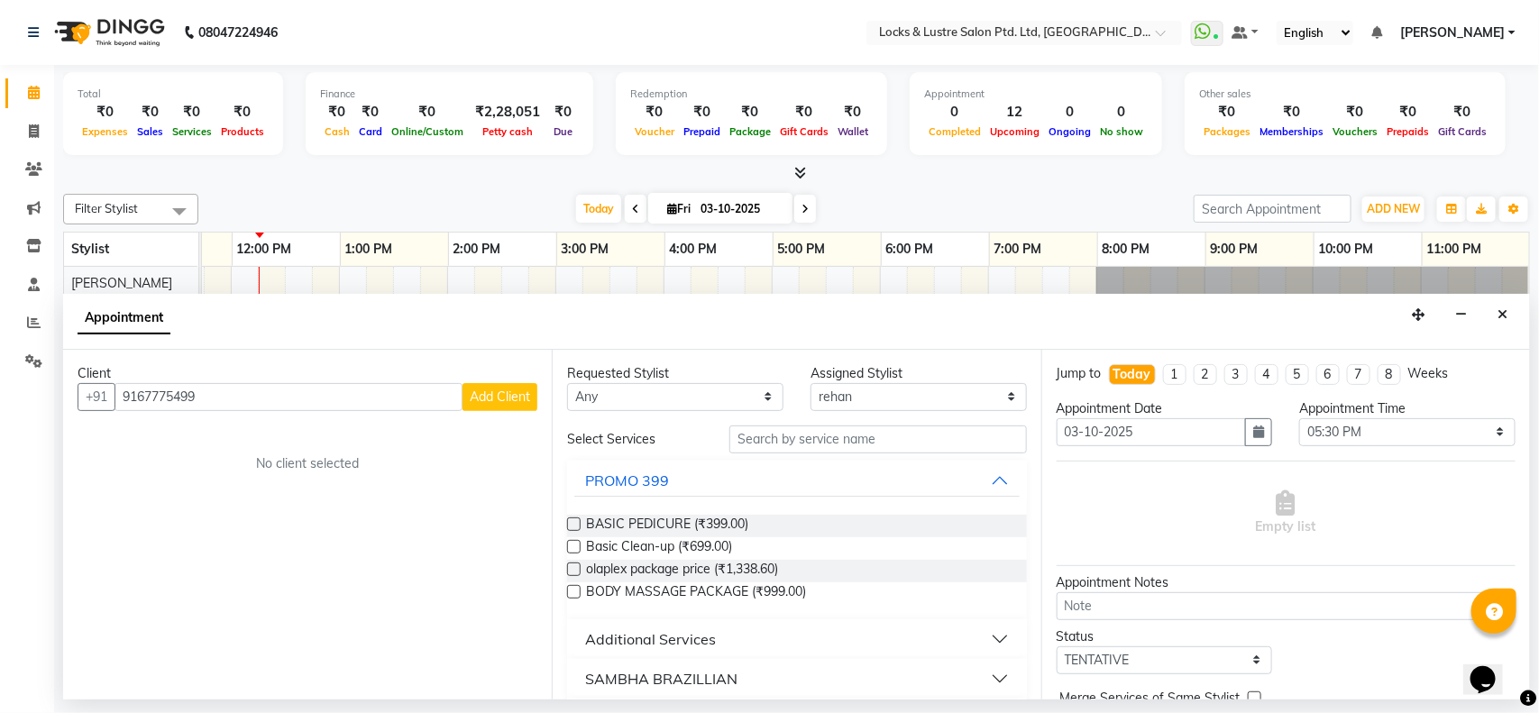
click at [528, 392] on span "Add Client" at bounding box center [500, 397] width 60 height 16
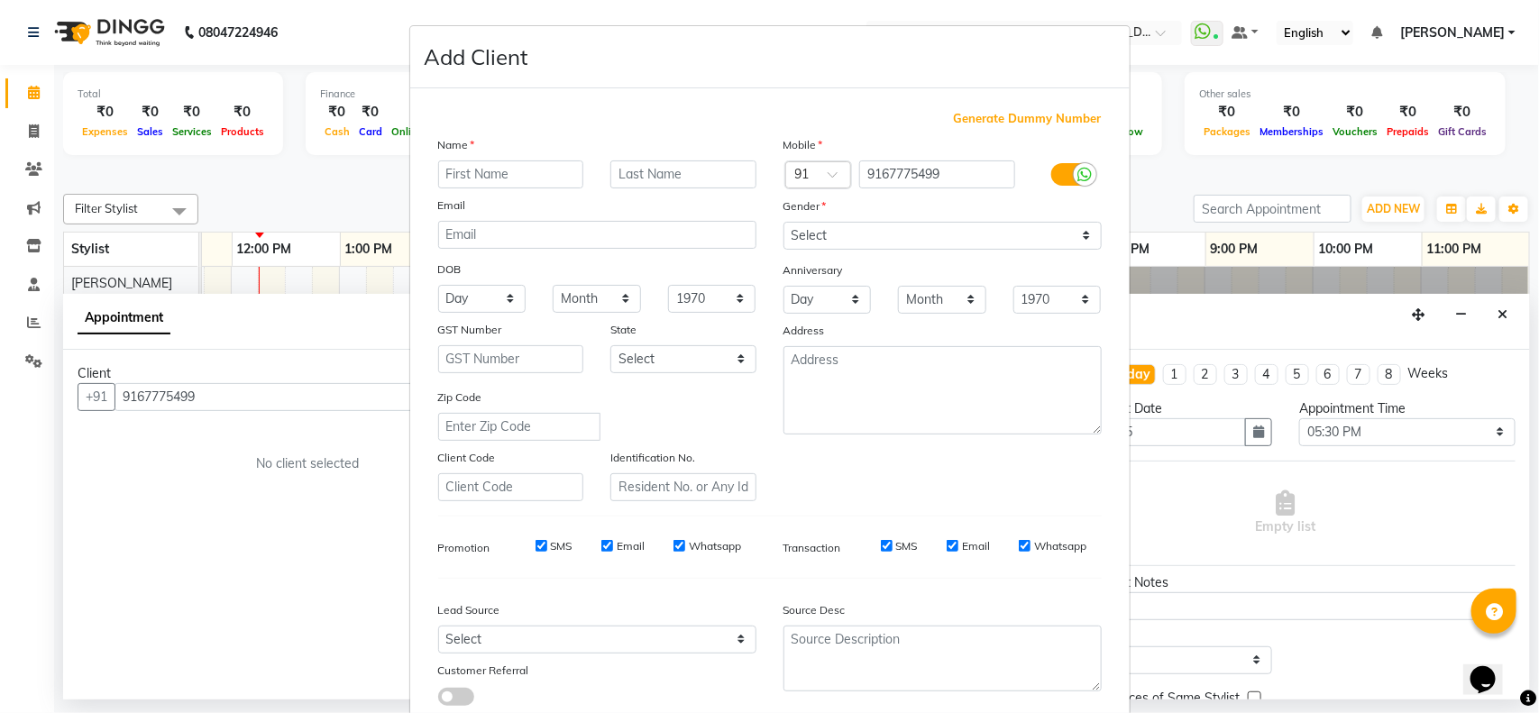
click at [462, 170] on input "text" at bounding box center [511, 175] width 146 height 28
type input "[PERSON_NAME]"
click at [796, 228] on select "Select [DEMOGRAPHIC_DATA] [DEMOGRAPHIC_DATA] Other Prefer Not To Say" at bounding box center [943, 236] width 318 height 28
click at [784, 222] on select "Select [DEMOGRAPHIC_DATA] [DEMOGRAPHIC_DATA] Other Prefer Not To Say" at bounding box center [943, 236] width 318 height 28
click at [839, 217] on div "Gender" at bounding box center [942, 209] width 345 height 25
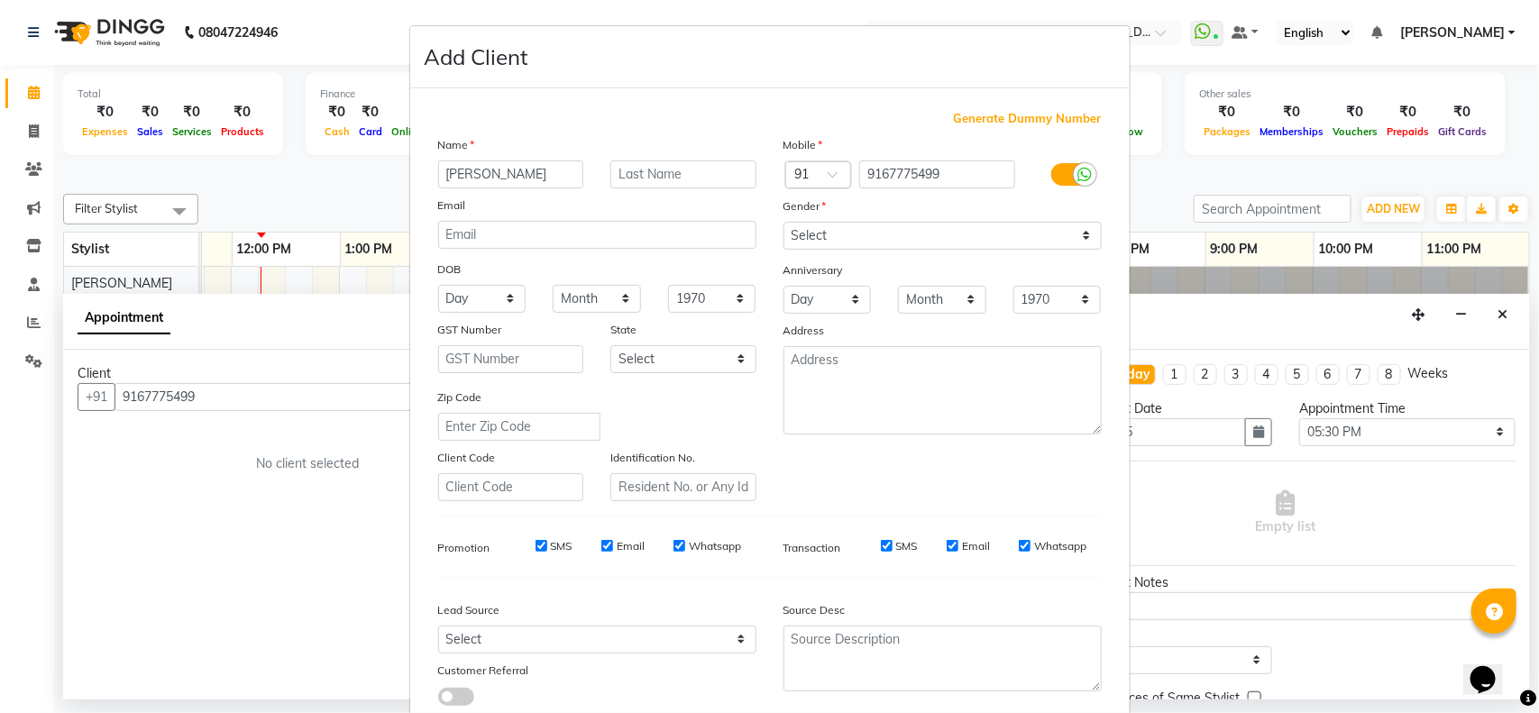
click at [830, 252] on div "Mobile Country Code × 91 9167775499 Gender Select [DEMOGRAPHIC_DATA] [DEMOGRAPH…" at bounding box center [942, 318] width 345 height 366
click at [852, 223] on select "Select [DEMOGRAPHIC_DATA] [DEMOGRAPHIC_DATA] Other Prefer Not To Say" at bounding box center [943, 236] width 318 height 28
select select "[DEMOGRAPHIC_DATA]"
click at [784, 222] on select "Select [DEMOGRAPHIC_DATA] [DEMOGRAPHIC_DATA] Other Prefer Not To Say" at bounding box center [943, 236] width 318 height 28
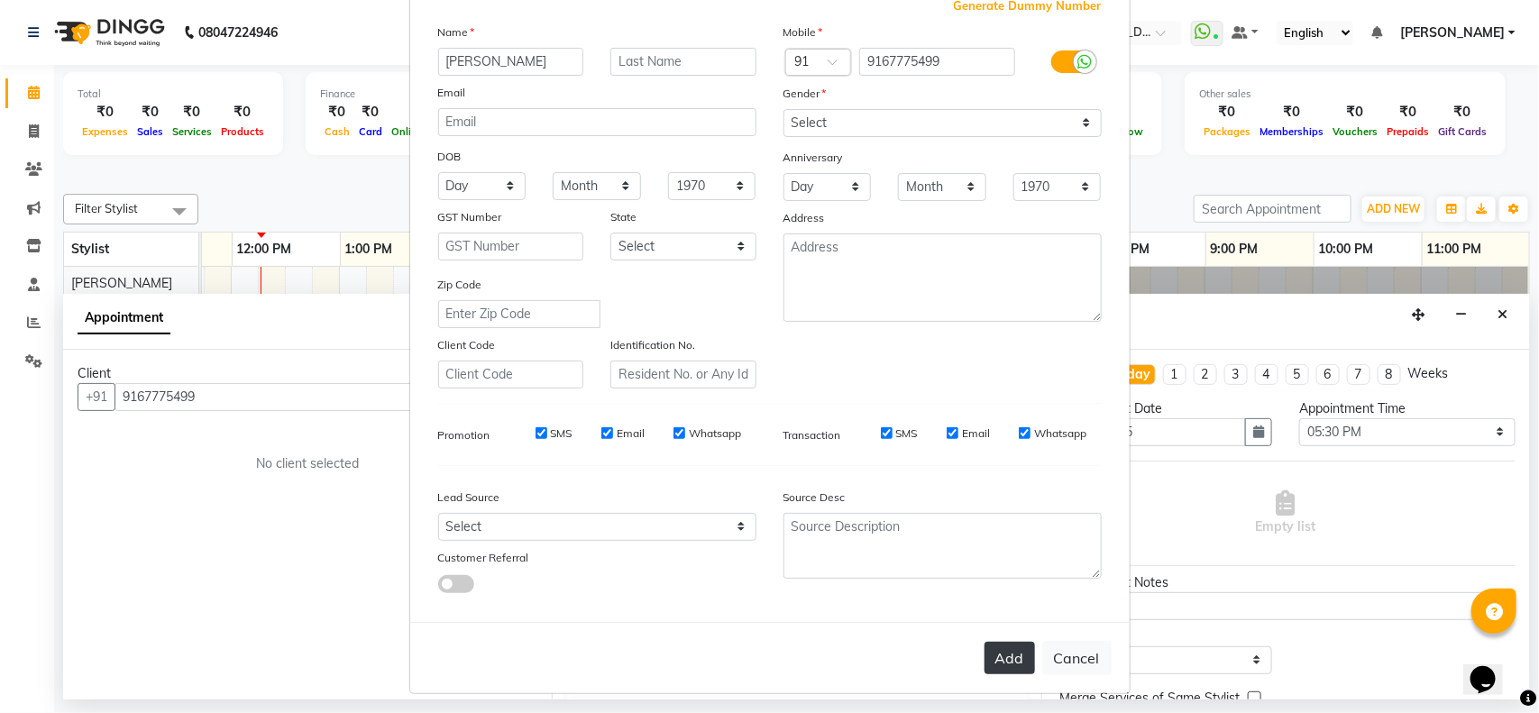
click at [985, 647] on button "Add" at bounding box center [1010, 658] width 50 height 32
type input "91******99"
select select
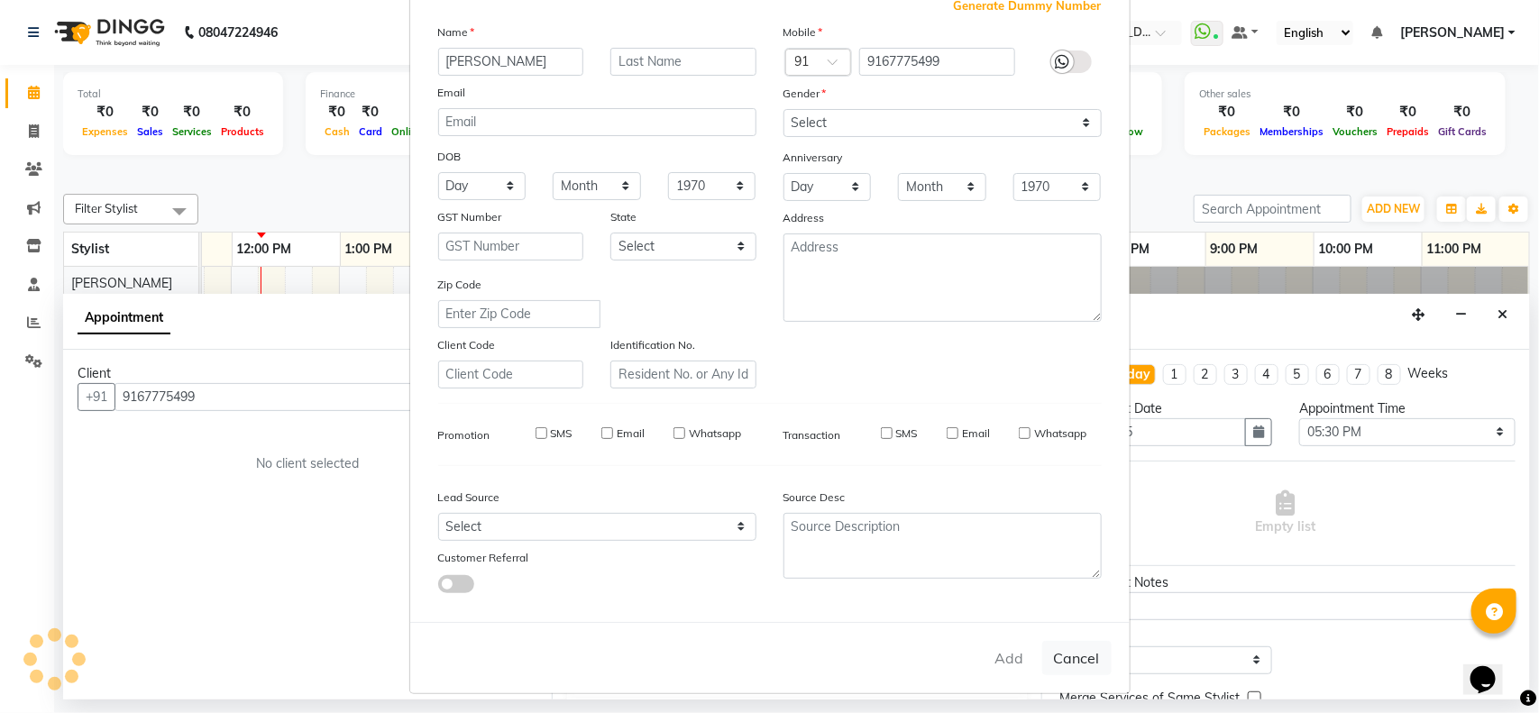
select select
checkbox input "false"
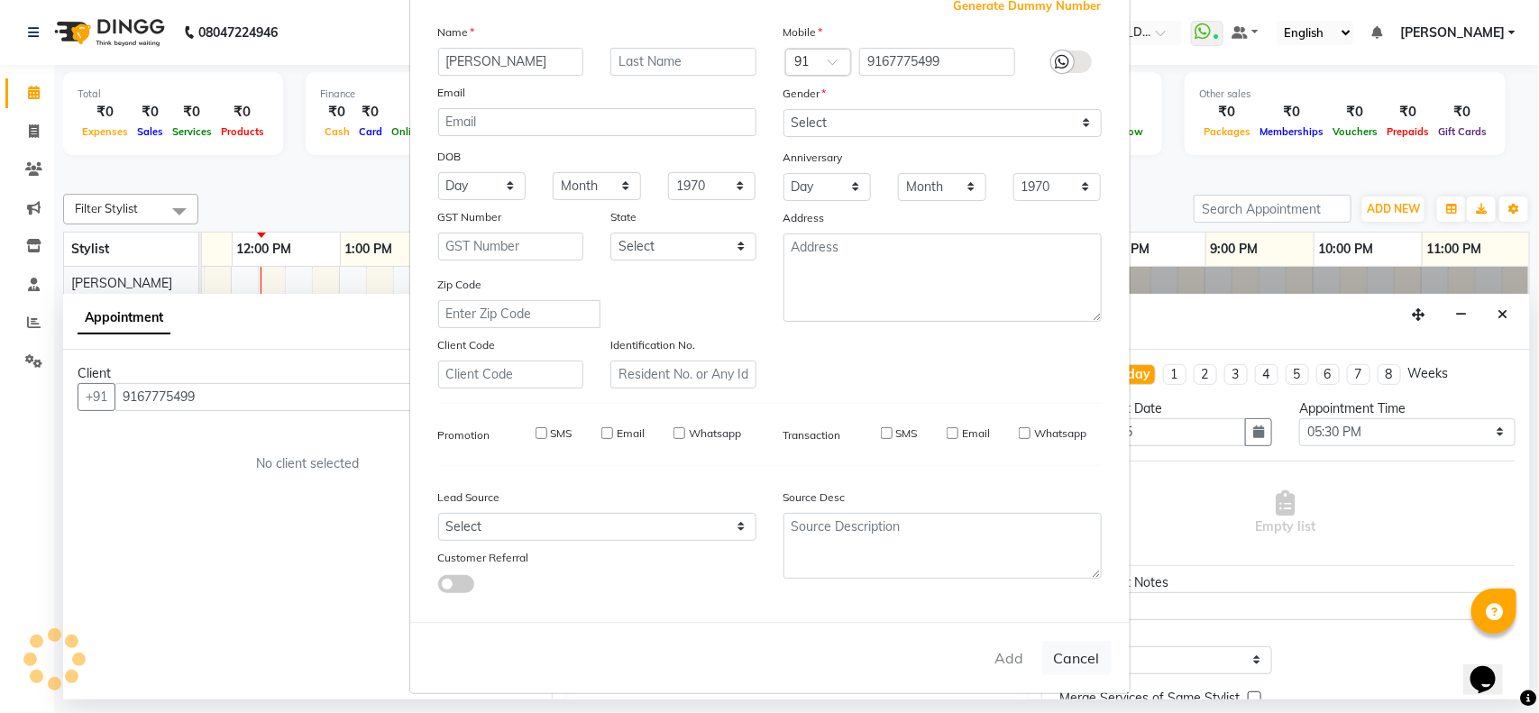
checkbox input "false"
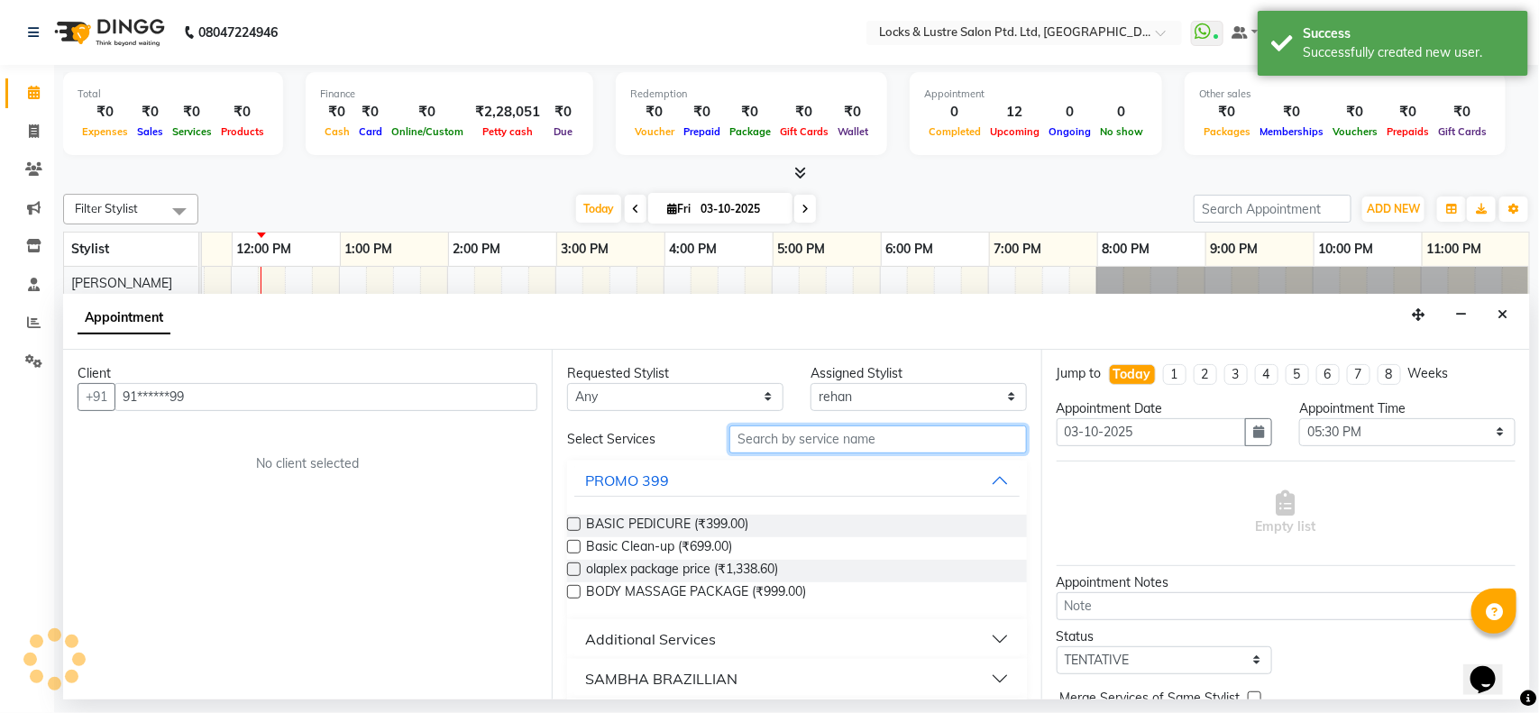
click at [803, 443] on input "text" at bounding box center [879, 440] width 298 height 28
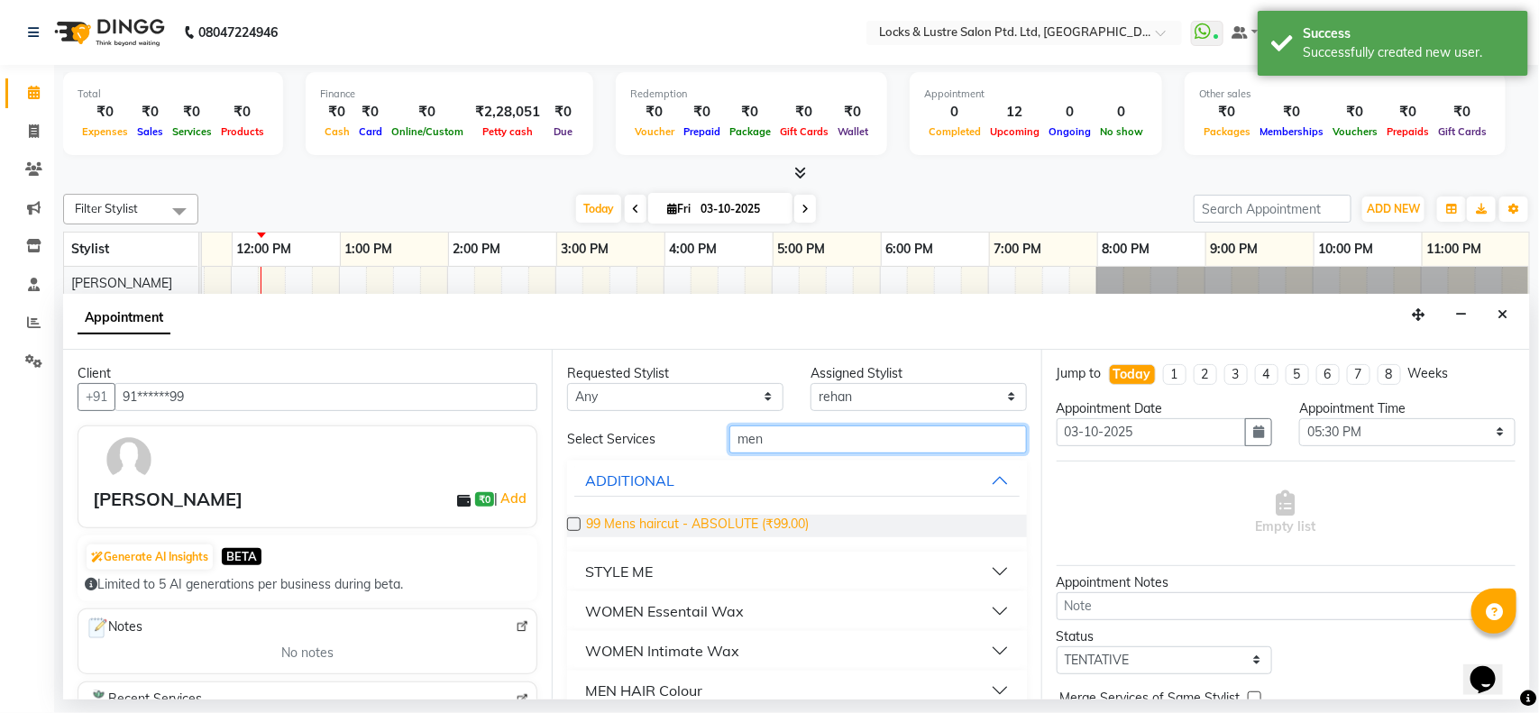
type input "men"
click at [749, 519] on span "99 Mens haircut - ABSOLUTE (₹99.00)" at bounding box center [697, 526] width 223 height 23
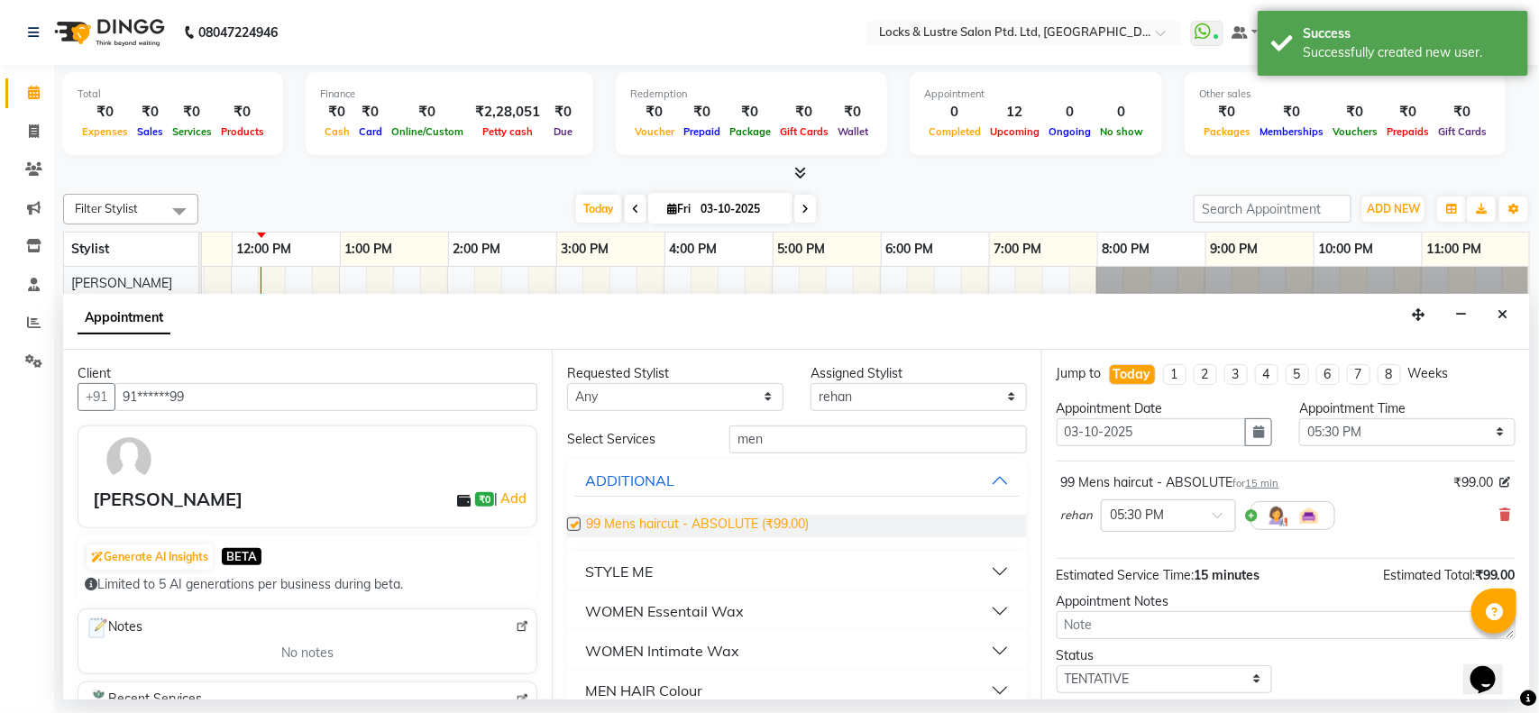
checkbox input "false"
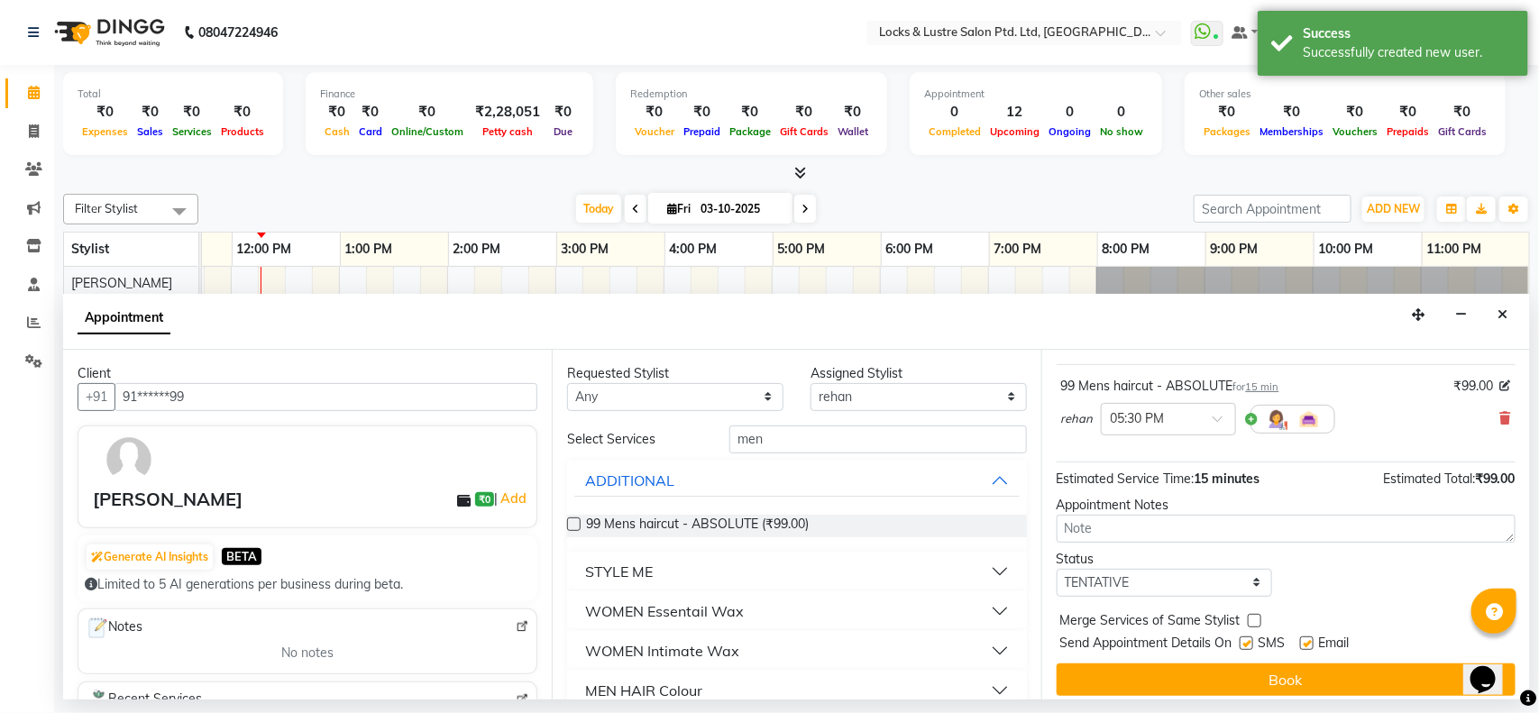
scroll to position [104, 0]
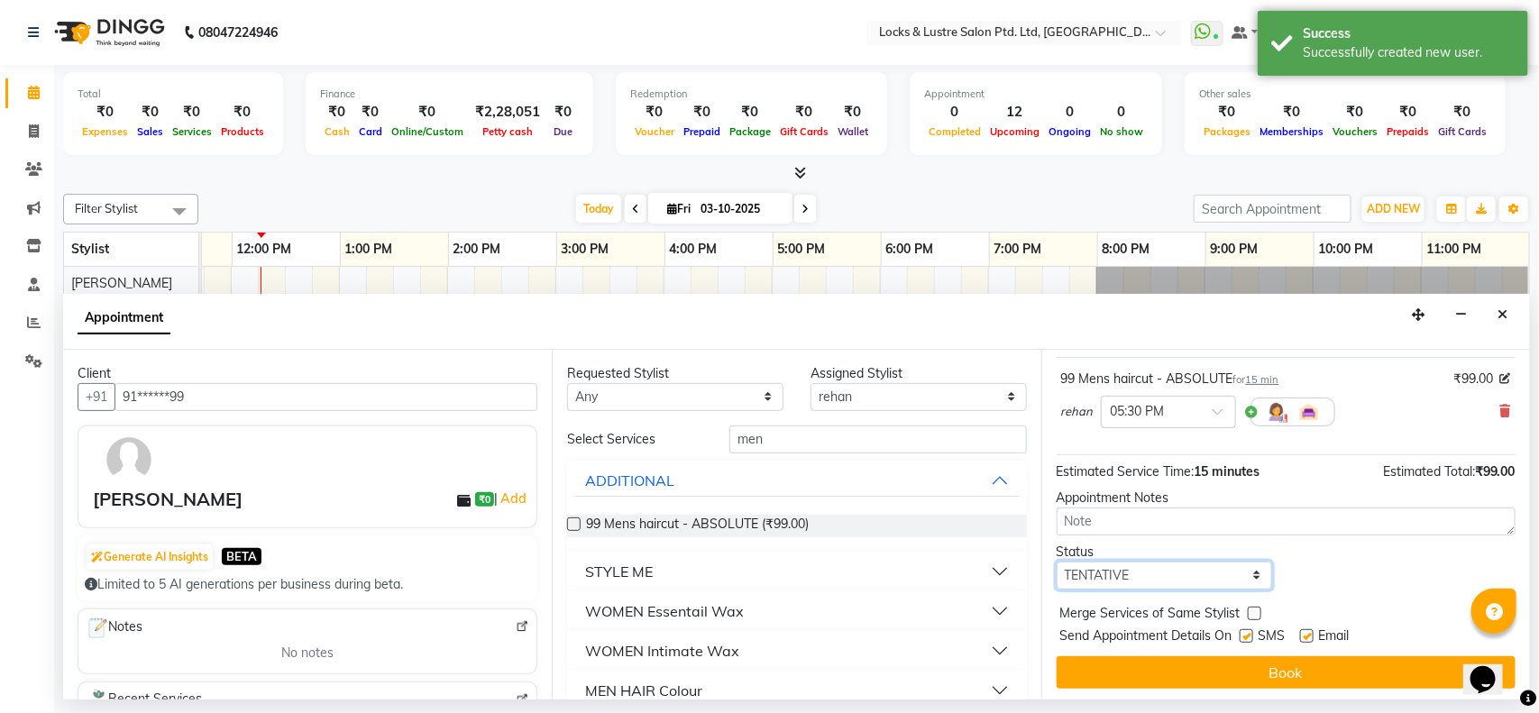
click at [1186, 577] on select "Select TENTATIVE CONFIRM CHECK-IN UPCOMING" at bounding box center [1165, 576] width 216 height 28
select select "confirm booking"
click at [1057, 563] on select "Select TENTATIVE CONFIRM CHECK-IN UPCOMING" at bounding box center [1165, 576] width 216 height 28
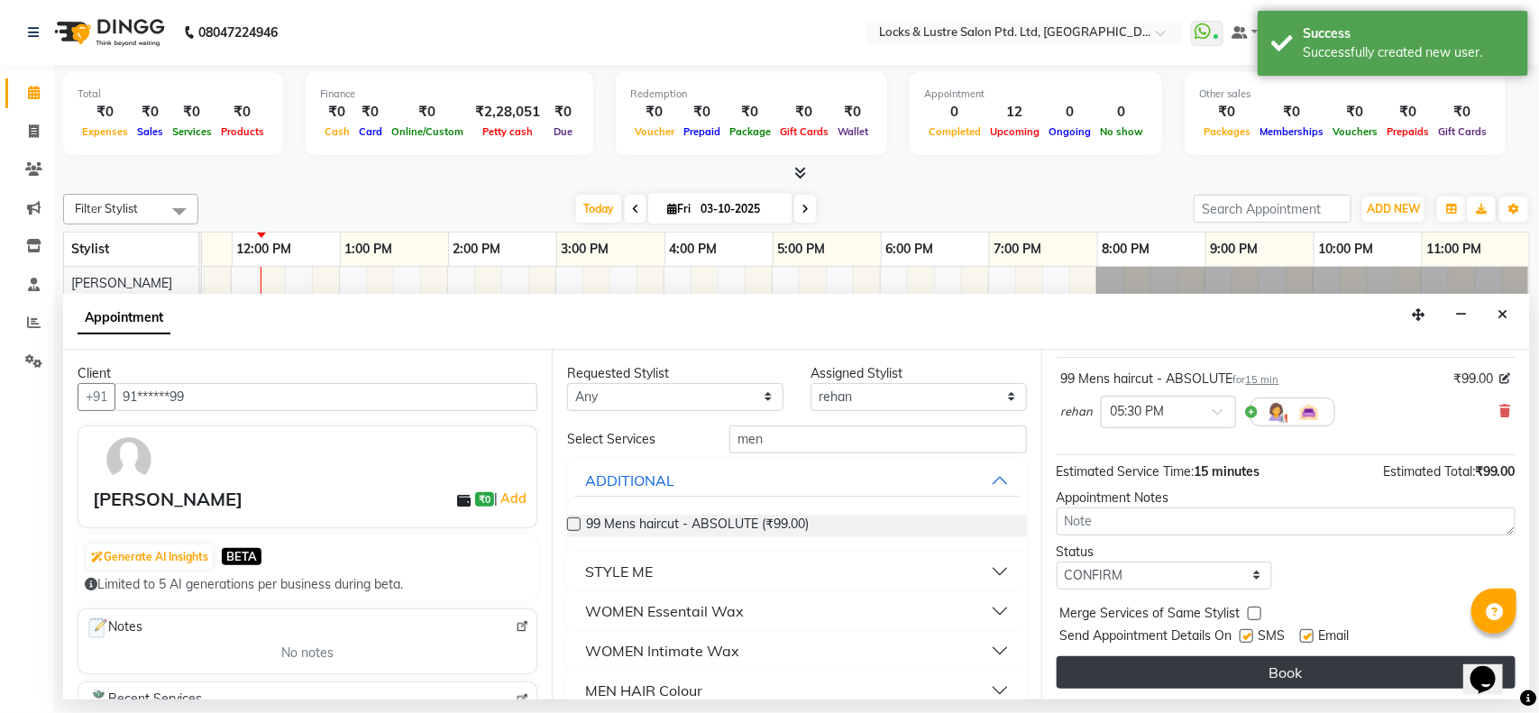
click at [1191, 673] on button "Book" at bounding box center [1286, 672] width 459 height 32
